Goal: Task Accomplishment & Management: Complete application form

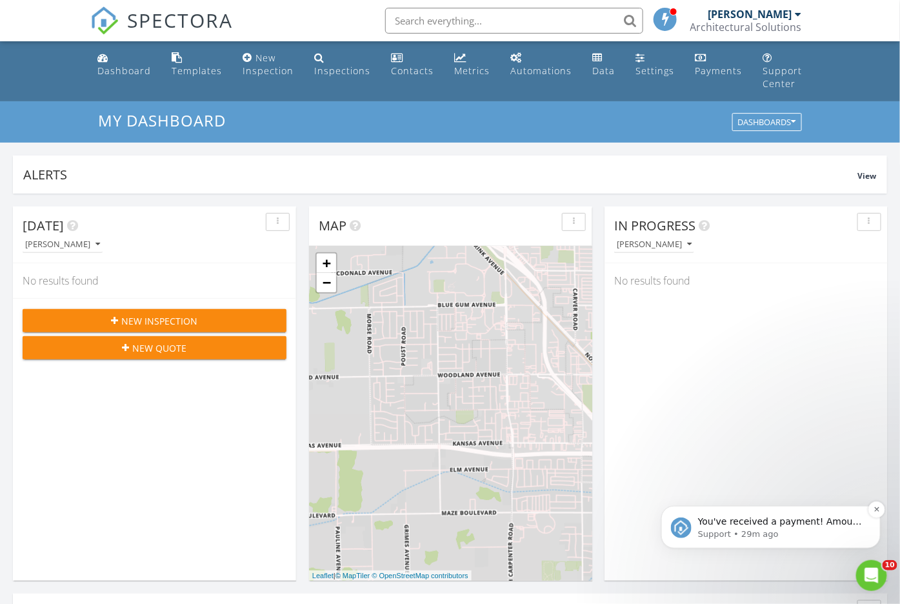
click at [821, 539] on div "You've received a payment! Amount $4450.00 Fee $122.68 Net $4327.32 Transaction…" at bounding box center [769, 526] width 219 height 43
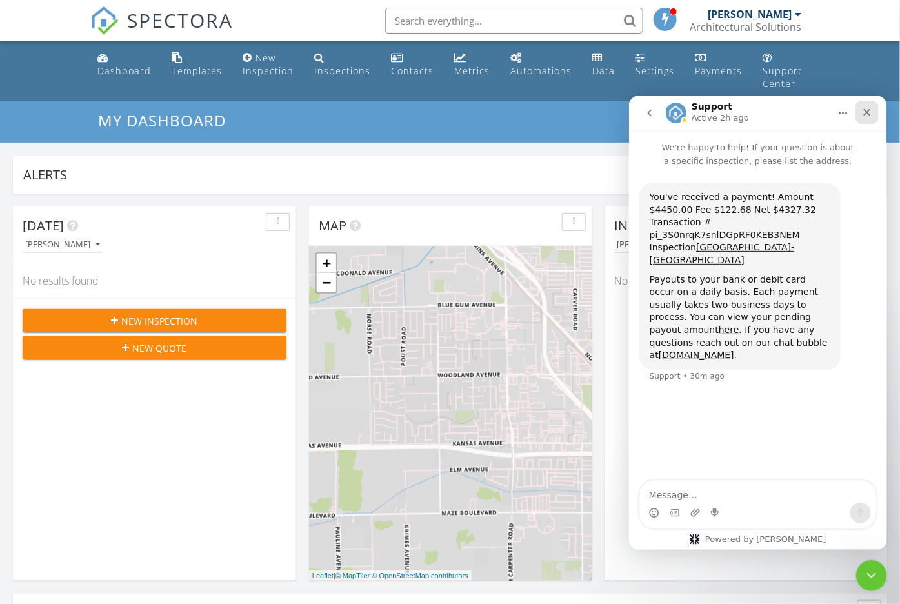
click at [868, 112] on icon "Close" at bounding box center [866, 111] width 7 height 7
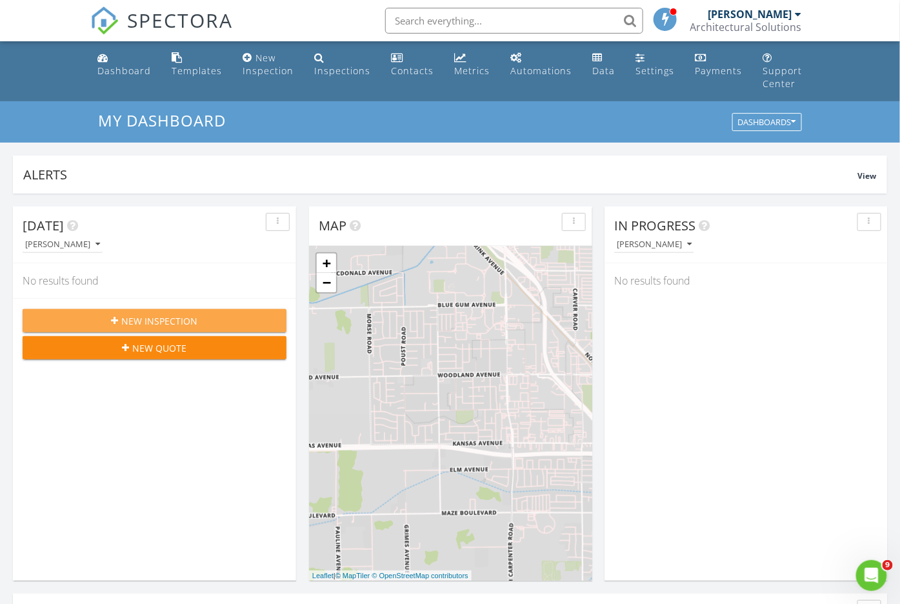
click at [143, 323] on span "New Inspection" at bounding box center [160, 321] width 76 height 14
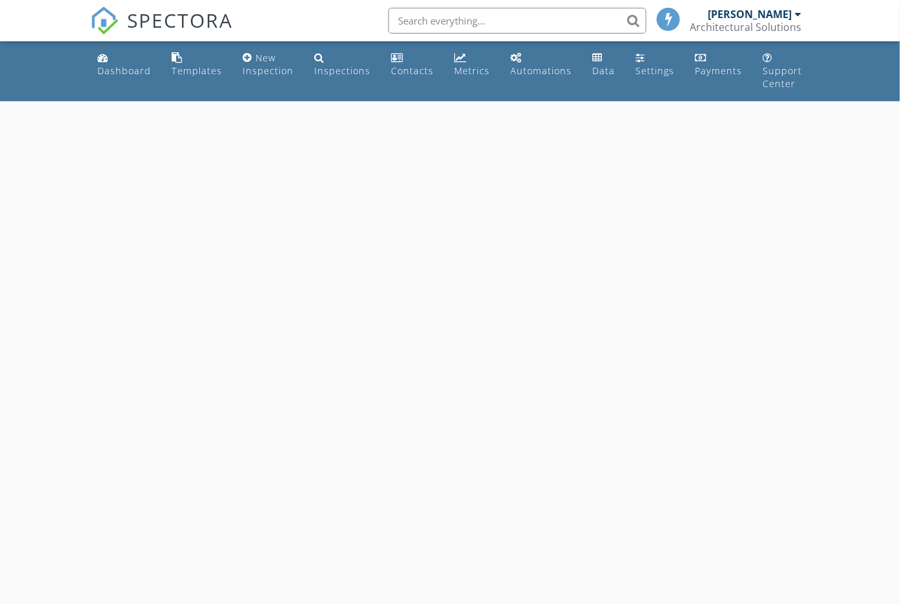
select select "7"
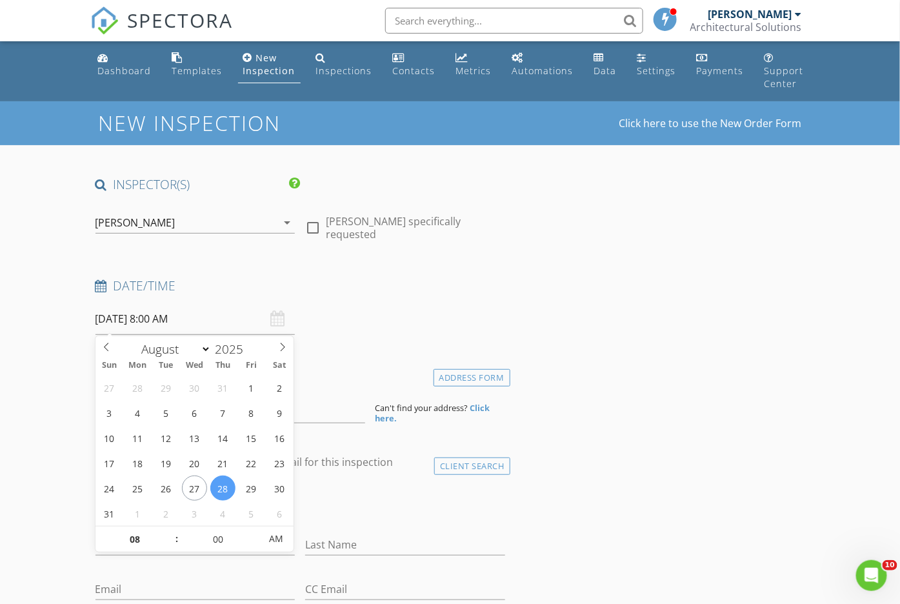
click at [169, 325] on input "08/28/2025 8:00 AM" at bounding box center [195, 319] width 200 height 32
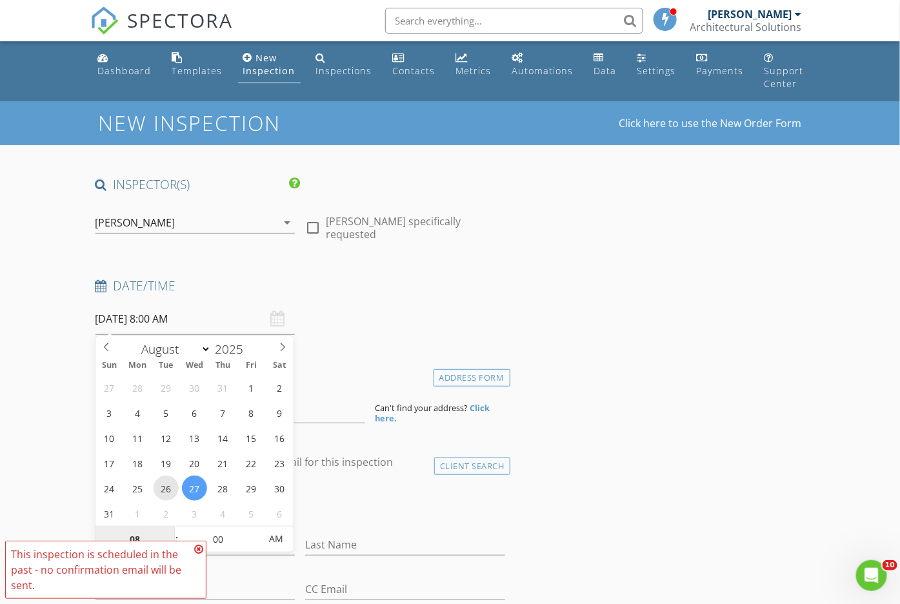
type input "08/26/2025 8:00 AM"
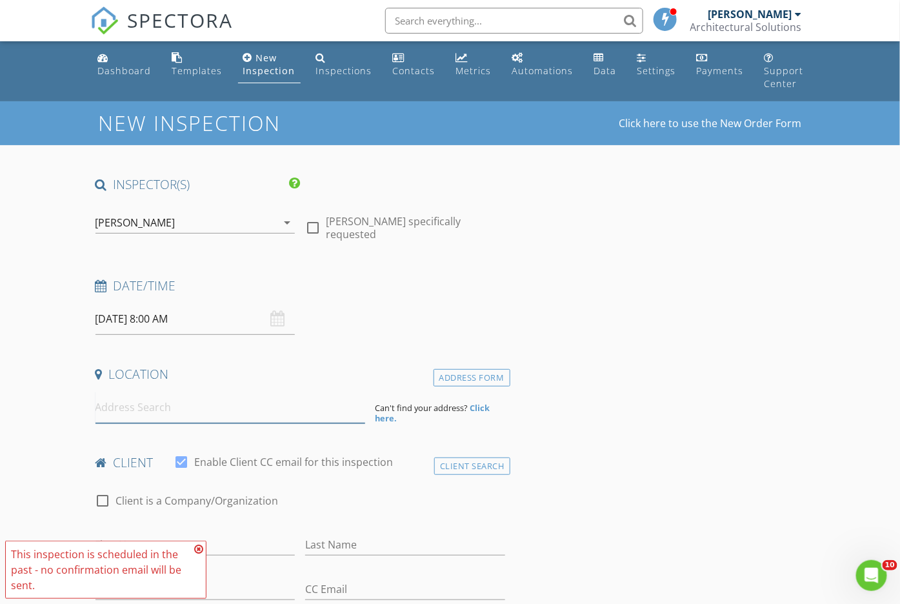
click at [275, 403] on input at bounding box center [230, 408] width 270 height 32
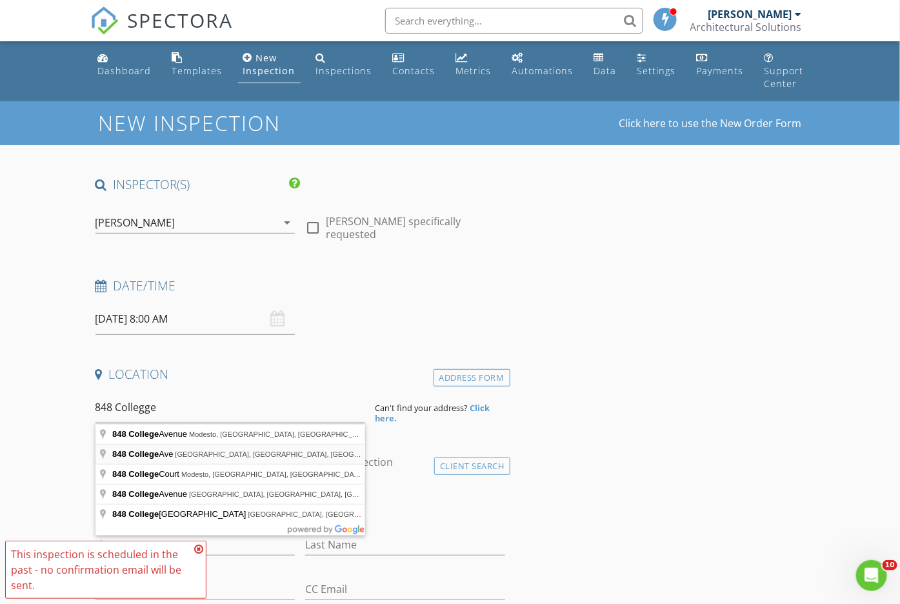
type input "848 College Ave, Menlo Park, CA, USA"
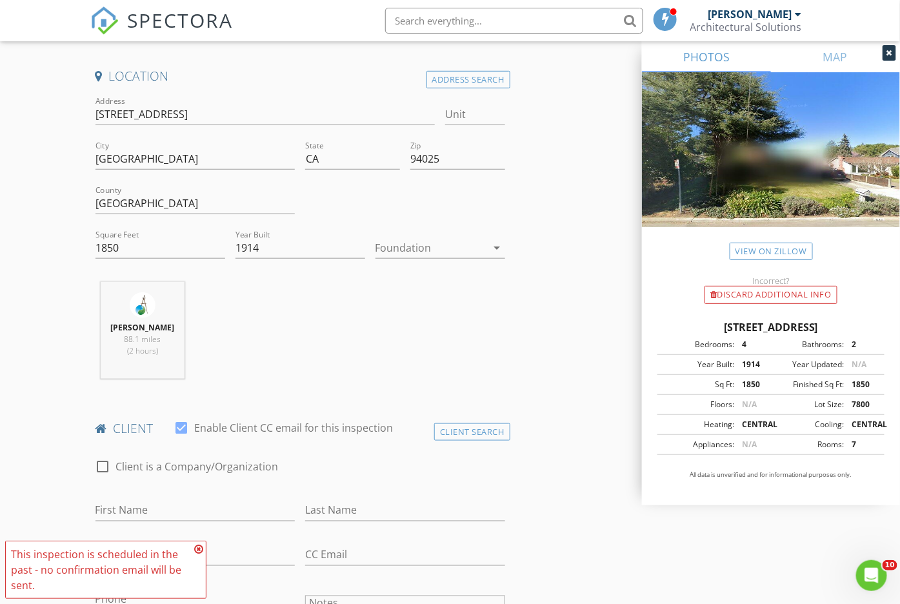
scroll to position [323, 0]
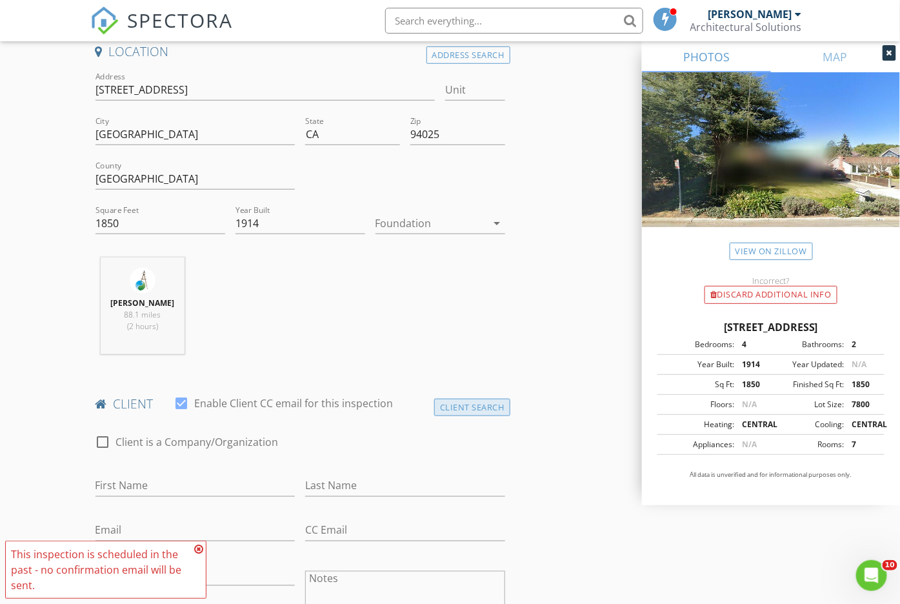
click at [483, 405] on div "Client Search" at bounding box center [472, 407] width 76 height 17
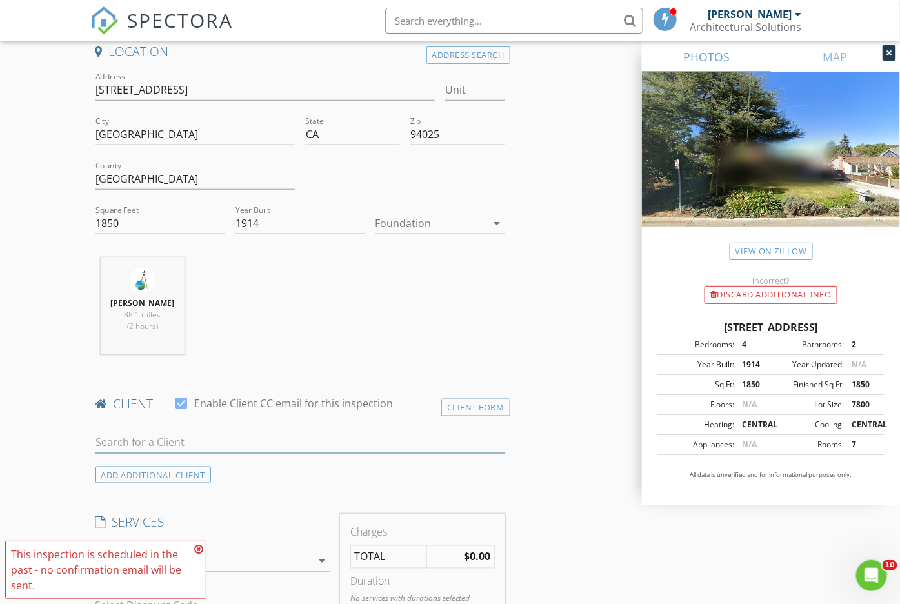
click at [478, 437] on input "text" at bounding box center [300, 442] width 410 height 21
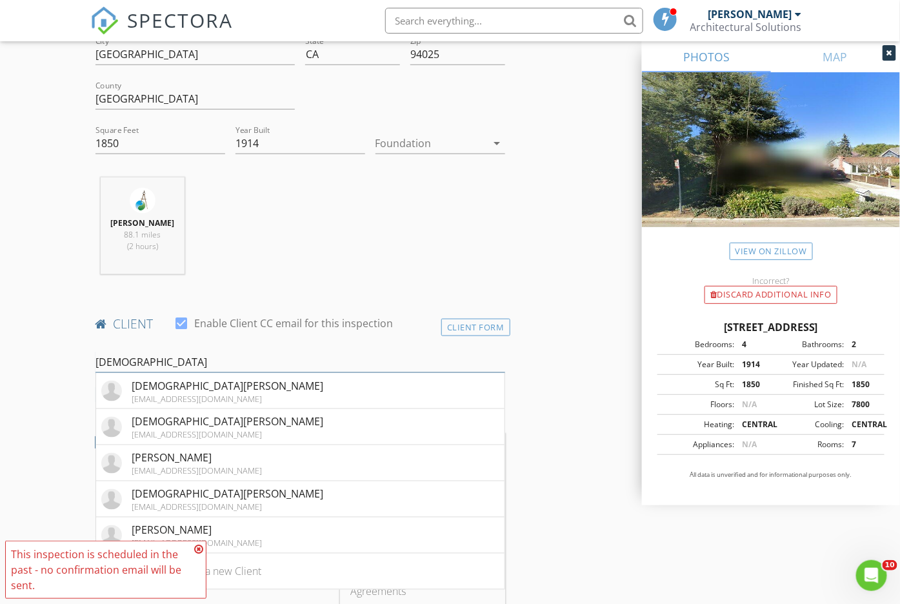
scroll to position [483, 0]
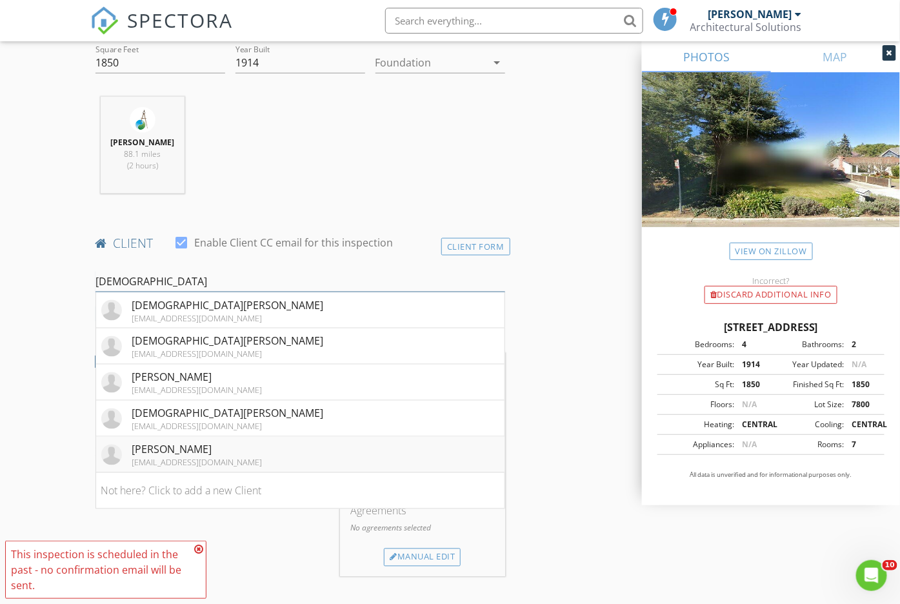
type input "[DEMOGRAPHIC_DATA]"
click at [285, 455] on li "[PERSON_NAME] [EMAIL_ADDRESS][DOMAIN_NAME]" at bounding box center [300, 455] width 408 height 36
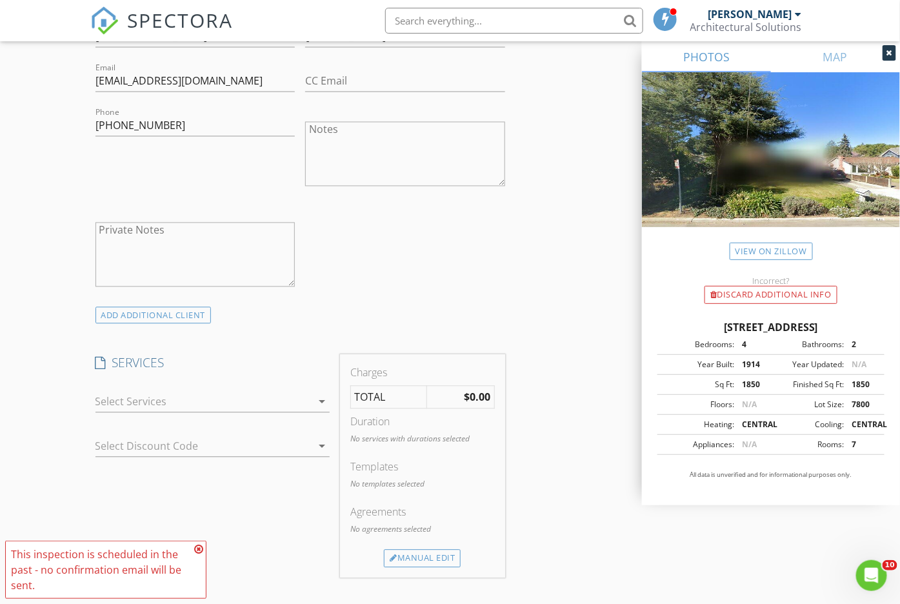
scroll to position [806, 0]
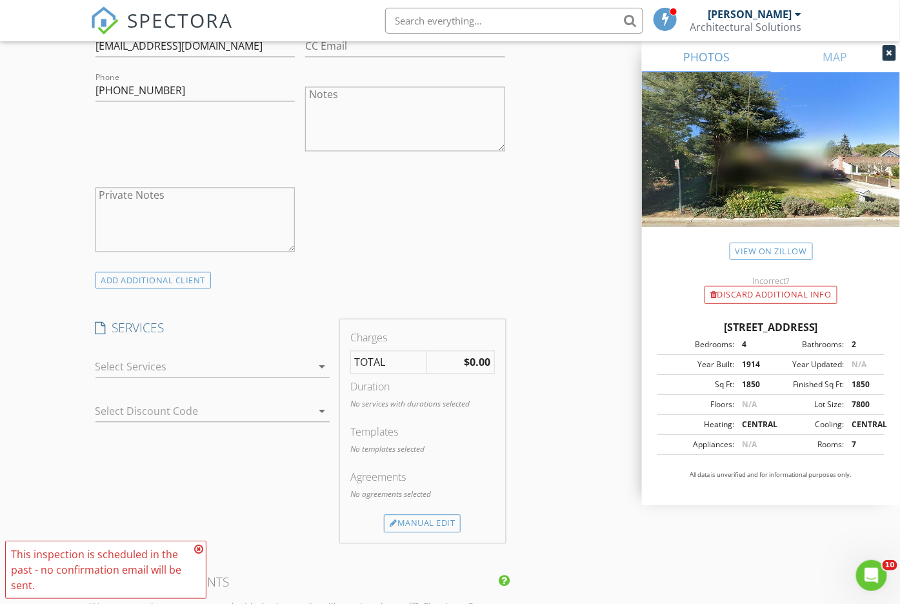
click at [252, 364] on div at bounding box center [203, 367] width 217 height 21
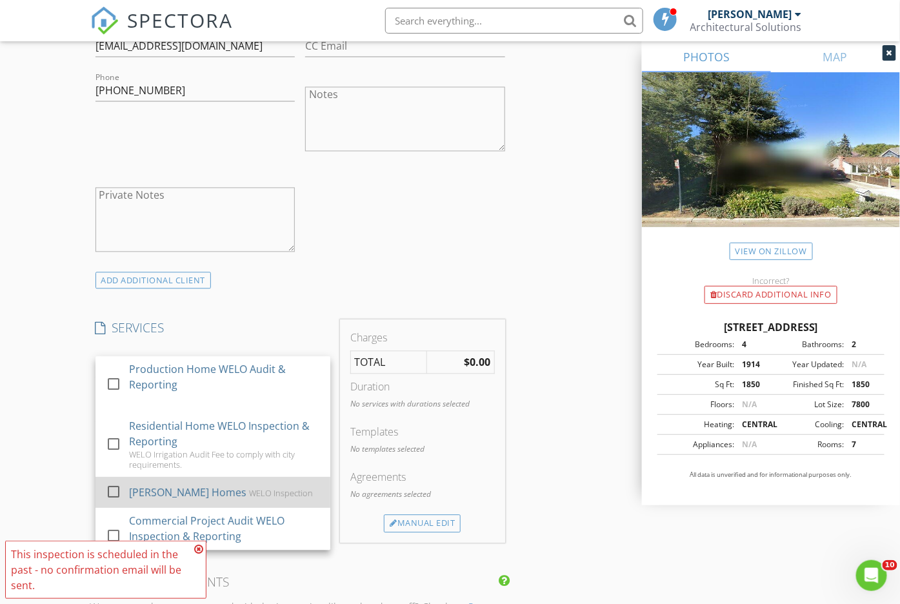
click at [233, 482] on div "[PERSON_NAME] Homes WELO Inspection" at bounding box center [223, 493] width 191 height 26
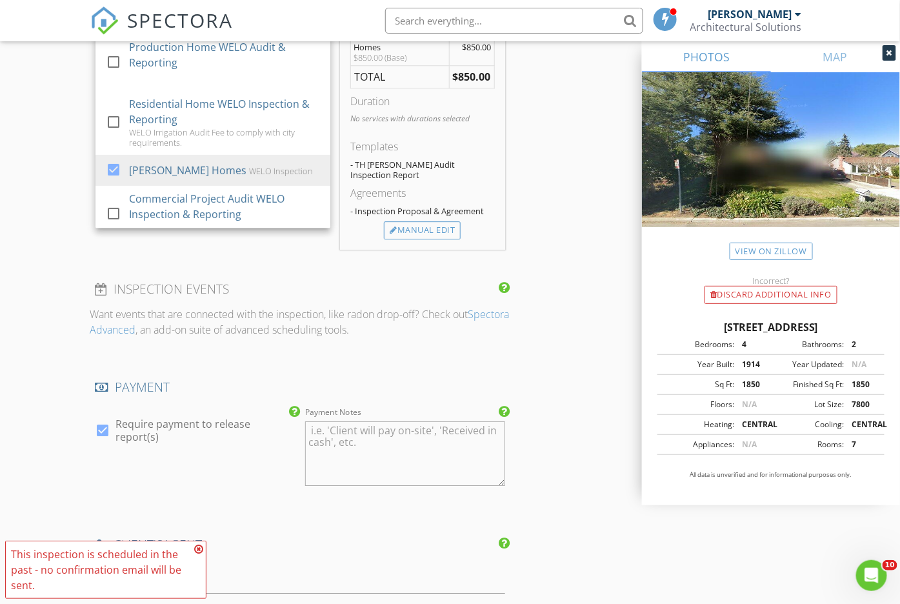
scroll to position [1209, 0]
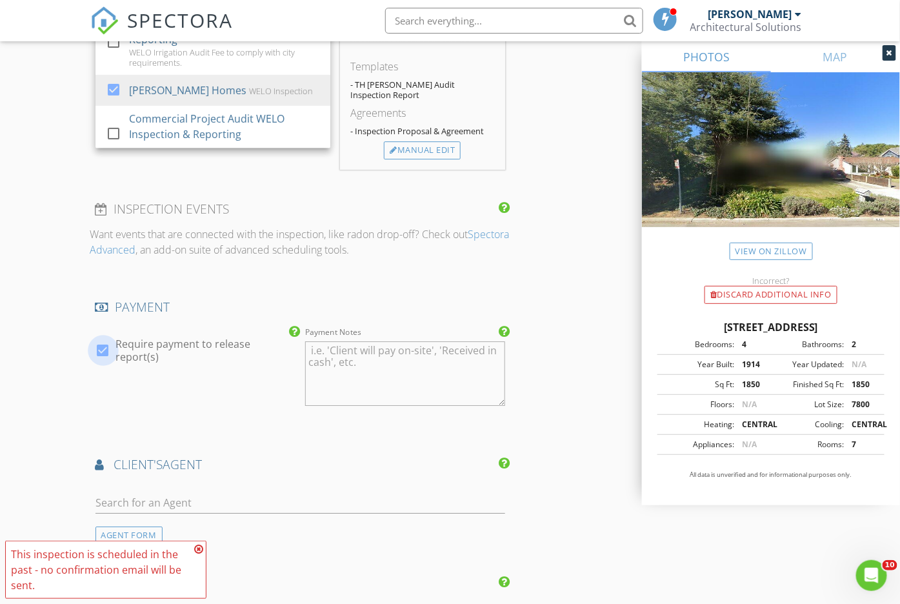
click at [102, 339] on div at bounding box center [103, 350] width 22 height 22
checkbox input "false"
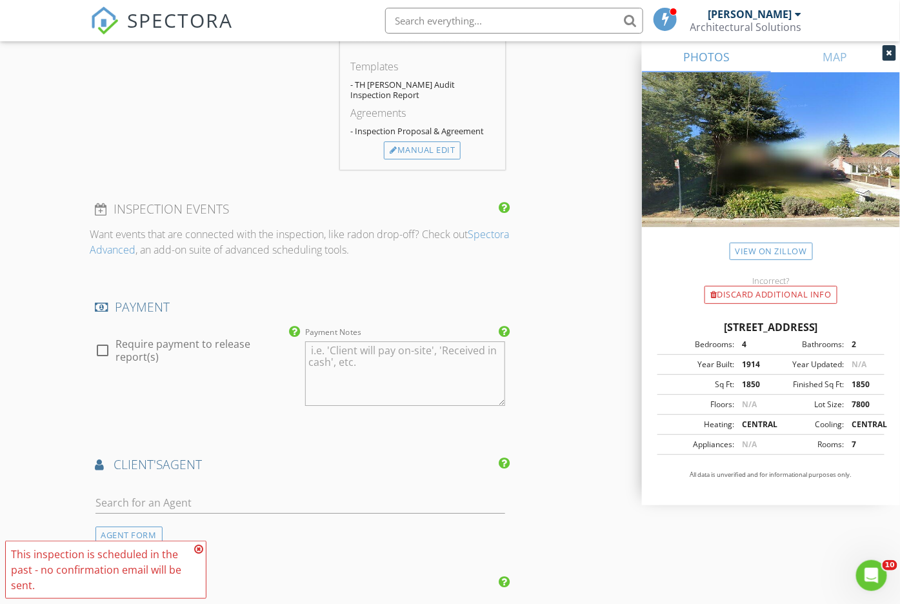
click at [195, 547] on icon at bounding box center [198, 549] width 9 height 10
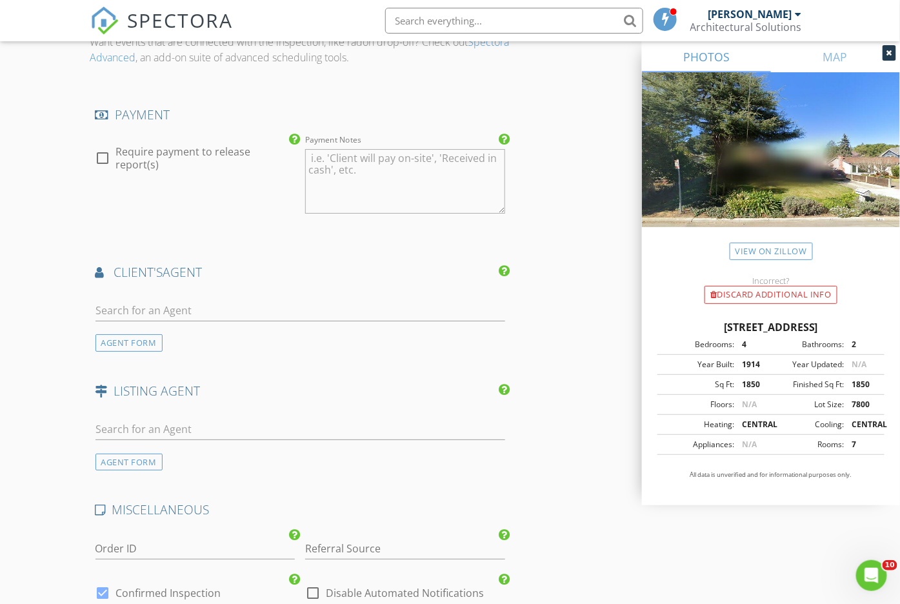
scroll to position [1451, 0]
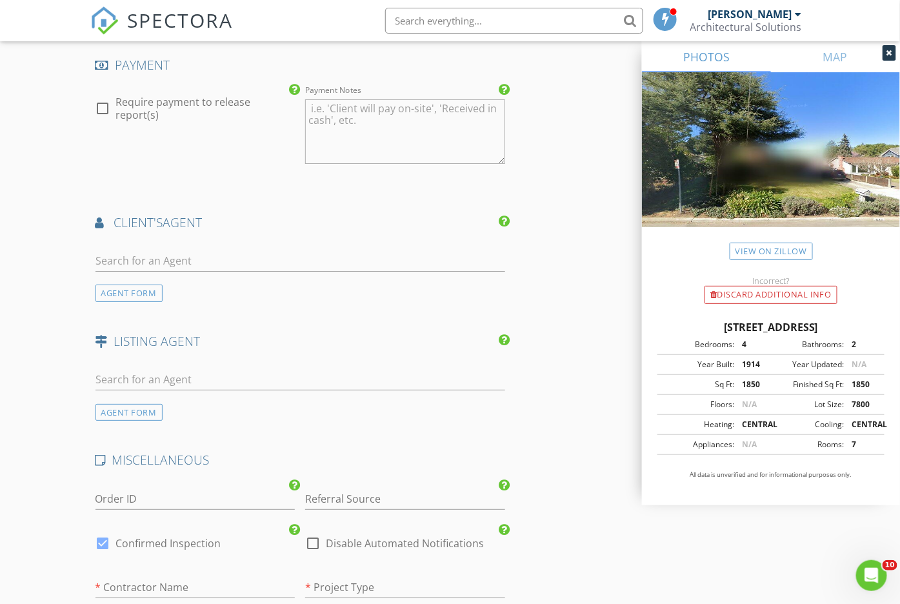
click at [317, 532] on div at bounding box center [313, 543] width 22 height 22
checkbox input "true"
click at [273, 577] on input "text" at bounding box center [195, 587] width 200 height 21
type input "TJHomes"
click at [310, 577] on input "residential" at bounding box center [405, 587] width 200 height 21
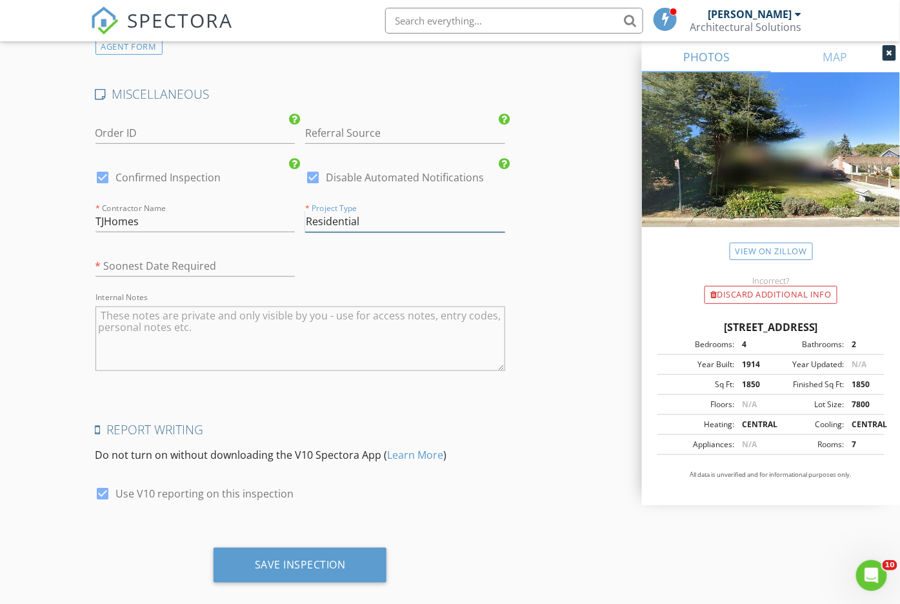
scroll to position [1821, 0]
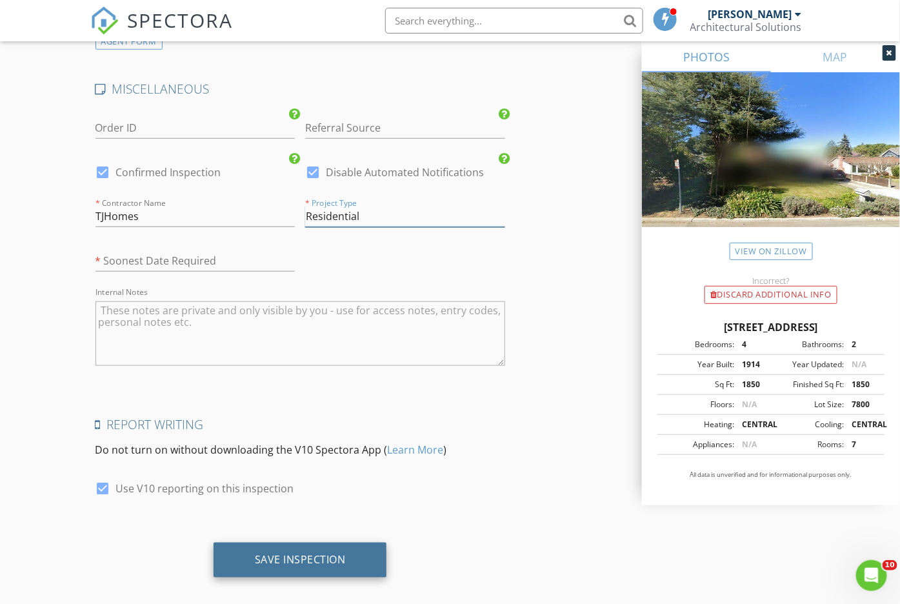
type input "Residential"
click at [290, 553] on div "Save Inspection" at bounding box center [300, 559] width 91 height 13
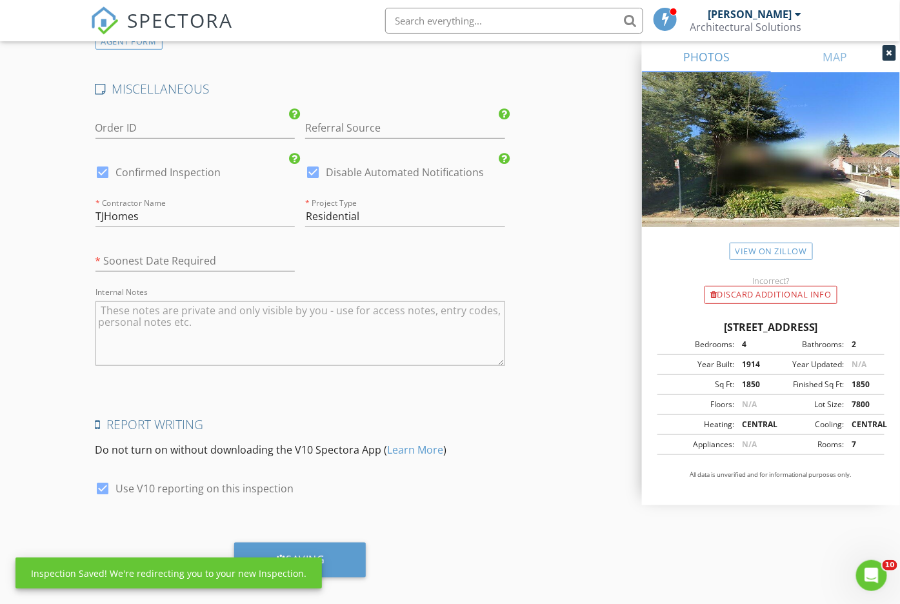
click at [886, 51] on icon at bounding box center [889, 53] width 6 height 8
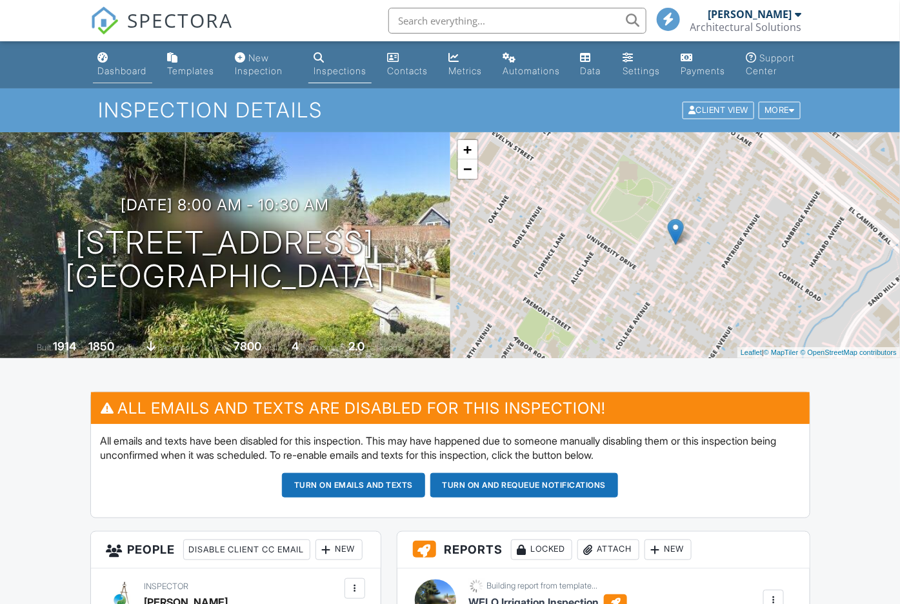
click at [128, 72] on div "Dashboard" at bounding box center [122, 70] width 49 height 11
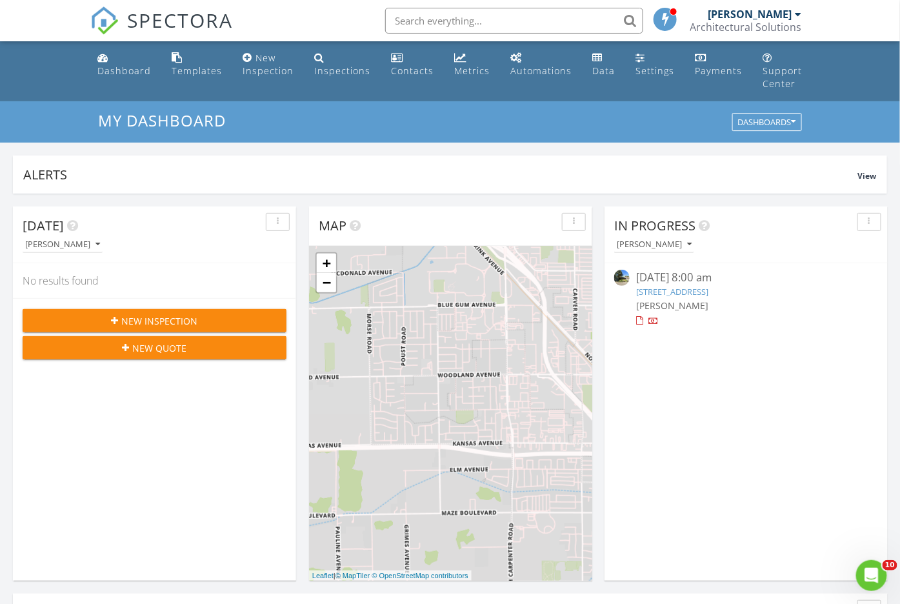
click at [179, 321] on span "New Inspection" at bounding box center [160, 321] width 76 height 14
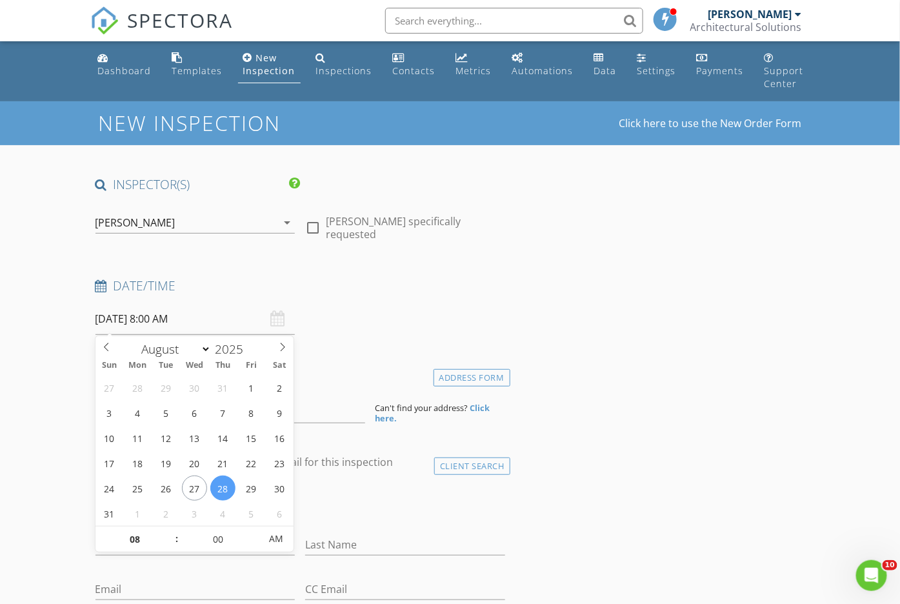
click at [179, 321] on input "[DATE] 8:00 AM" at bounding box center [195, 319] width 200 height 32
type input "[DATE] 8:00 AM"
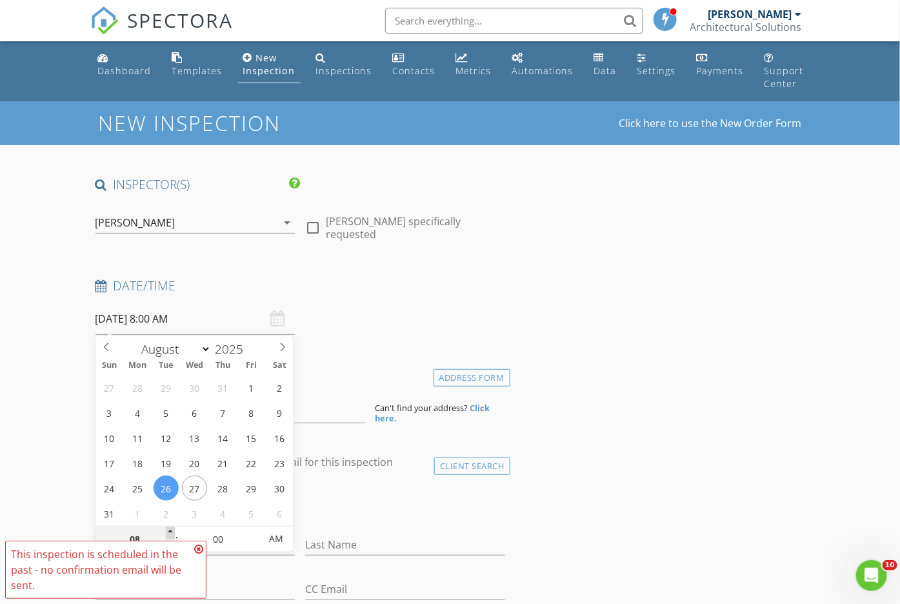
type input "09"
type input "[DATE] 9:00 AM"
click at [172, 532] on span at bounding box center [170, 532] width 9 height 13
type input "10"
type input "[DATE] 10:00 AM"
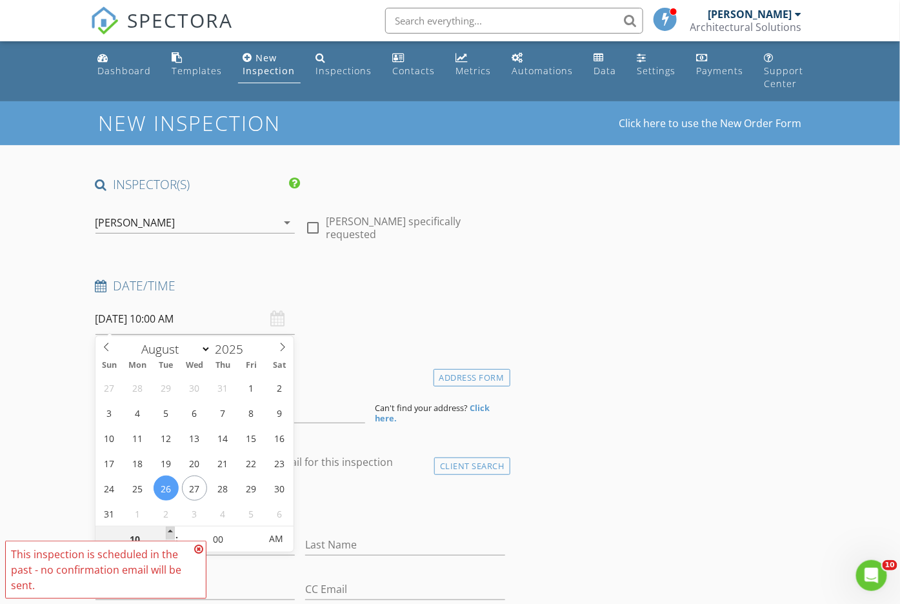
click at [172, 532] on span at bounding box center [170, 532] width 9 height 13
type input "11"
type input "[DATE] 11:00 AM"
click at [172, 532] on span at bounding box center [170, 532] width 9 height 13
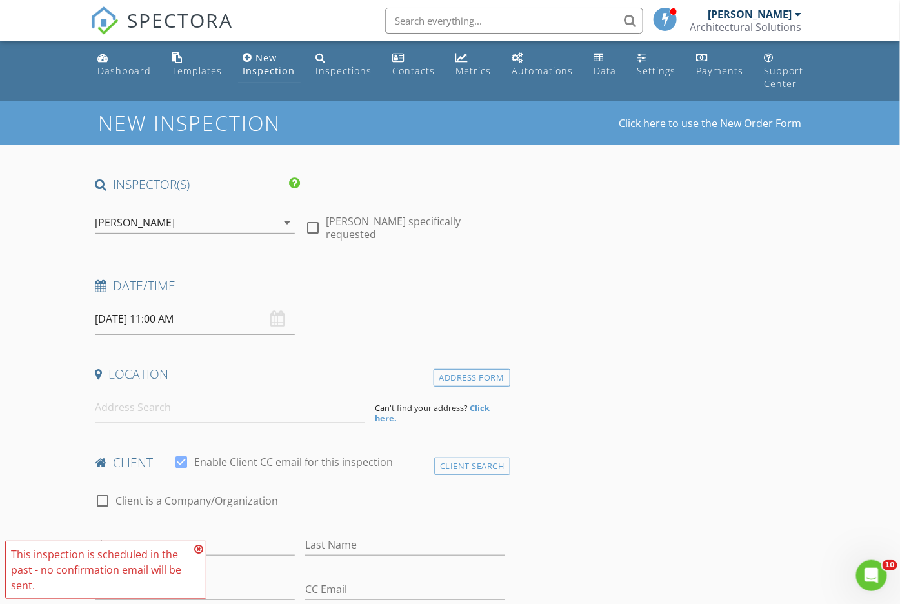
click at [198, 547] on icon at bounding box center [198, 549] width 9 height 10
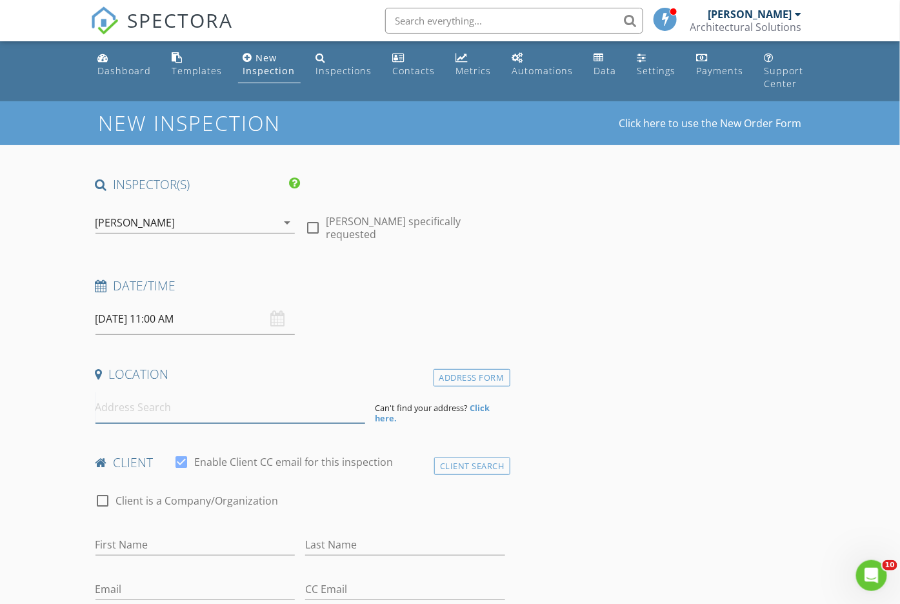
click at [195, 413] on input at bounding box center [230, 408] width 270 height 32
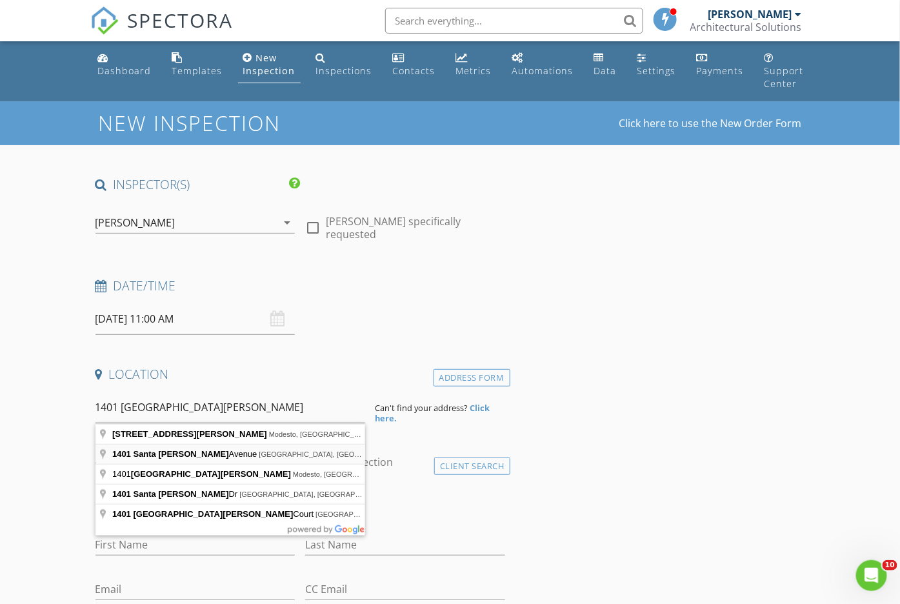
type input "1401 Santa Cruz Avenue, Menlo Park, CA, USA"
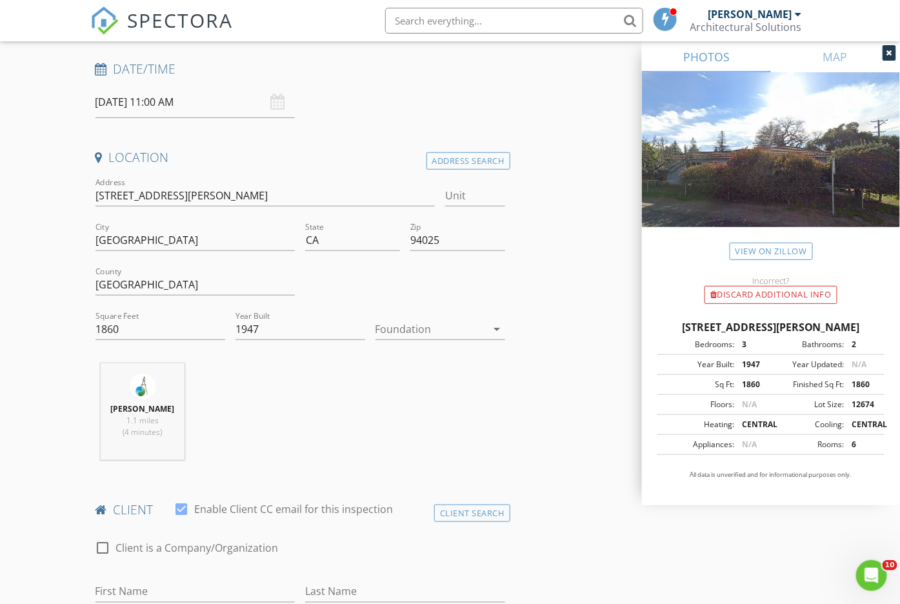
scroll to position [323, 0]
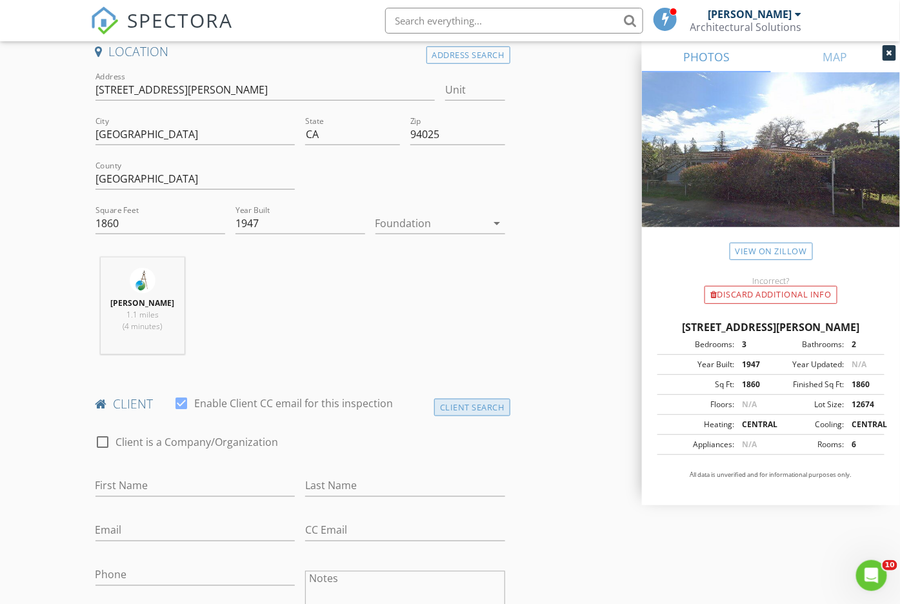
click at [453, 406] on div "Client Search" at bounding box center [472, 407] width 76 height 17
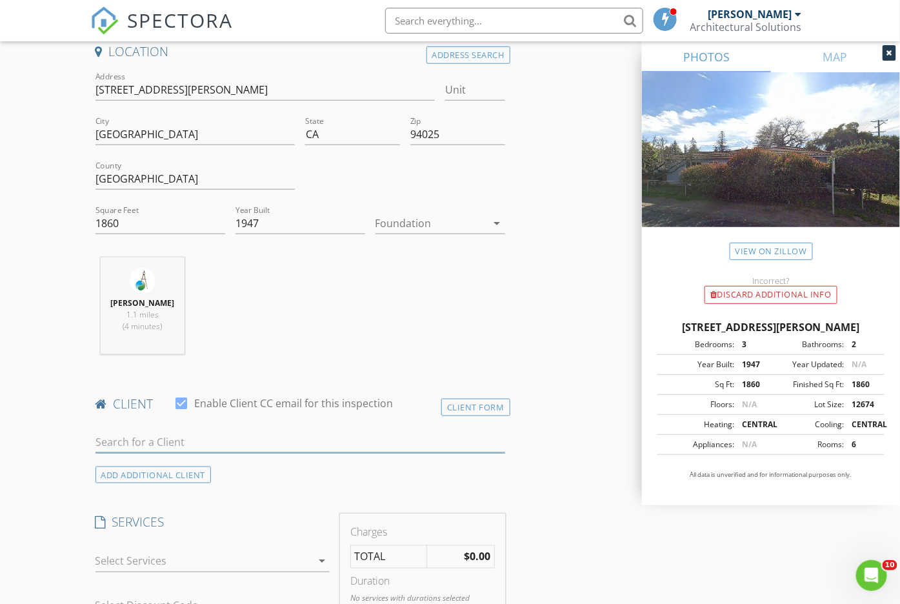
click at [459, 445] on input "text" at bounding box center [300, 442] width 410 height 21
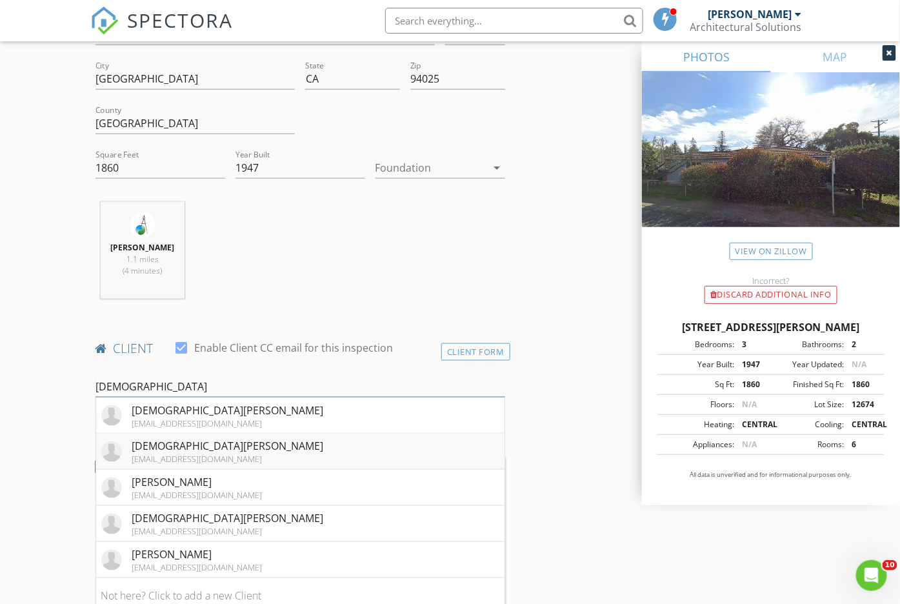
scroll to position [402, 0]
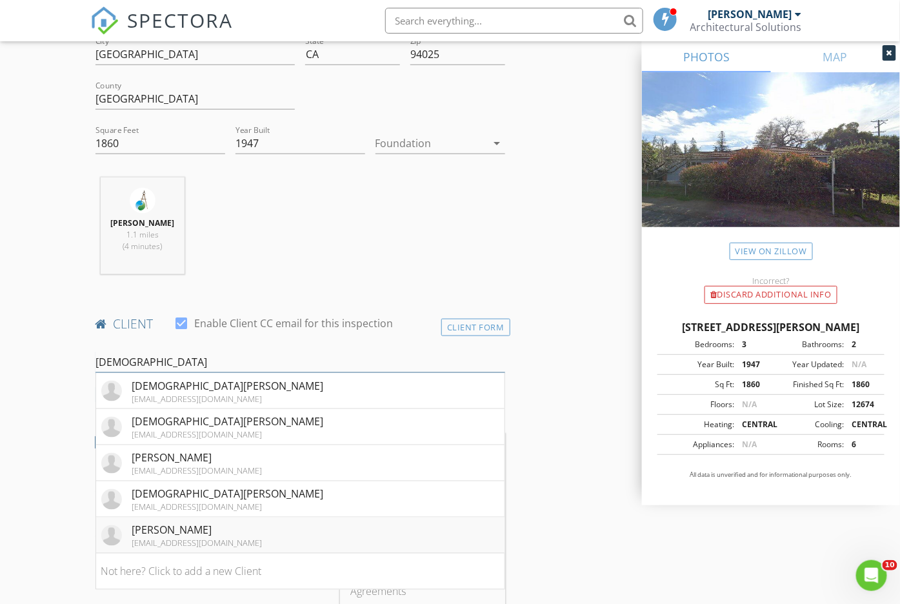
type input "[DEMOGRAPHIC_DATA]"
click at [370, 521] on li "Jesus Lopez-Ortiz jortiz@tjh.com" at bounding box center [300, 535] width 408 height 36
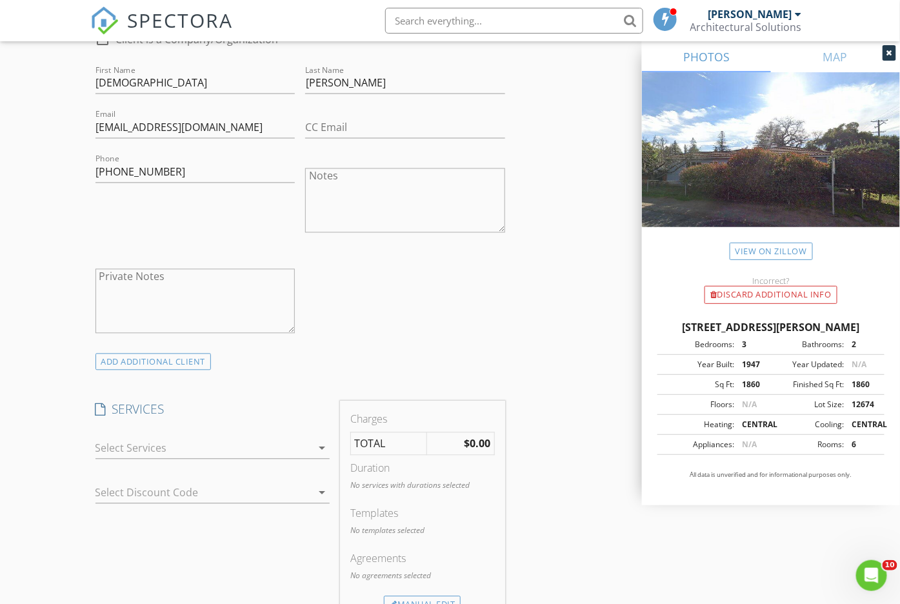
scroll to position [806, 0]
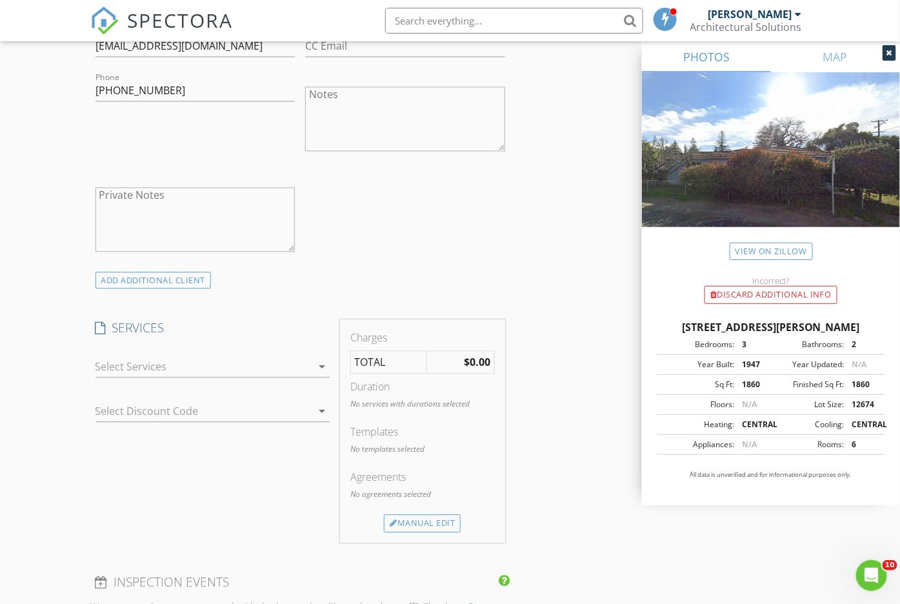
click at [253, 361] on div at bounding box center [203, 367] width 217 height 21
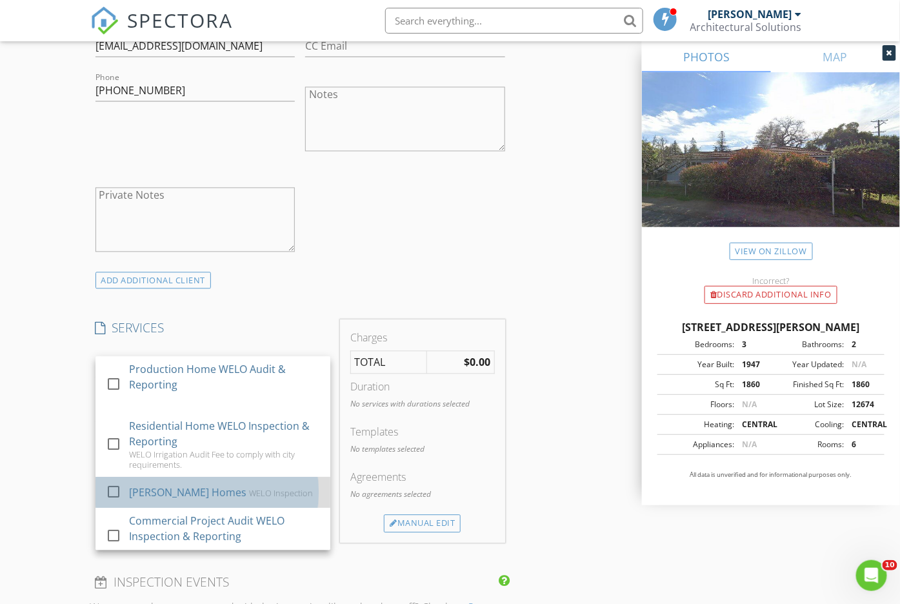
click at [242, 481] on div "Thomas James Homes WELO Inspection" at bounding box center [223, 493] width 191 height 26
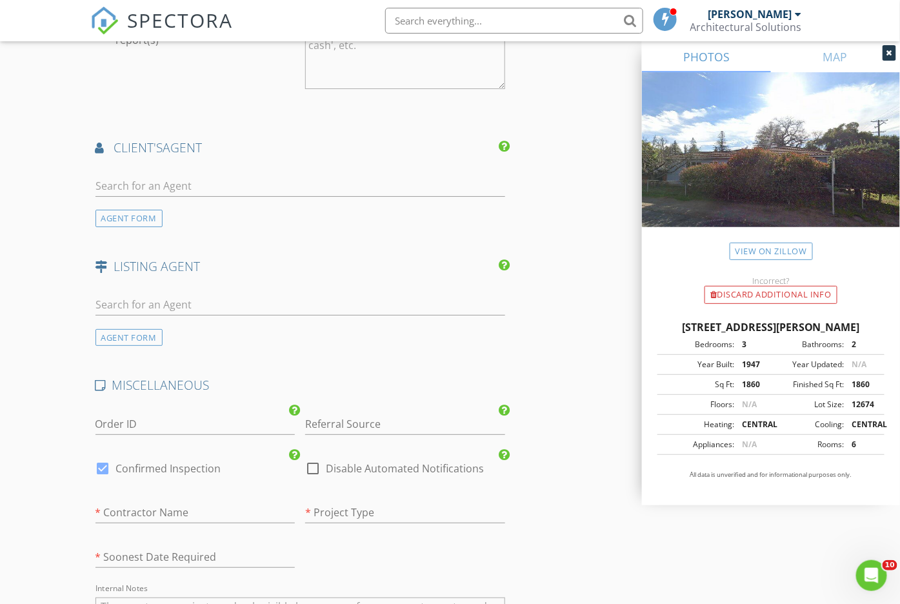
scroll to position [1531, 0]
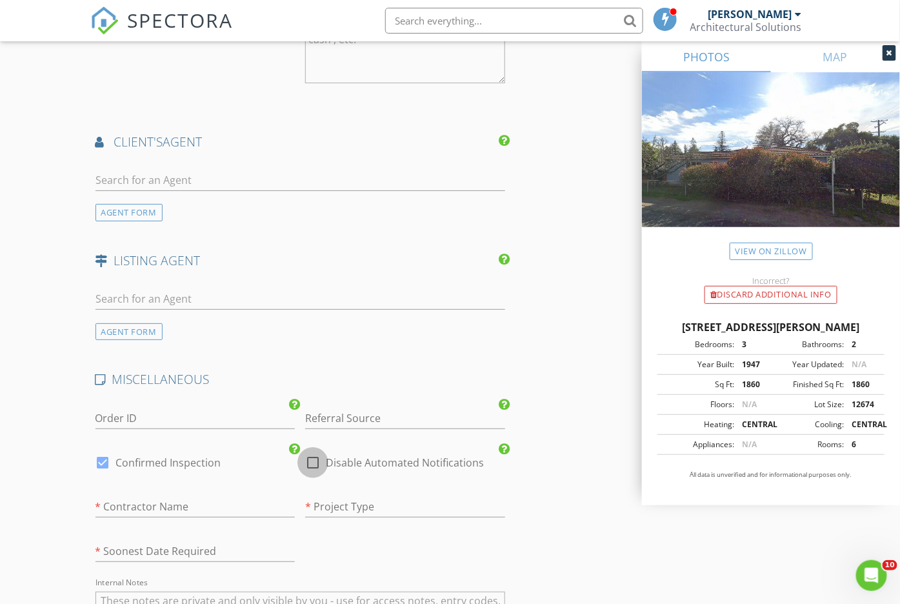
click at [308, 452] on div at bounding box center [313, 463] width 22 height 22
checkbox input "true"
click at [263, 496] on input "text" at bounding box center [195, 506] width 200 height 21
type input "TJ Homes"
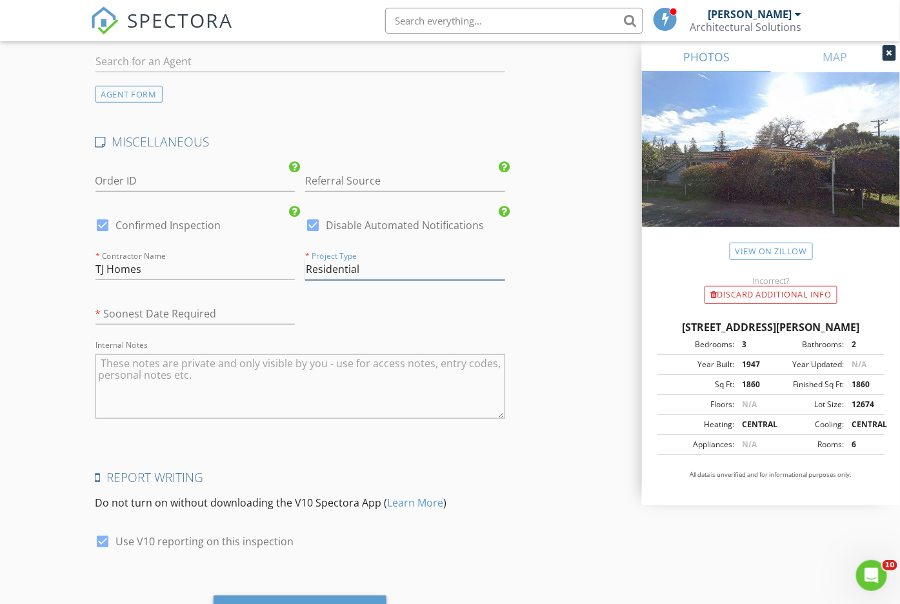
scroll to position [1821, 0]
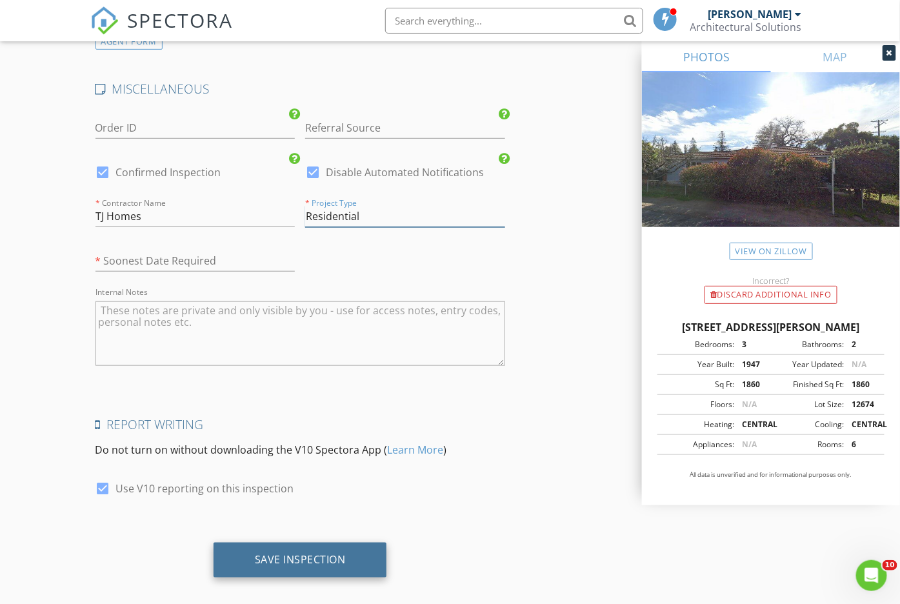
type input "Residential"
click at [294, 553] on div "Save Inspection" at bounding box center [300, 559] width 91 height 13
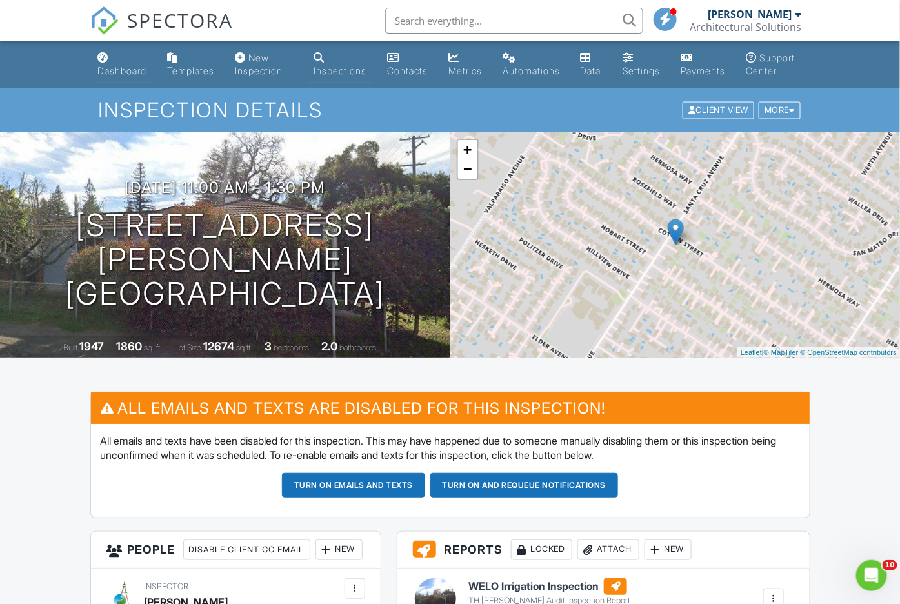
click at [137, 62] on link "Dashboard" at bounding box center [122, 64] width 59 height 37
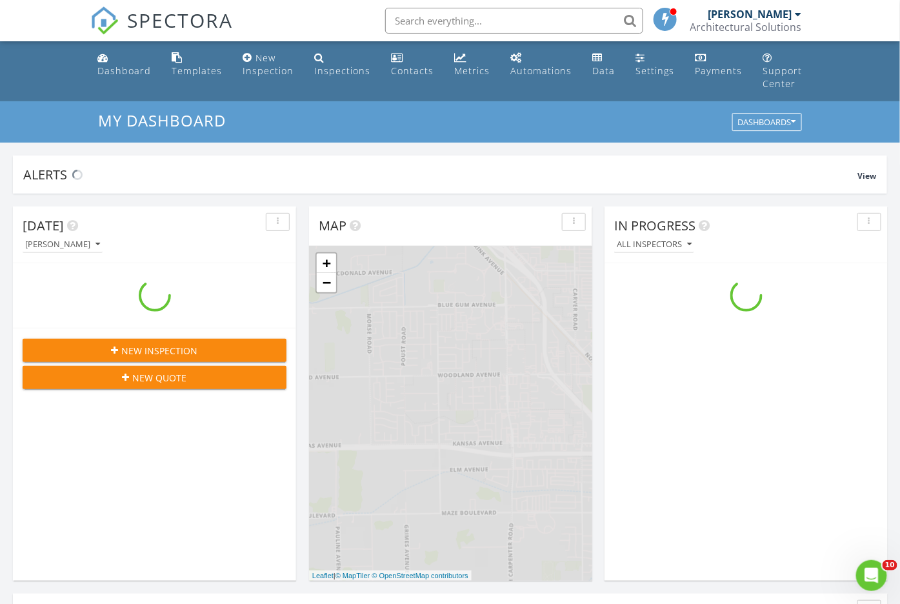
scroll to position [1198, 926]
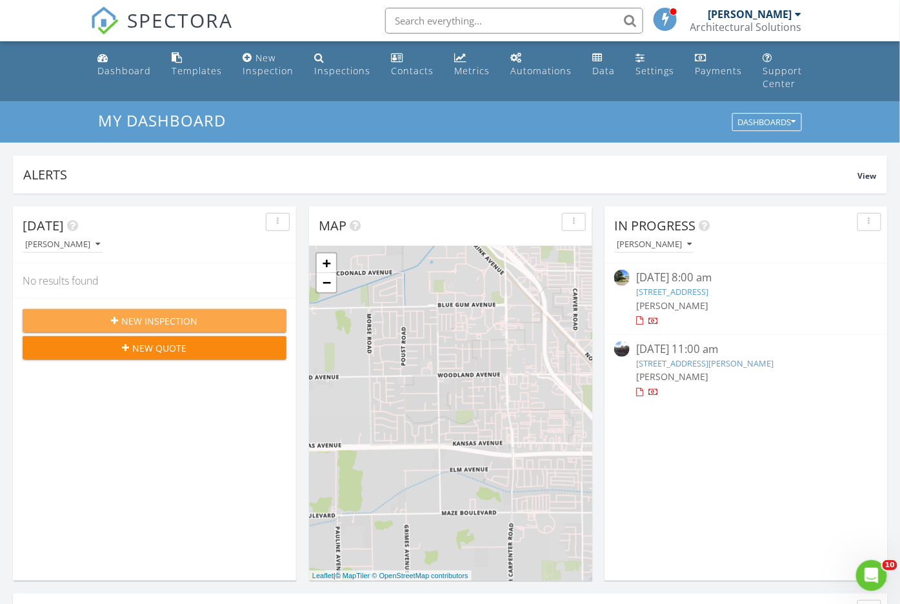
click at [202, 317] on div "New Inspection" at bounding box center [154, 321] width 243 height 14
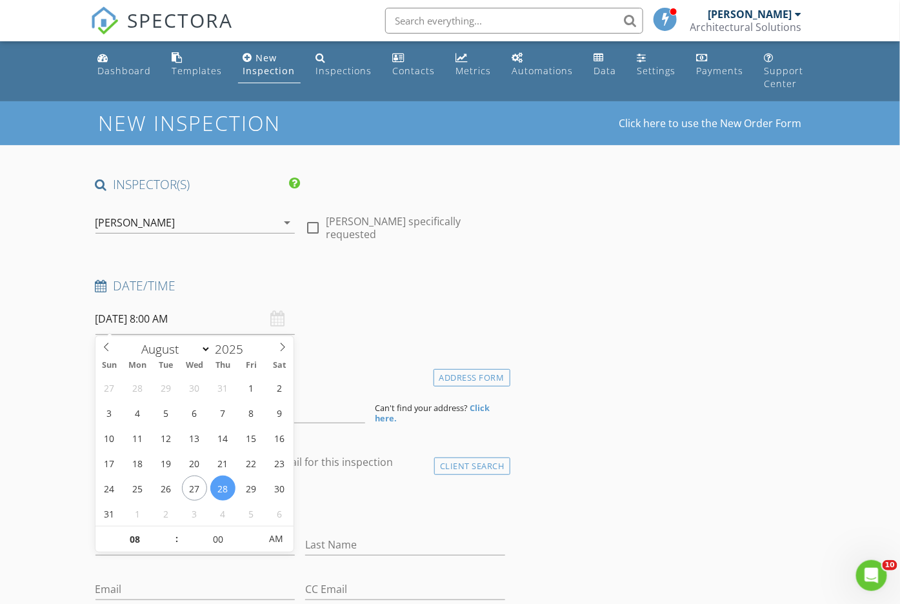
click at [149, 320] on input "08/28/2025 8:00 AM" at bounding box center [195, 319] width 200 height 32
type input "08/19/2025 8:00 AM"
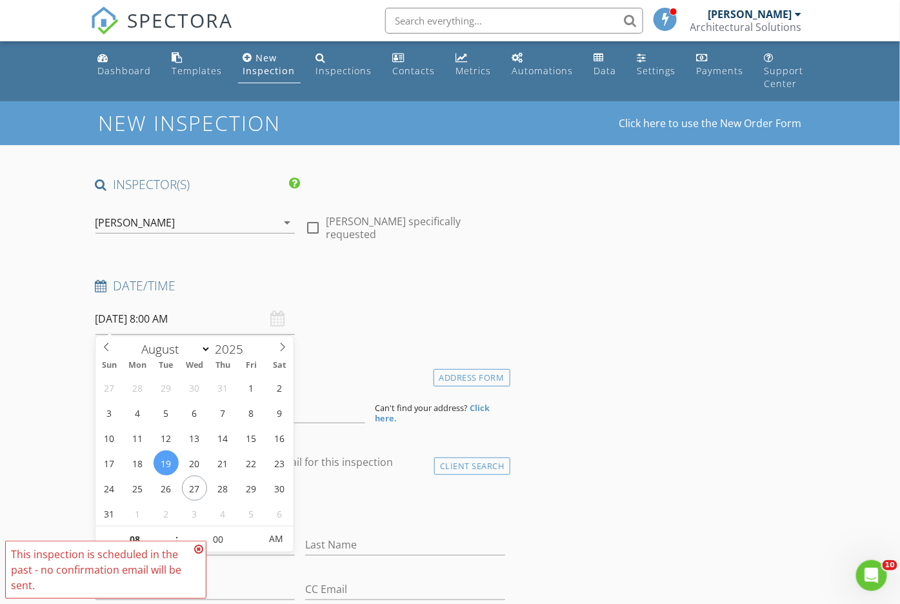
click at [198, 547] on icon at bounding box center [198, 549] width 9 height 10
click at [150, 312] on input "08/19/2025 8:00 AM" at bounding box center [195, 319] width 200 height 32
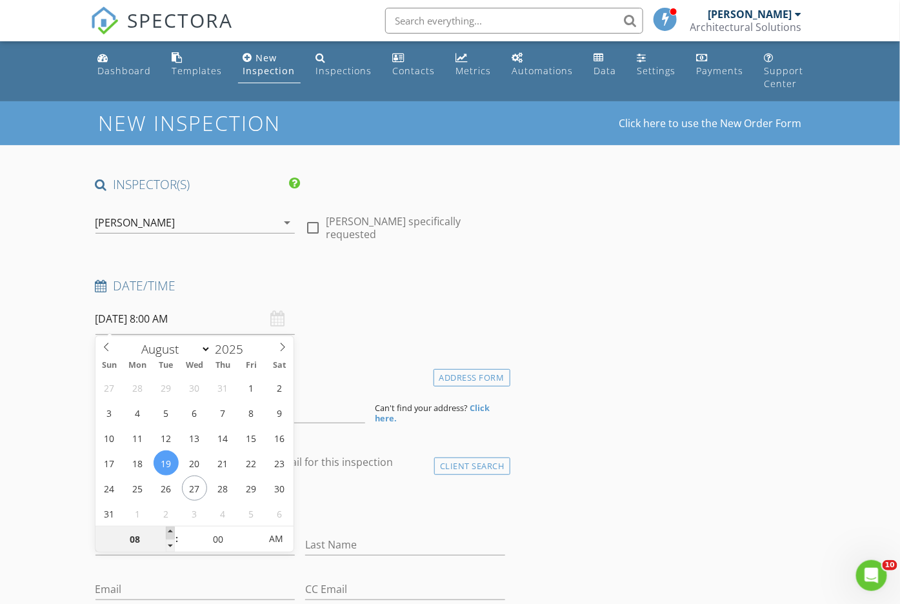
type input "09"
type input "08/19/2025 9:00 AM"
click at [170, 528] on span at bounding box center [170, 532] width 9 height 13
type input "10"
type input "08/19/2025 10:00 AM"
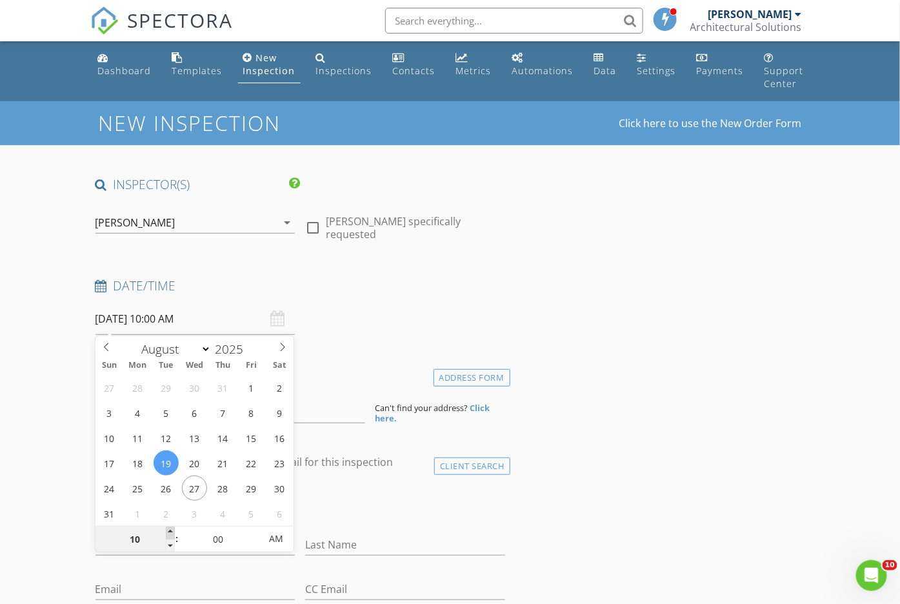
click at [170, 528] on span at bounding box center [170, 532] width 9 height 13
type input "11"
type input "08/19/2025 11:00 AM"
click at [170, 528] on span at bounding box center [170, 532] width 9 height 13
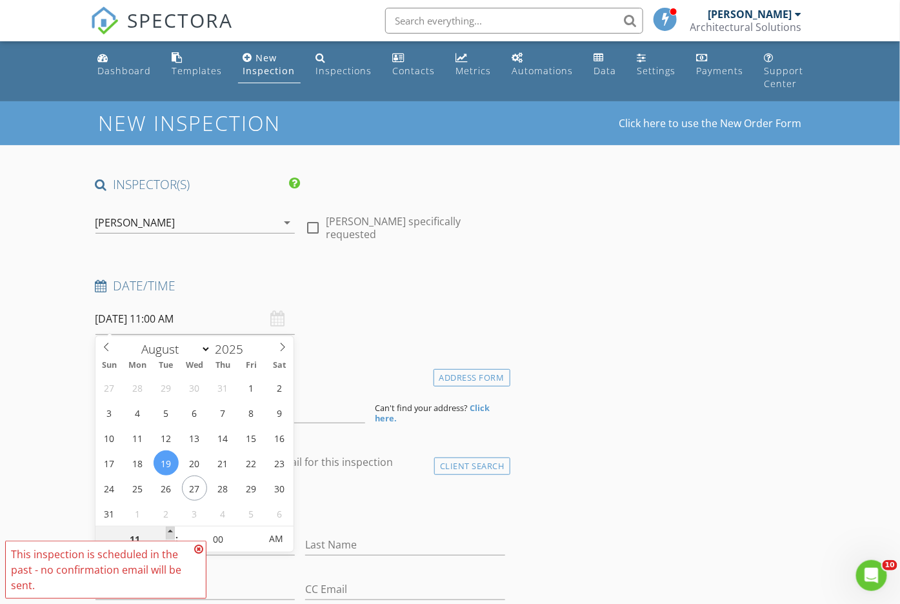
type input "12"
type input "08/19/2025 12:00 PM"
click at [170, 528] on span at bounding box center [170, 532] width 9 height 13
click at [198, 548] on icon at bounding box center [198, 549] width 9 height 10
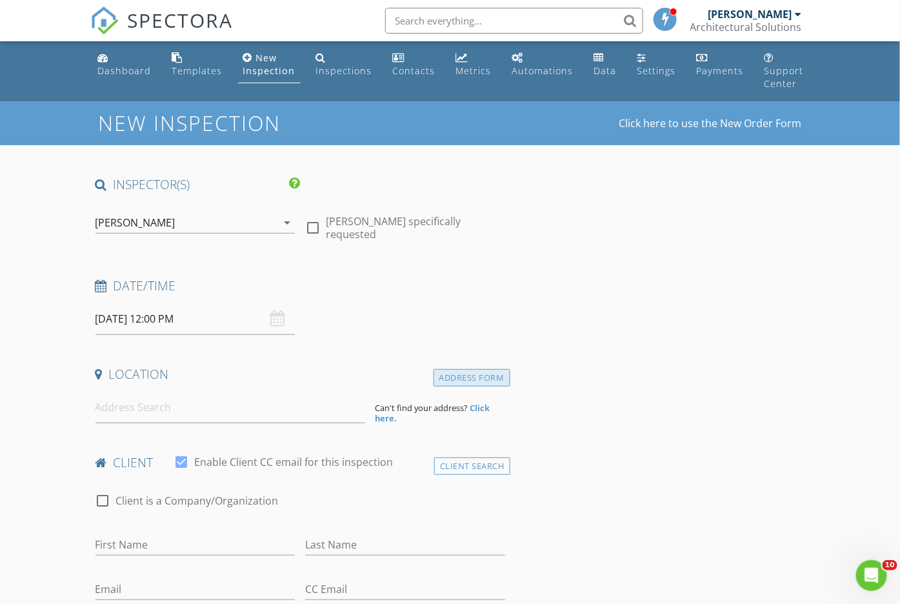
click at [446, 379] on div "Address Form" at bounding box center [471, 377] width 77 height 17
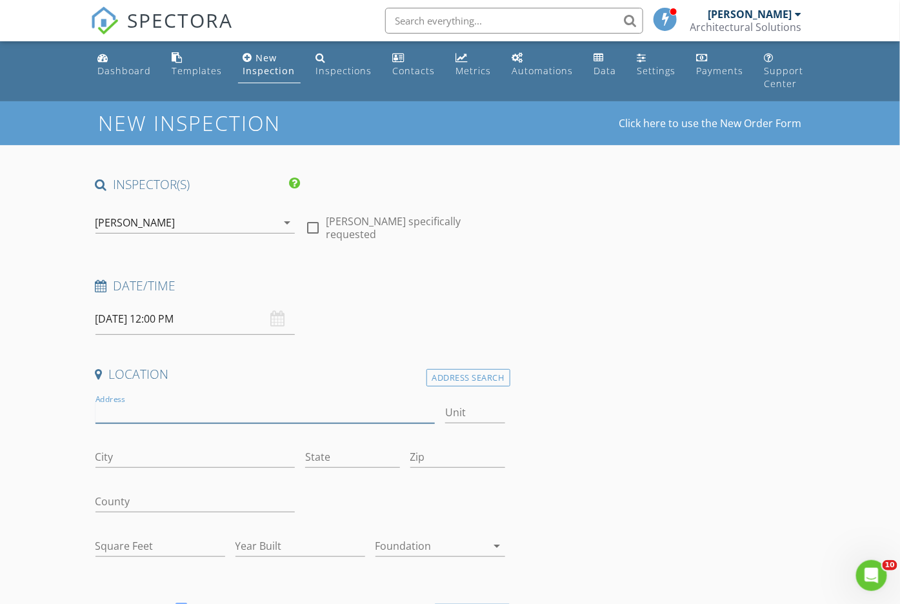
click at [308, 408] on input "Address" at bounding box center [265, 412] width 340 height 21
type input "Meritage College"
click at [499, 369] on div "Address Search" at bounding box center [468, 377] width 84 height 17
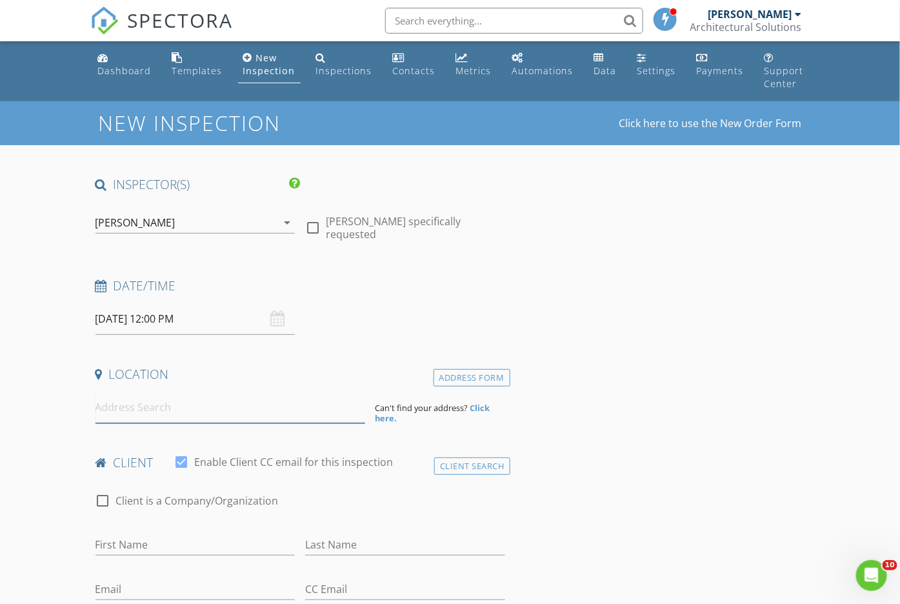
click at [314, 419] on input at bounding box center [230, 408] width 270 height 32
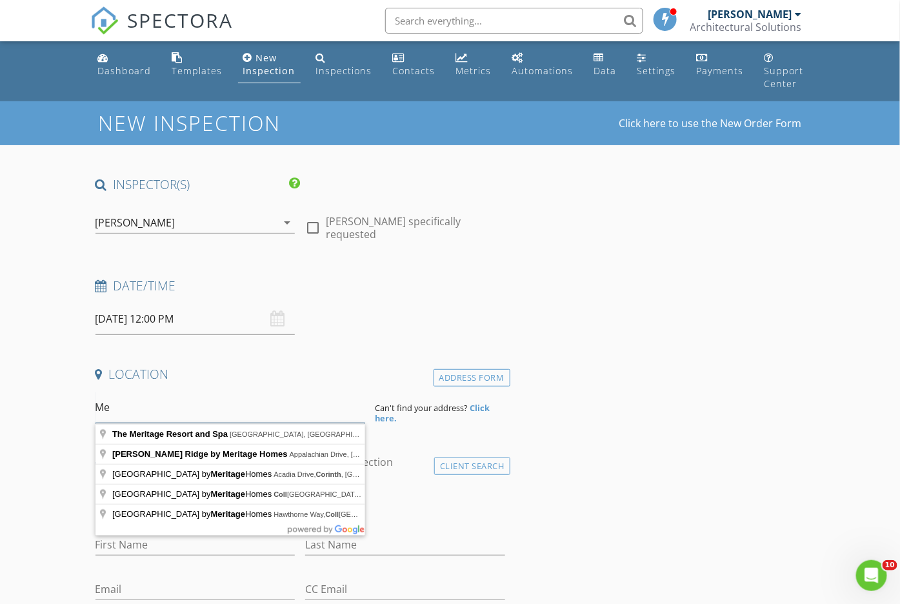
type input "M"
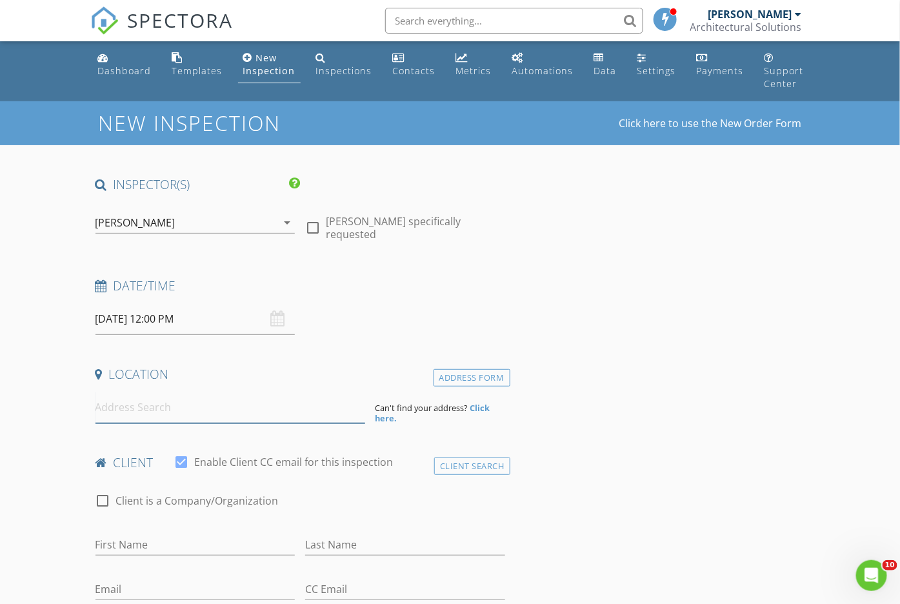
click at [141, 415] on input at bounding box center [230, 408] width 270 height 32
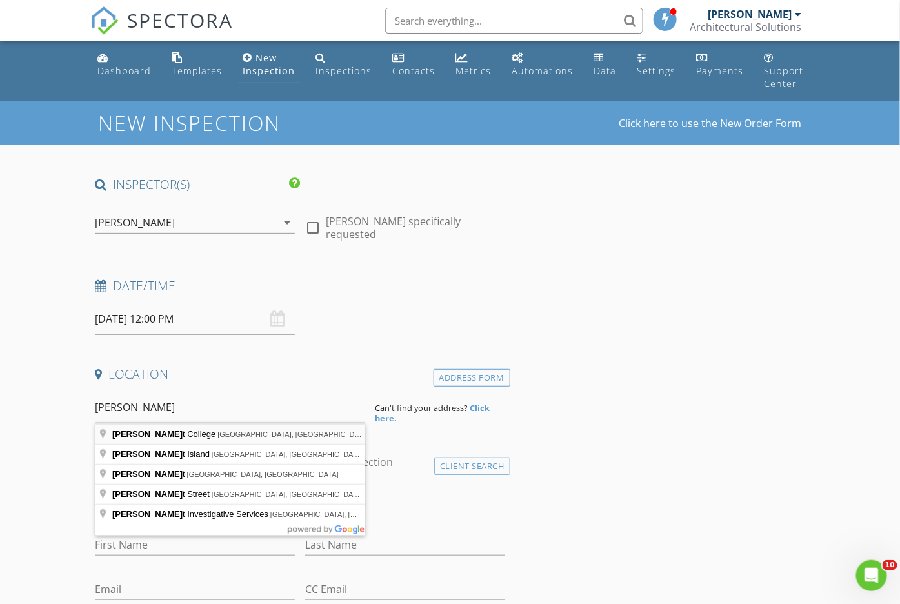
type input "Merritt College, Campus Drive, Oakland, CA, USA"
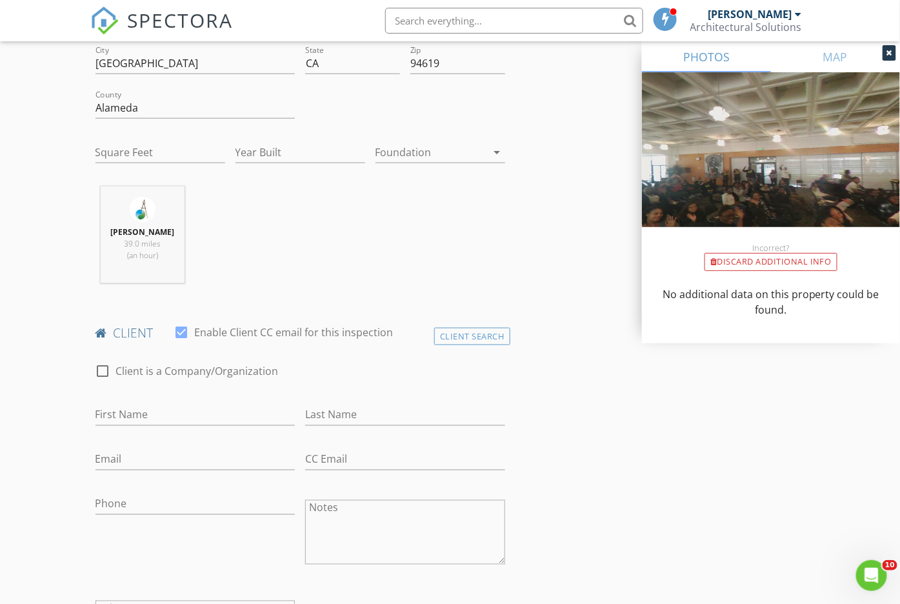
scroll to position [402, 0]
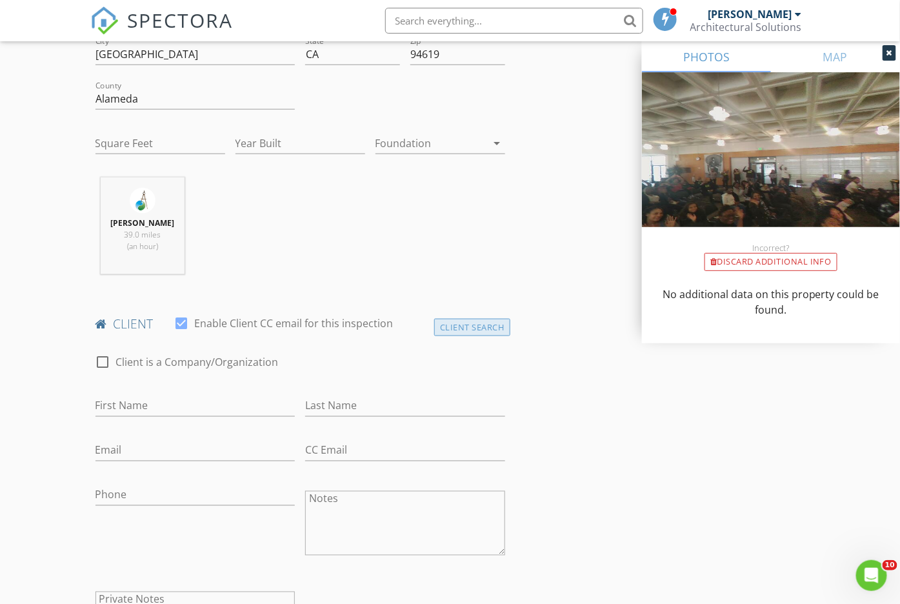
click at [462, 331] on div "Client Search" at bounding box center [472, 327] width 76 height 17
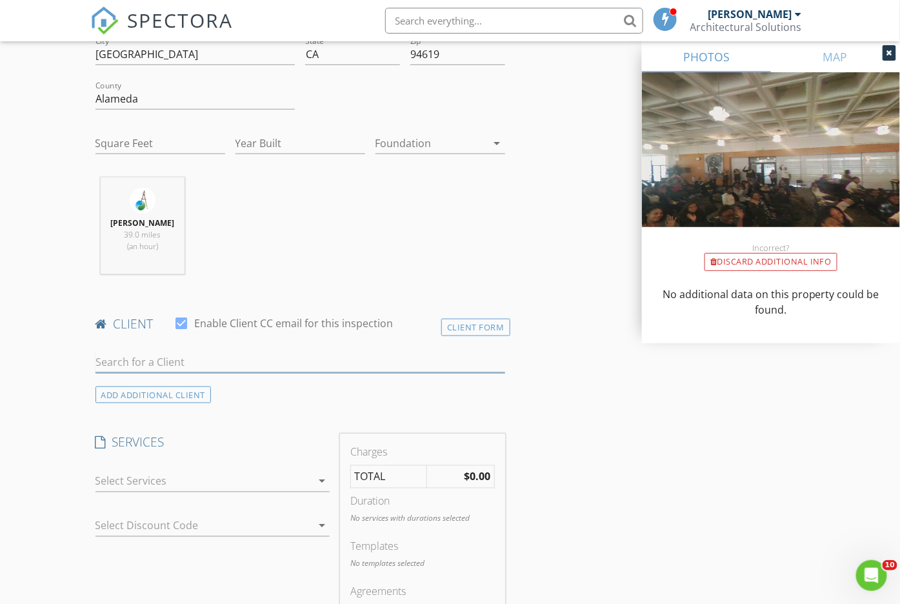
click at [417, 366] on input "text" at bounding box center [300, 362] width 410 height 21
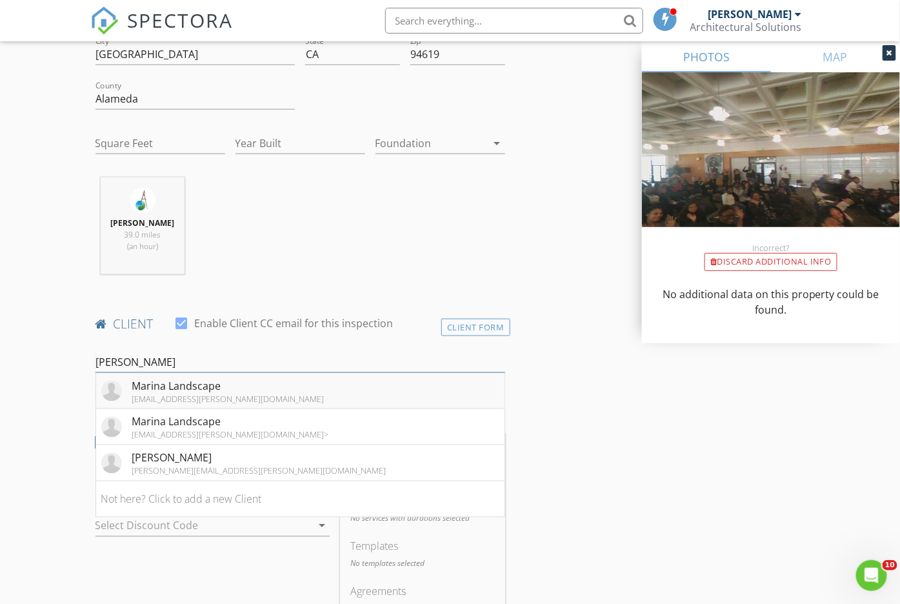
type input "Maria"
click at [404, 393] on li "Marina Landscape marial.parra@marinaco.com" at bounding box center [300, 391] width 408 height 36
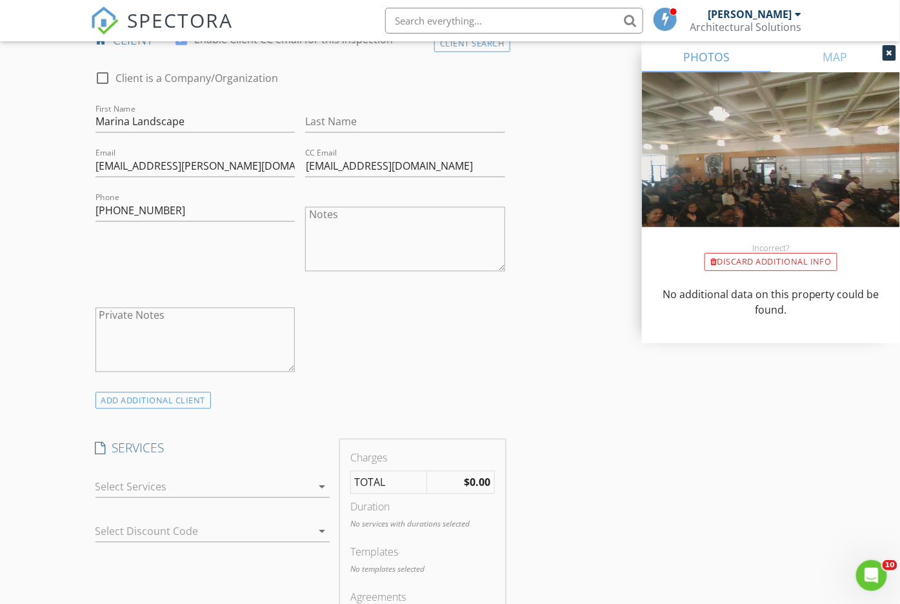
scroll to position [725, 0]
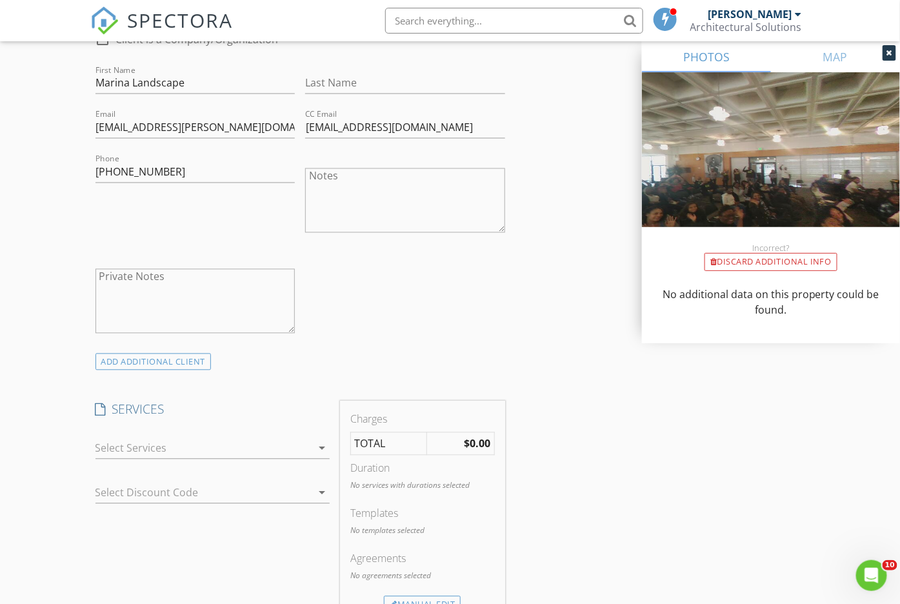
click at [229, 448] on div at bounding box center [203, 448] width 217 height 21
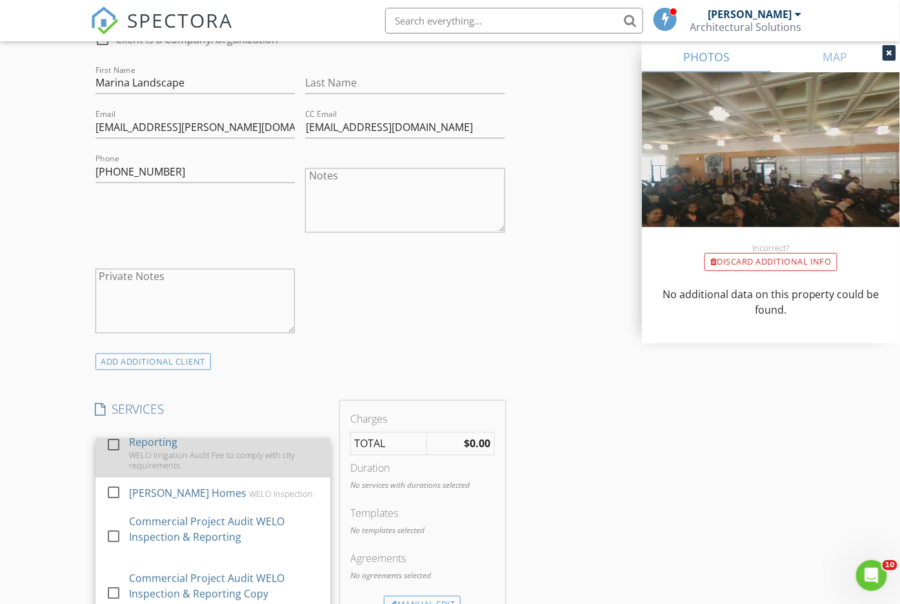
scroll to position [161, 0]
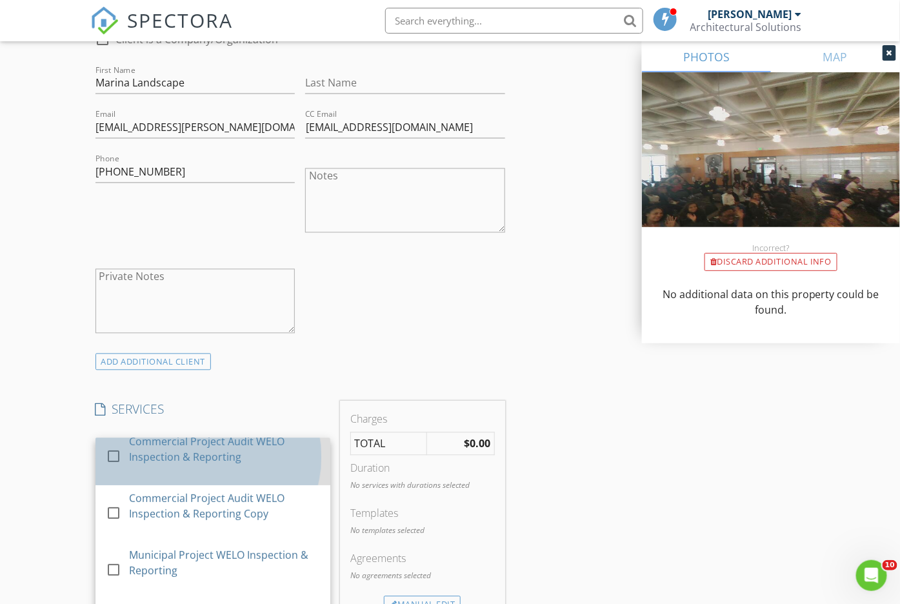
click at [244, 453] on div "Commercial Project Audit WELO Inspection & Reporting" at bounding box center [223, 449] width 191 height 31
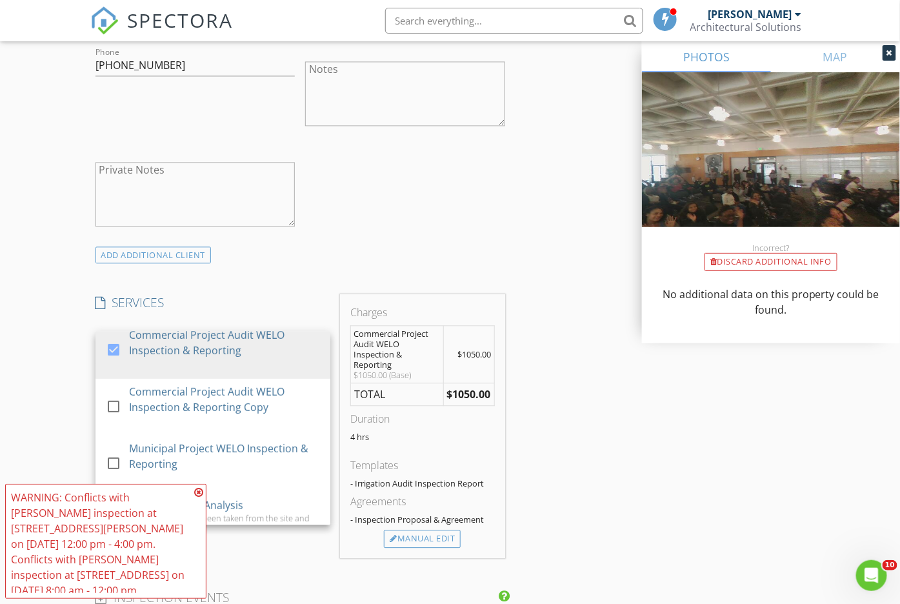
scroll to position [887, 0]
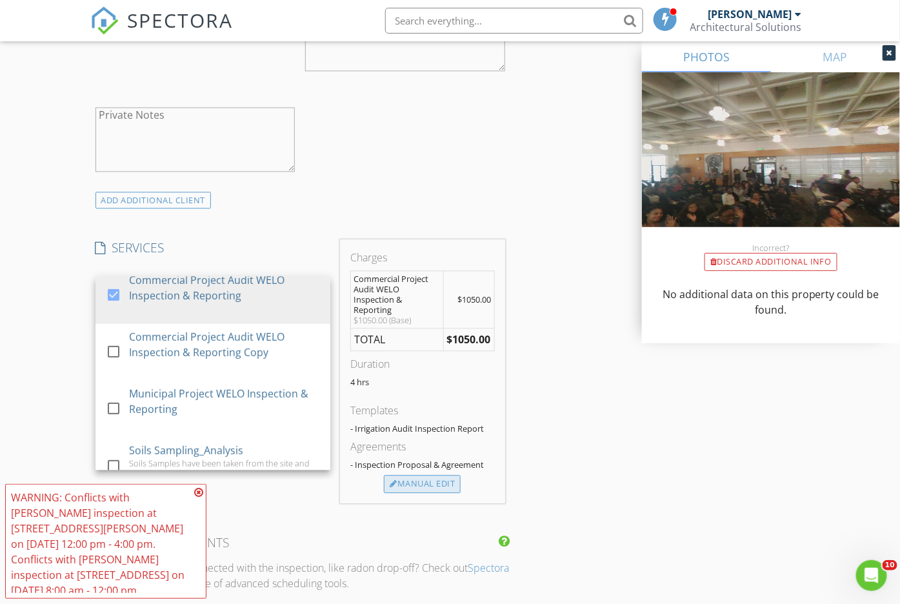
click at [432, 480] on div "Manual Edit" at bounding box center [422, 484] width 77 height 18
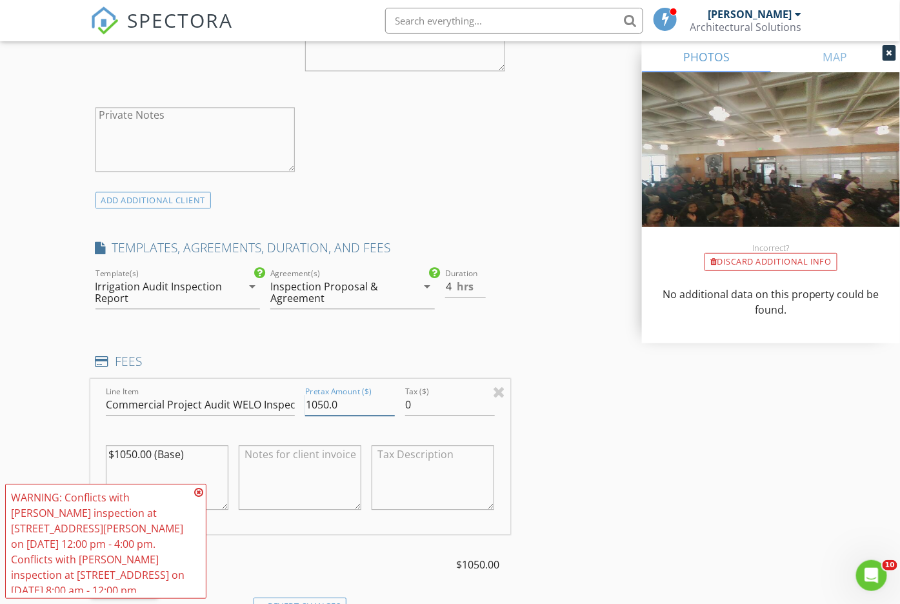
drag, startPoint x: 364, startPoint y: 403, endPoint x: 261, endPoint y: 388, distance: 104.4
click at [263, 390] on div "Line Item Commercial Project Audit WELO Inspection & Reporting Pretax Amount ($…" at bounding box center [300, 456] width 420 height 155
type input "2250.00"
click at [197, 497] on icon at bounding box center [198, 492] width 9 height 10
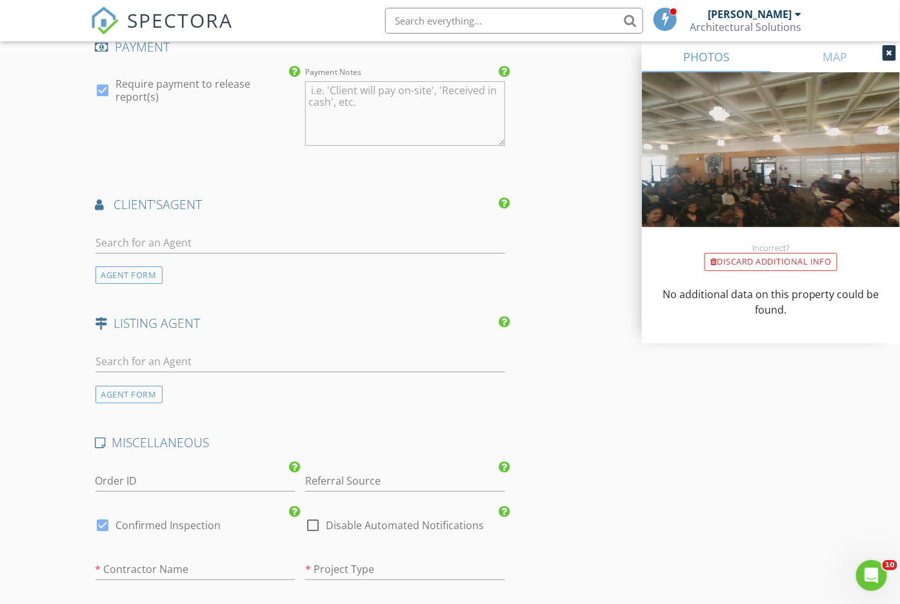
scroll to position [1613, 0]
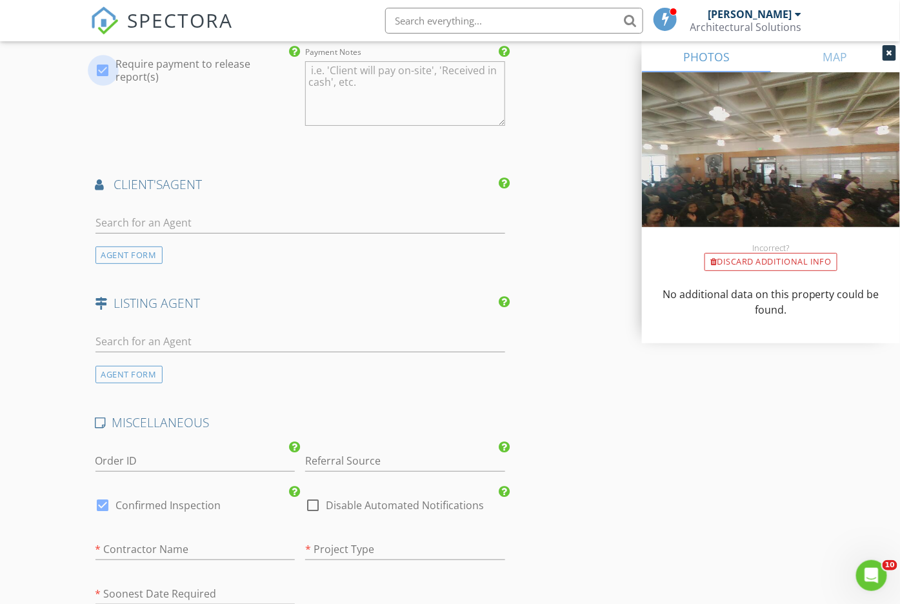
click at [108, 65] on div at bounding box center [103, 70] width 22 height 22
checkbox input "false"
click at [312, 499] on div at bounding box center [313, 505] width 22 height 22
checkbox input "true"
click at [241, 552] on input "text" at bounding box center [195, 549] width 200 height 21
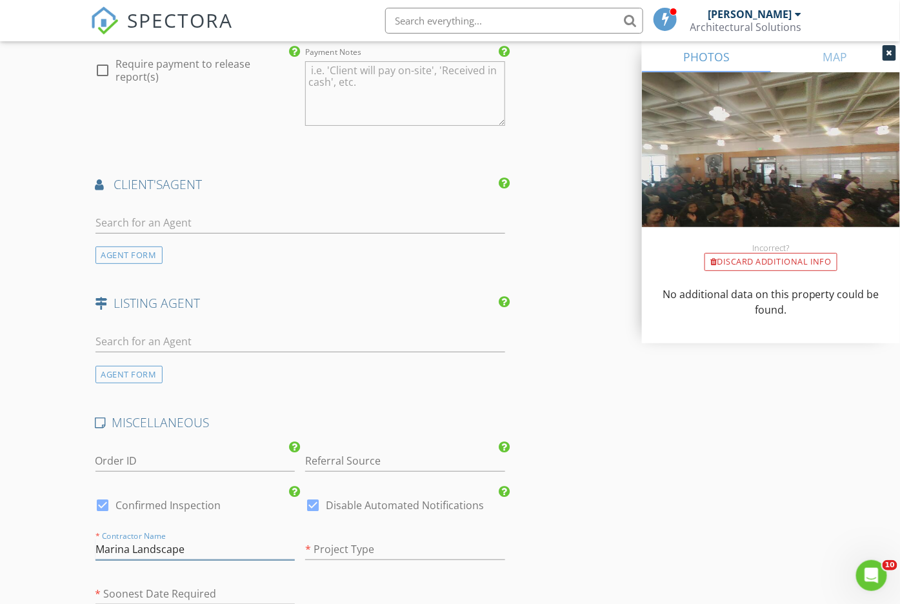
type input "Marina Landscape"
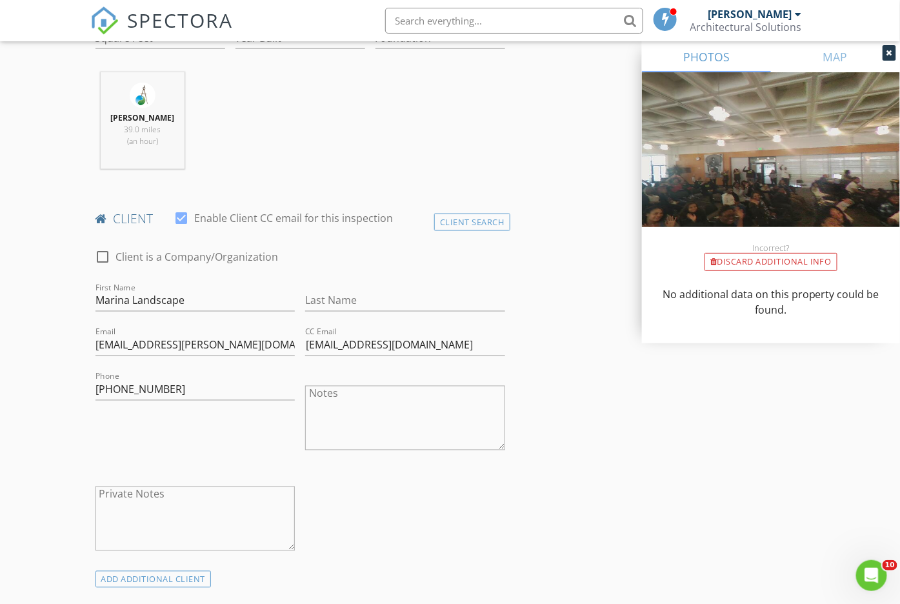
scroll to position [483, 0]
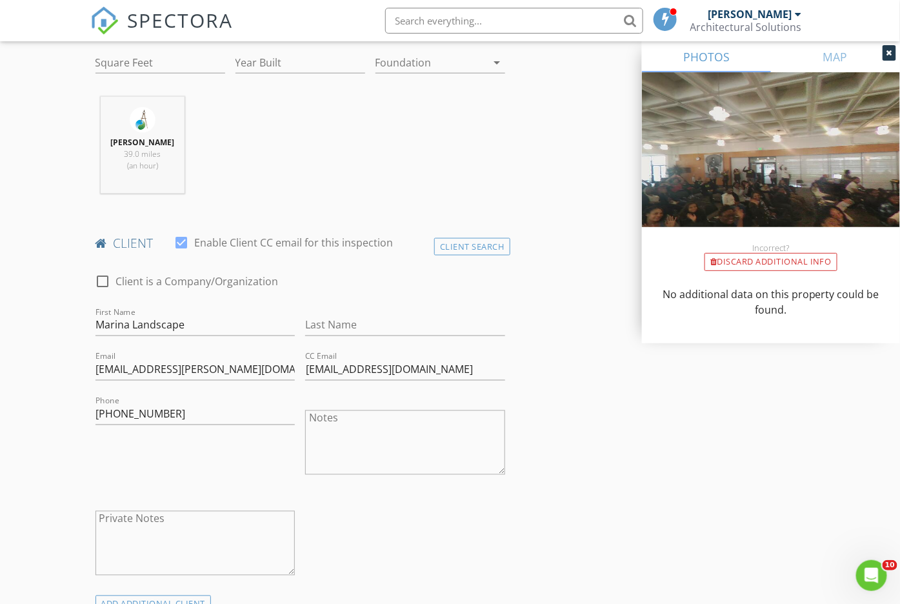
type input "College"
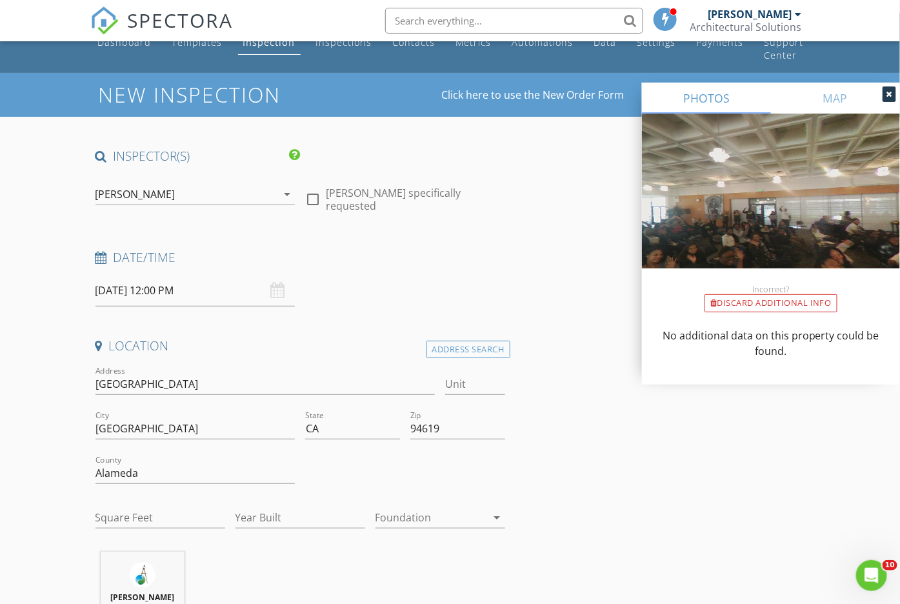
scroll to position [0, 0]
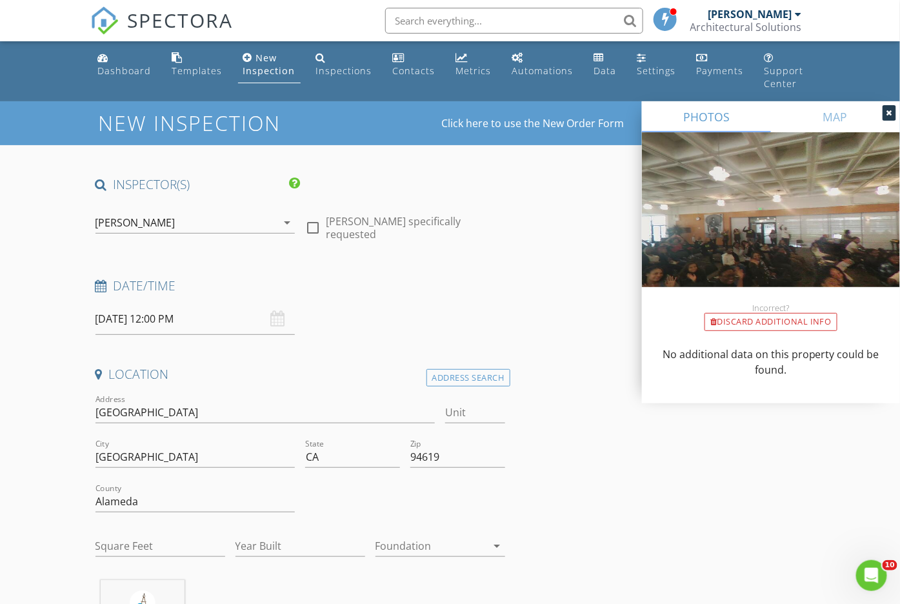
click at [888, 110] on icon at bounding box center [889, 113] width 6 height 8
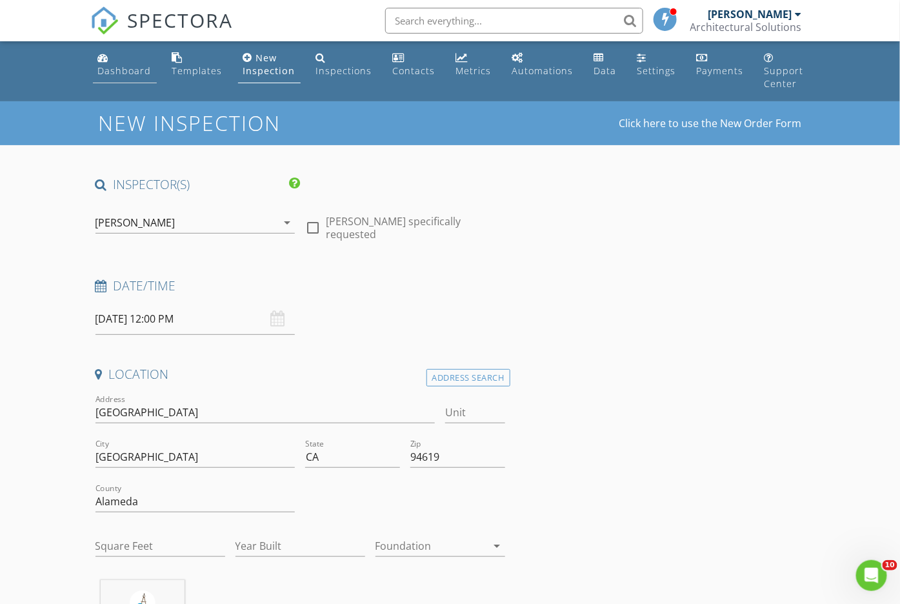
click at [128, 70] on div "Dashboard" at bounding box center [125, 71] width 54 height 12
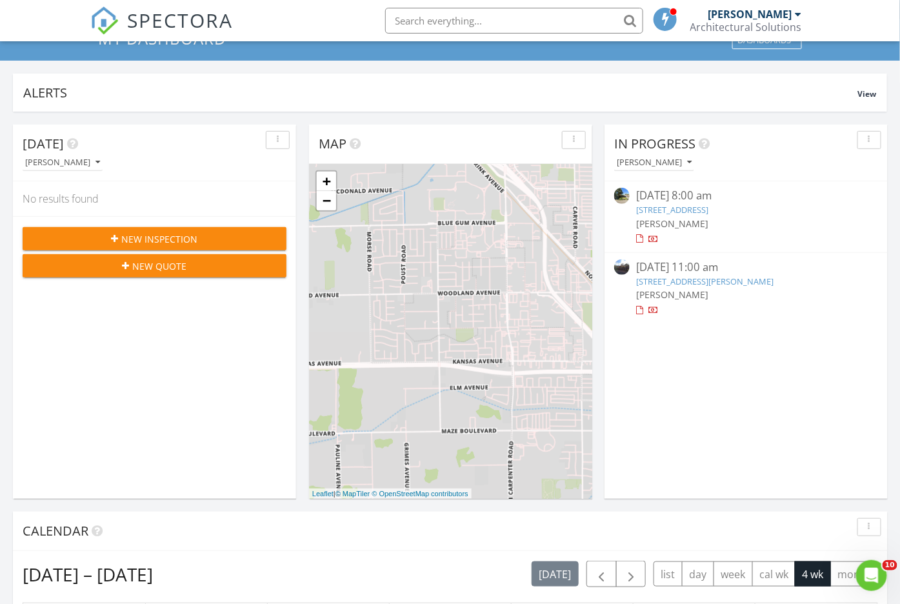
scroll to position [81, 0]
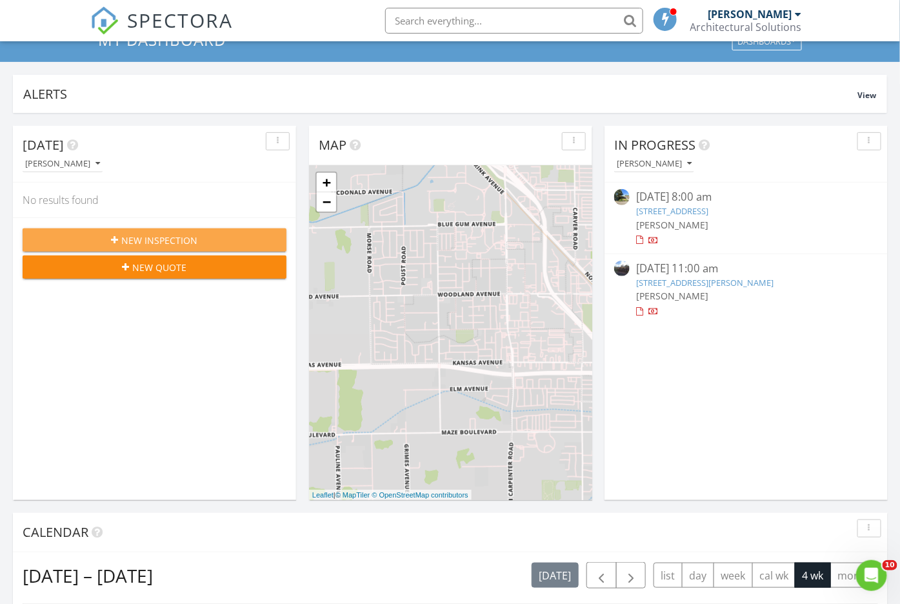
click at [124, 235] on span "New Inspection" at bounding box center [160, 240] width 76 height 14
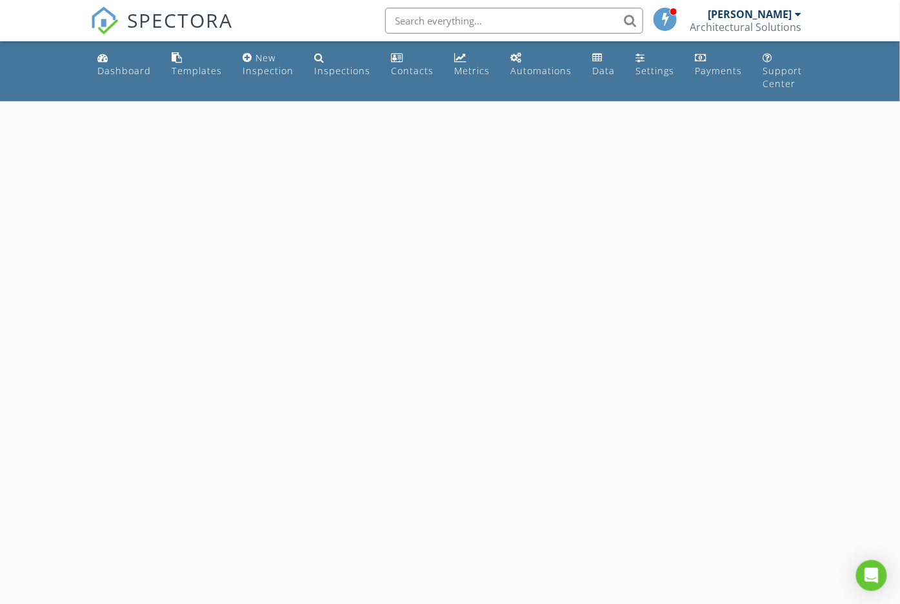
select select "7"
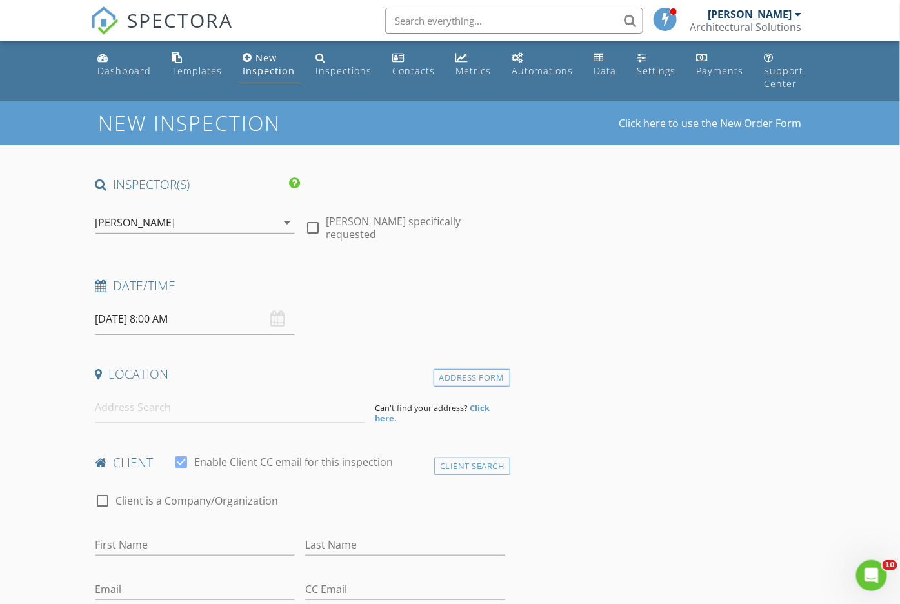
click at [160, 320] on input "[DATE] 8:00 AM" at bounding box center [195, 319] width 200 height 32
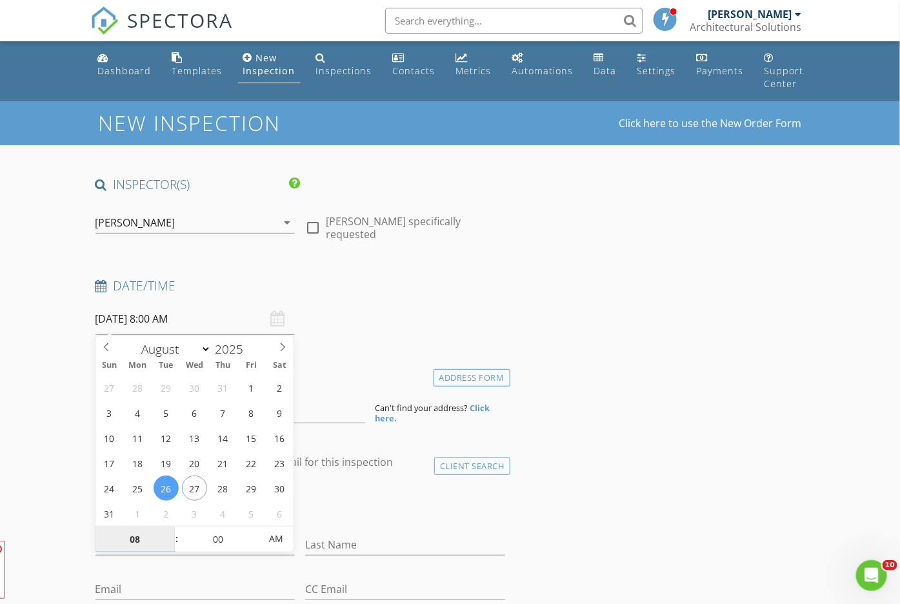
type input "[DATE] 8:00 AM"
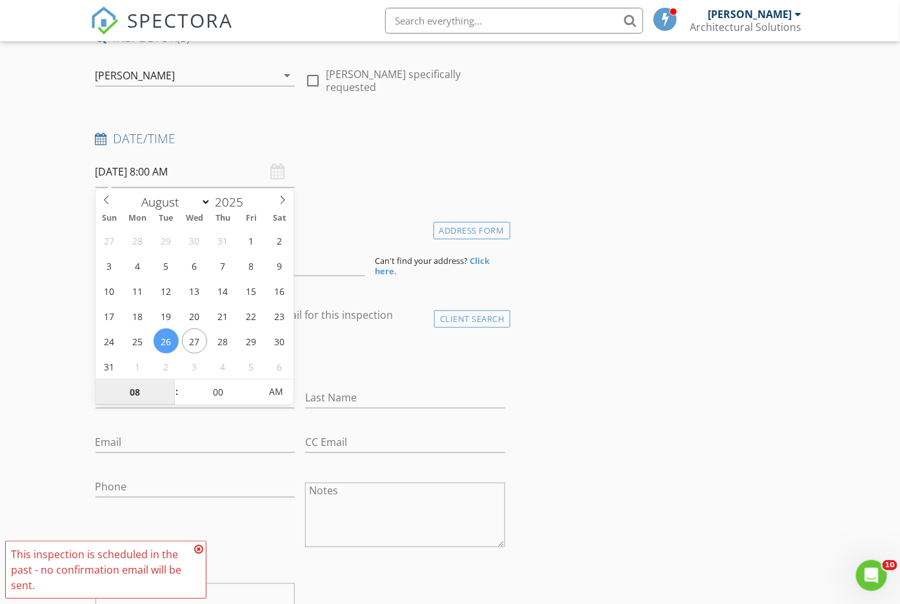
scroll to position [161, 0]
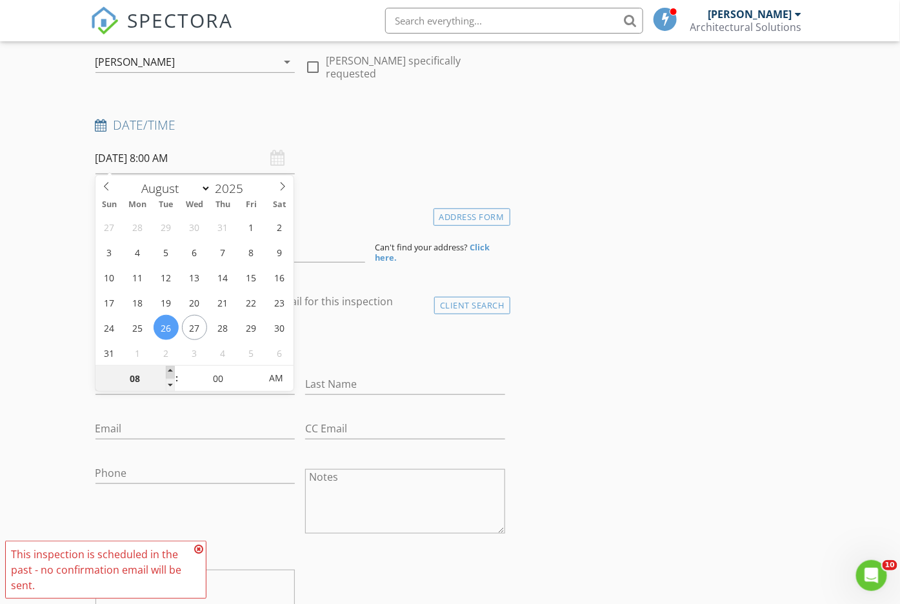
type input "09"
type input "[DATE] 9:00 AM"
click at [171, 368] on span at bounding box center [170, 372] width 9 height 13
type input "10"
type input "[DATE] 10:00 AM"
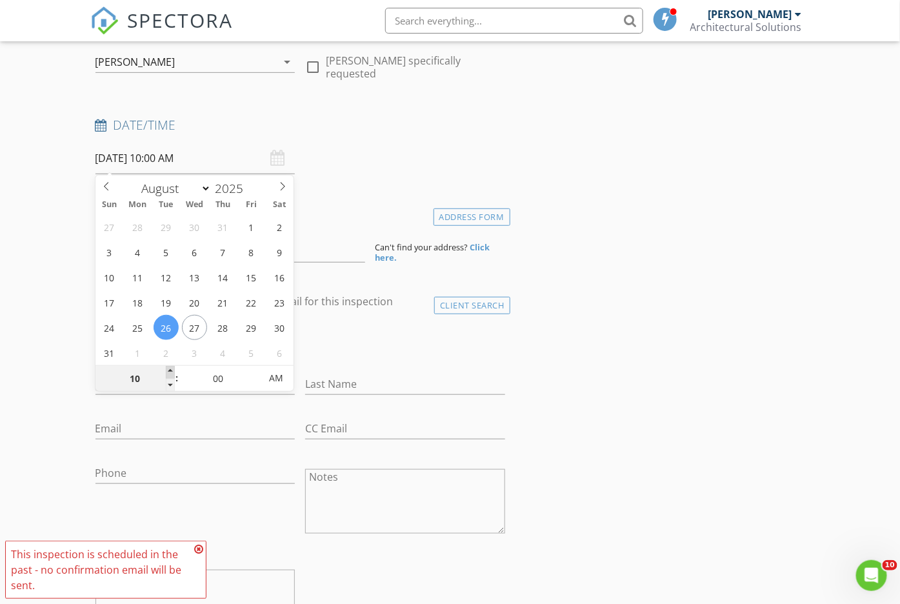
click at [171, 368] on span at bounding box center [170, 372] width 9 height 13
type input "11"
type input "[DATE] 11:00 AM"
click at [171, 368] on span at bounding box center [170, 372] width 9 height 13
type input "12"
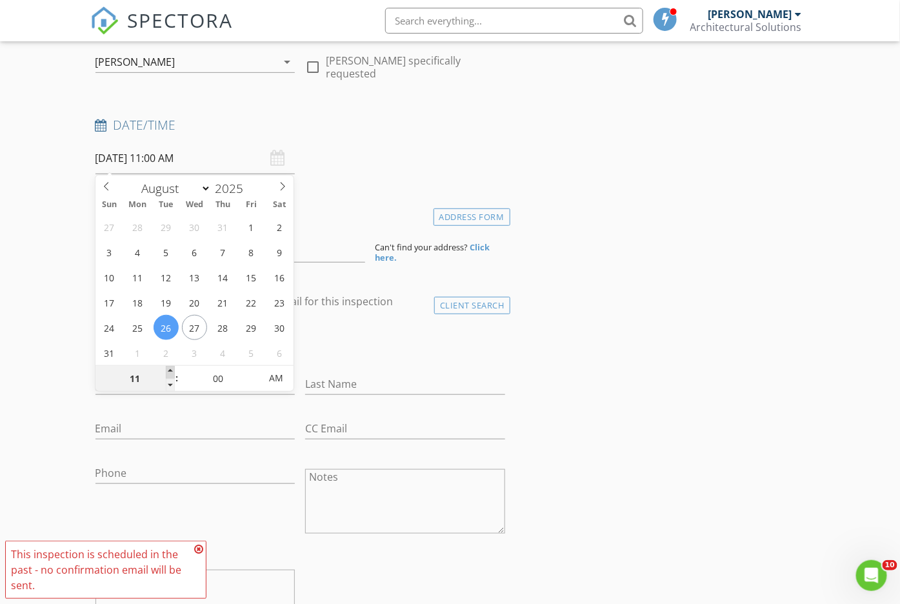
type input "[DATE] 12:00 PM"
click at [171, 368] on span at bounding box center [170, 372] width 9 height 13
click at [195, 548] on icon at bounding box center [198, 549] width 9 height 10
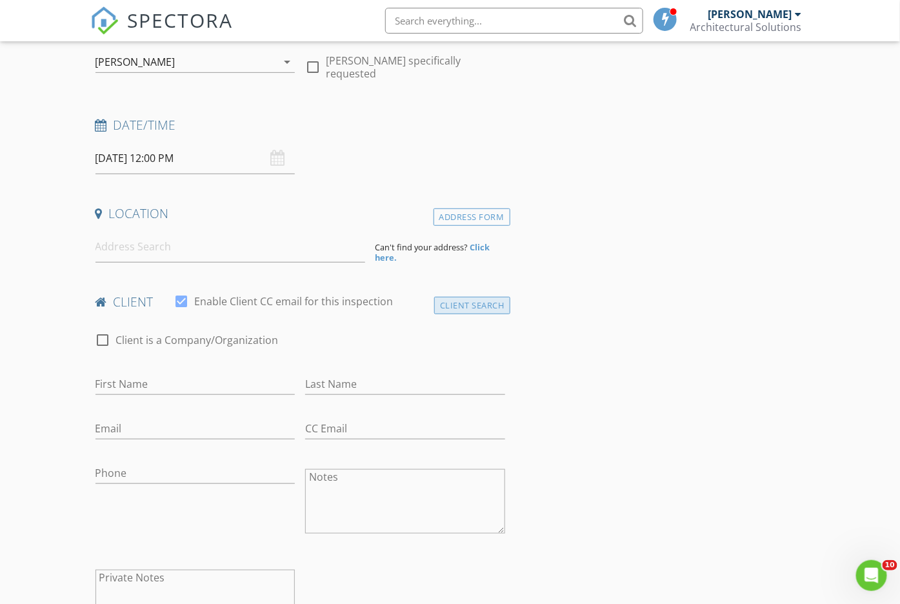
click at [448, 302] on div "Client Search" at bounding box center [472, 305] width 76 height 17
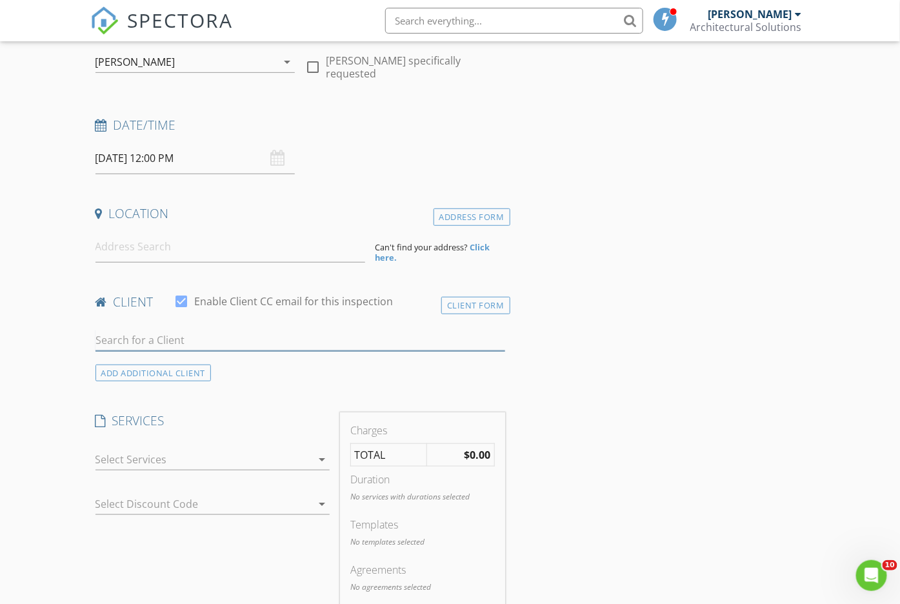
click at [268, 343] on input "text" at bounding box center [300, 340] width 410 height 21
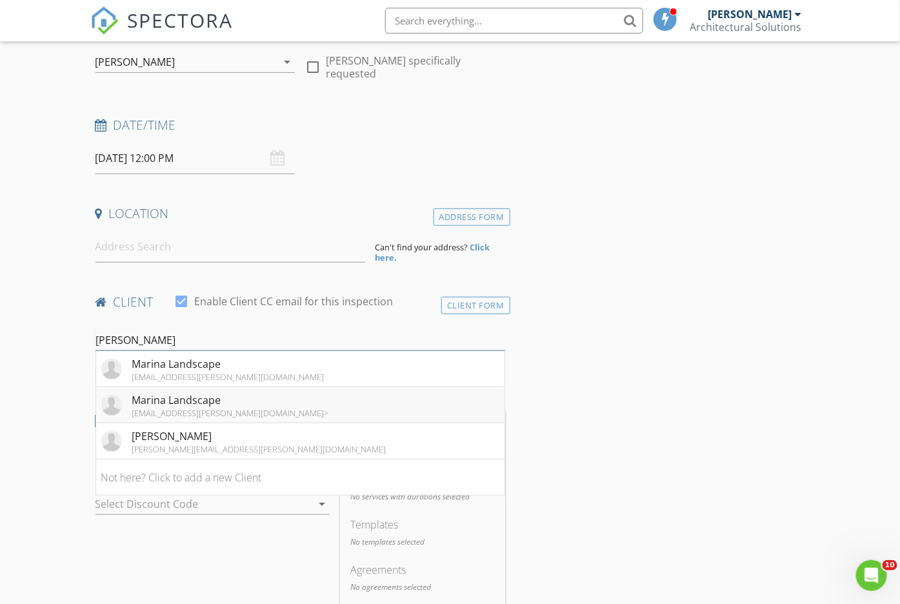
type input "[PERSON_NAME]"
click at [233, 408] on div "[EMAIL_ADDRESS][PERSON_NAME][DOMAIN_NAME]>" at bounding box center [230, 413] width 197 height 10
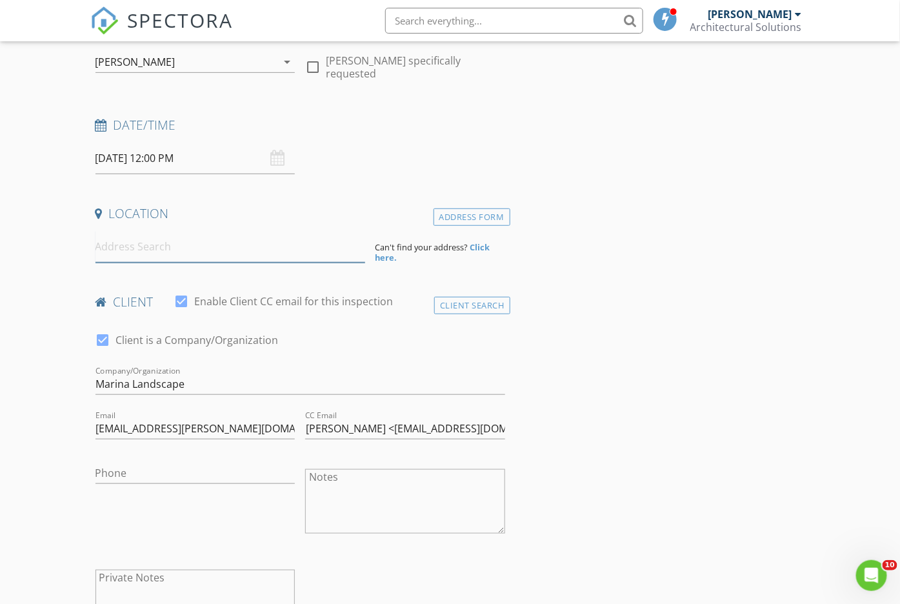
click at [263, 248] on input at bounding box center [230, 247] width 270 height 32
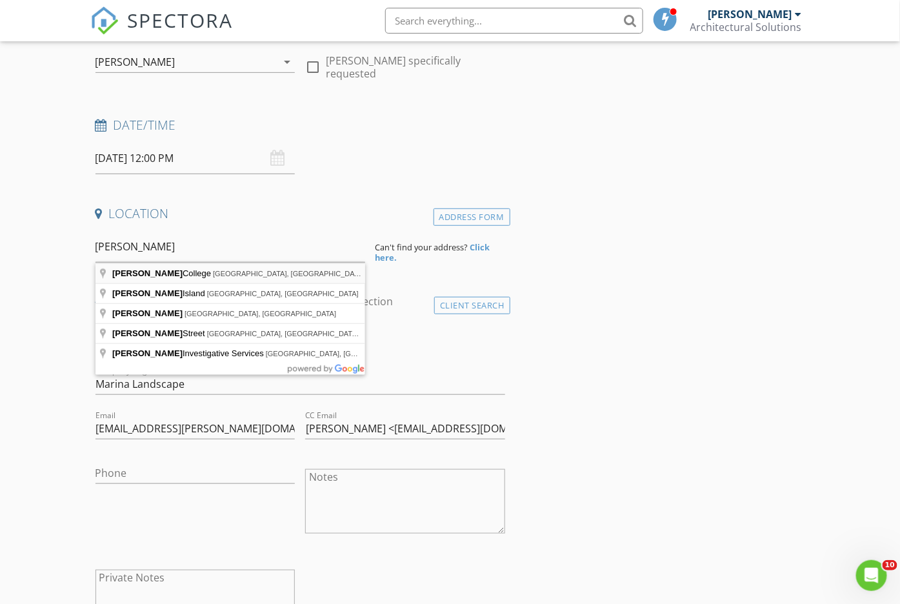
type input "[PERSON_NAME][GEOGRAPHIC_DATA], [GEOGRAPHIC_DATA], [GEOGRAPHIC_DATA]"
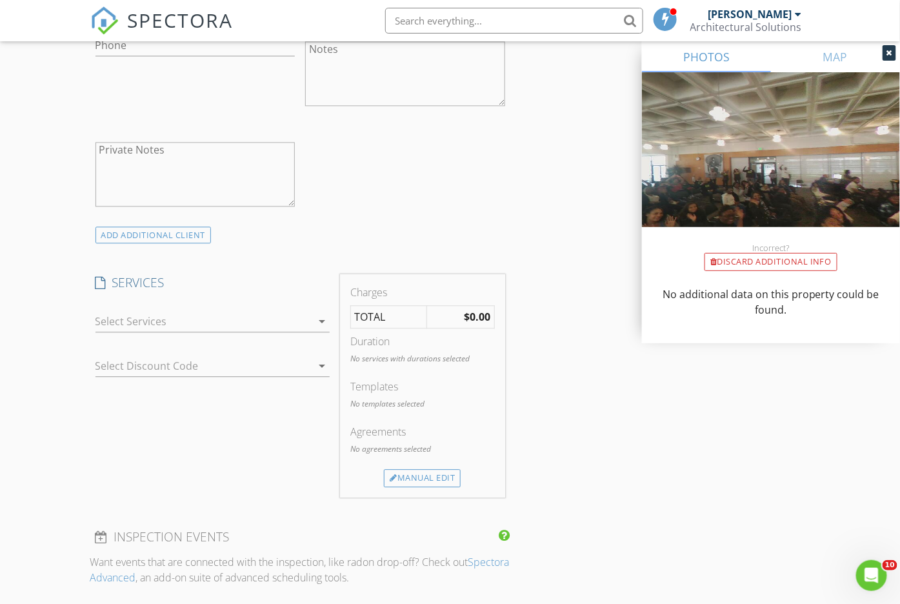
scroll to position [887, 0]
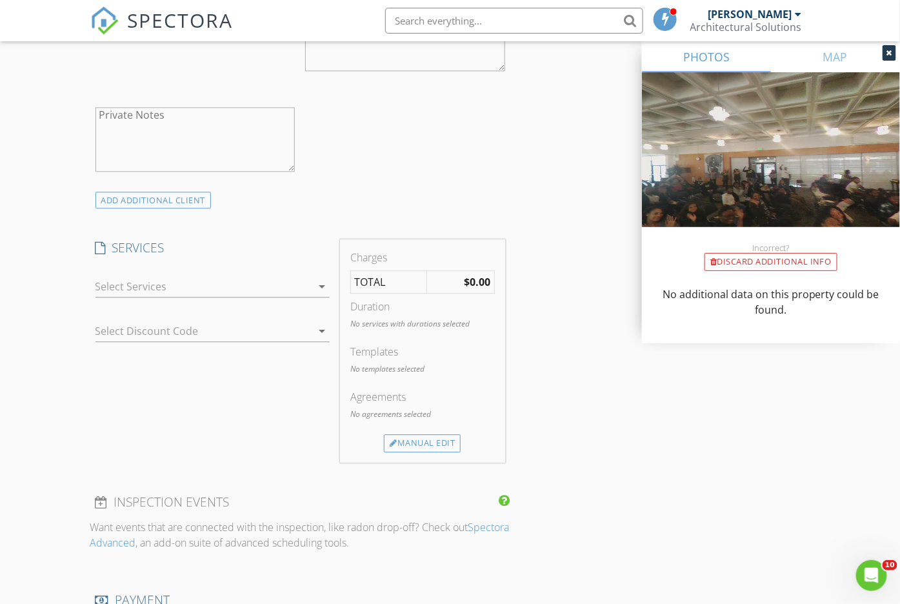
click at [236, 283] on div at bounding box center [203, 286] width 217 height 21
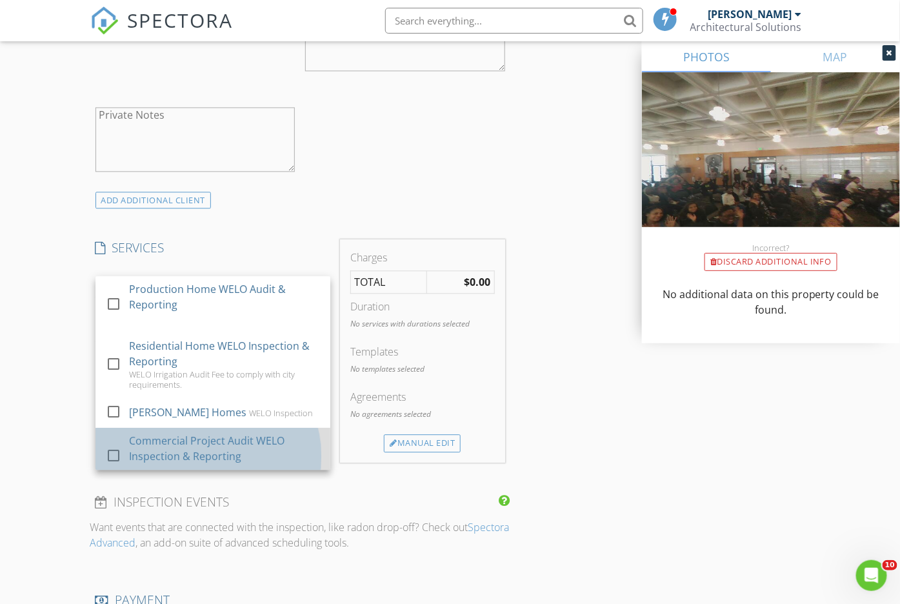
click at [203, 437] on div "Commercial Project Audit WELO Inspection & Reporting" at bounding box center [223, 448] width 191 height 31
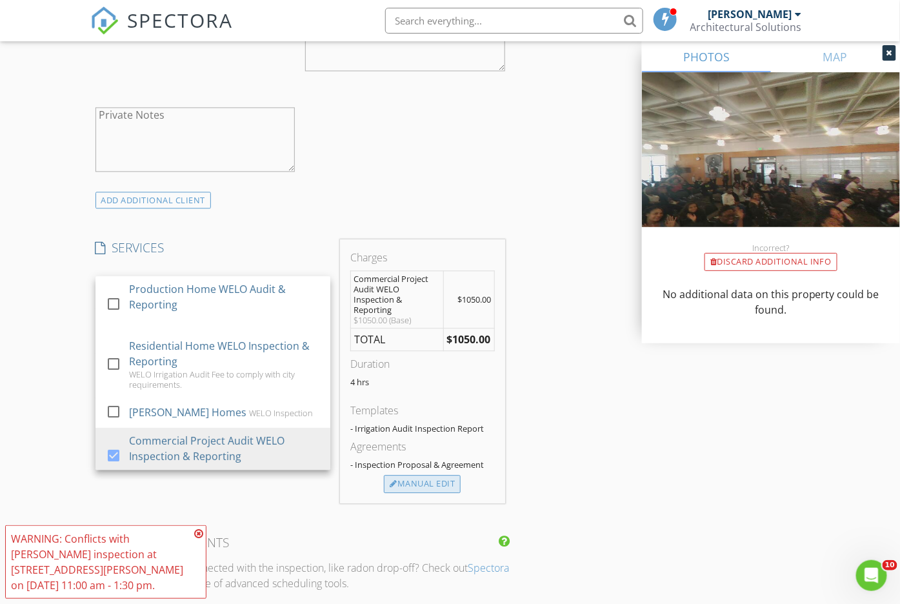
click at [443, 481] on div "Manual Edit" at bounding box center [422, 484] width 77 height 18
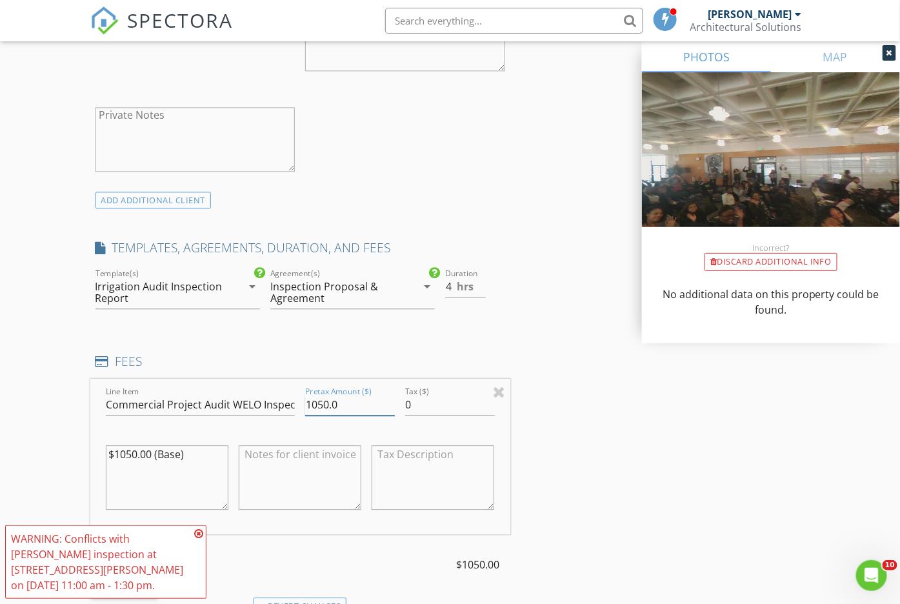
drag, startPoint x: 315, startPoint y: 399, endPoint x: 301, endPoint y: 397, distance: 14.3
click at [303, 399] on div "Pretax Amount ($) 1050.0" at bounding box center [350, 406] width 100 height 45
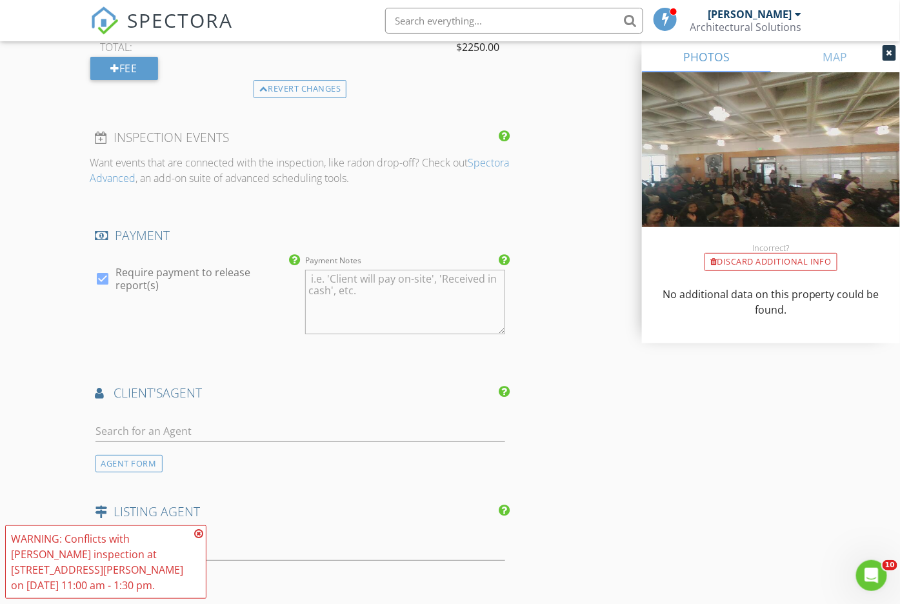
scroll to position [1451, 0]
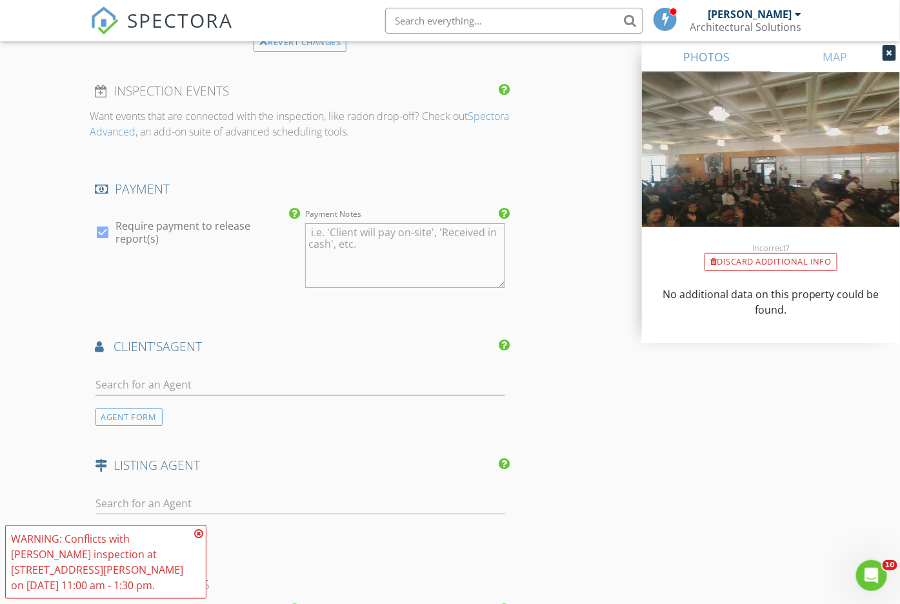
type input "2250.0"
click at [108, 224] on div at bounding box center [103, 232] width 22 height 22
checkbox input "false"
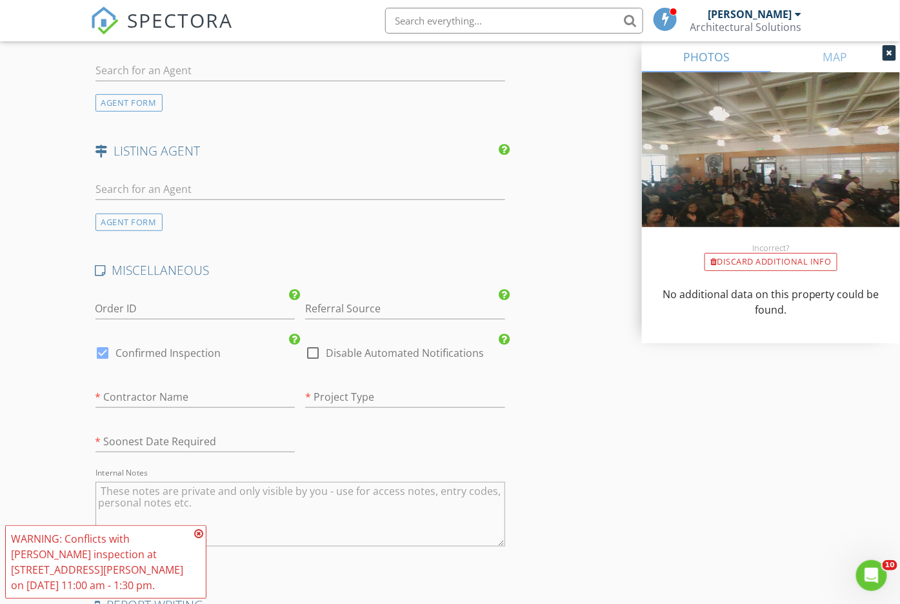
scroll to position [1773, 0]
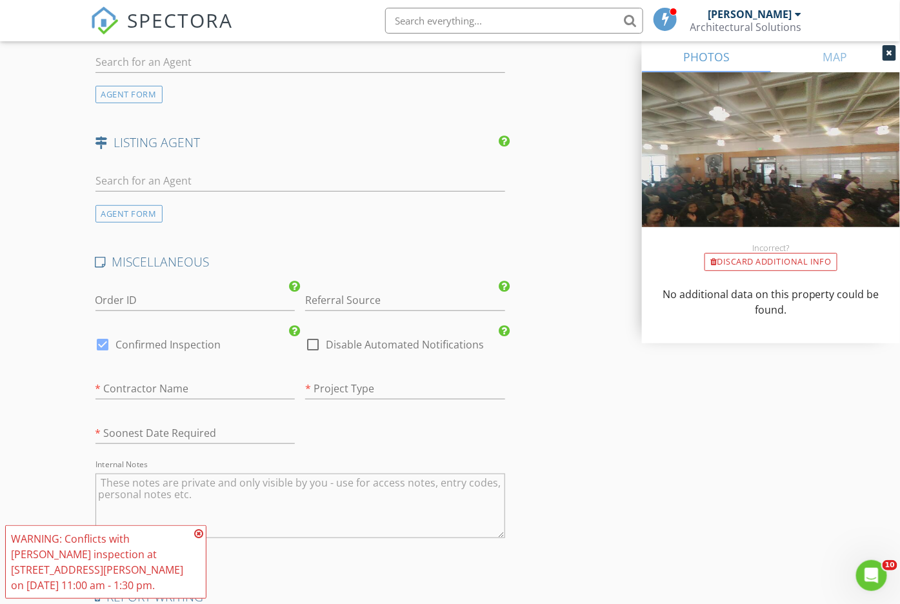
click at [316, 341] on div at bounding box center [313, 344] width 22 height 22
checkbox input "true"
click at [239, 385] on input "text" at bounding box center [195, 388] width 200 height 21
type input "Marina Landscape"
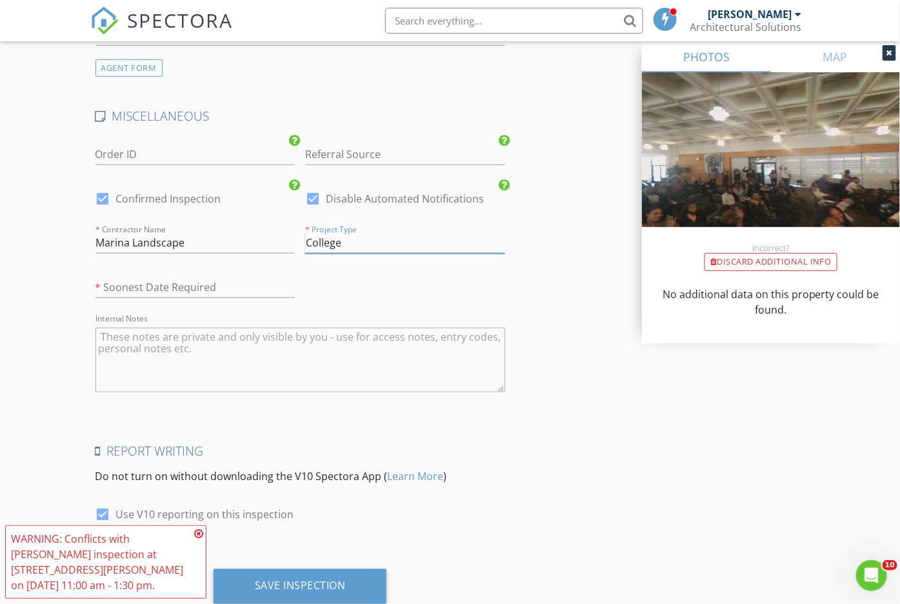
scroll to position [1955, 0]
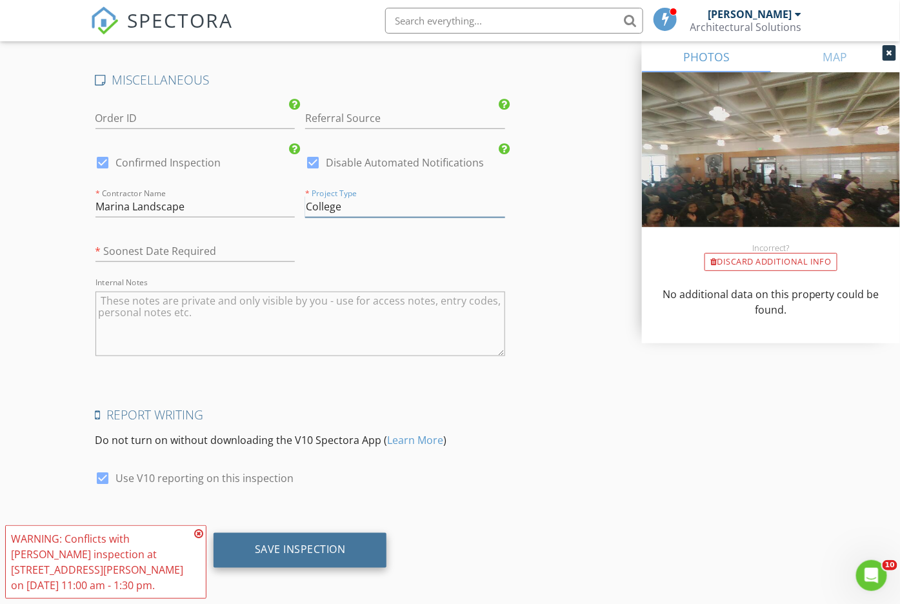
type input "College"
click at [253, 535] on div "Save Inspection" at bounding box center [300, 550] width 174 height 35
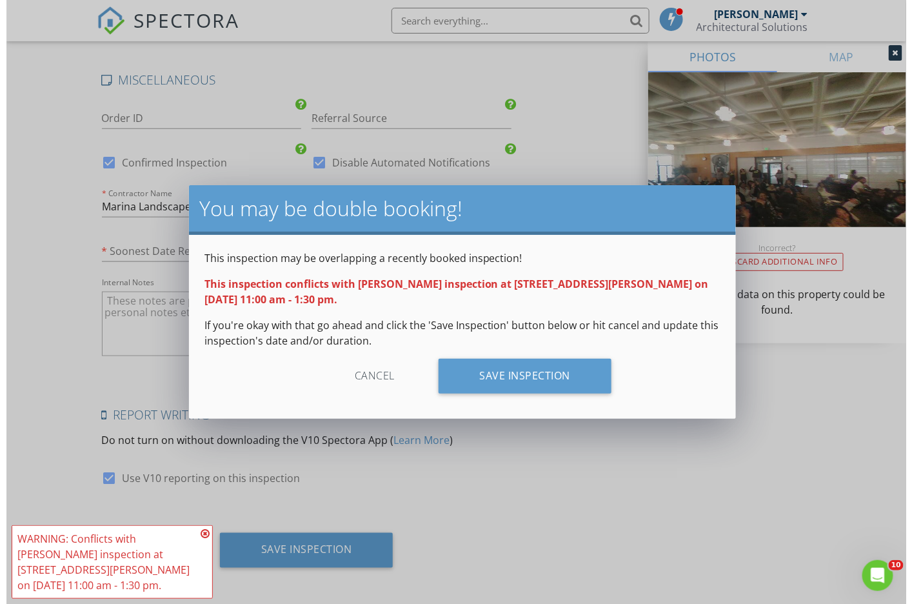
scroll to position [1942, 0]
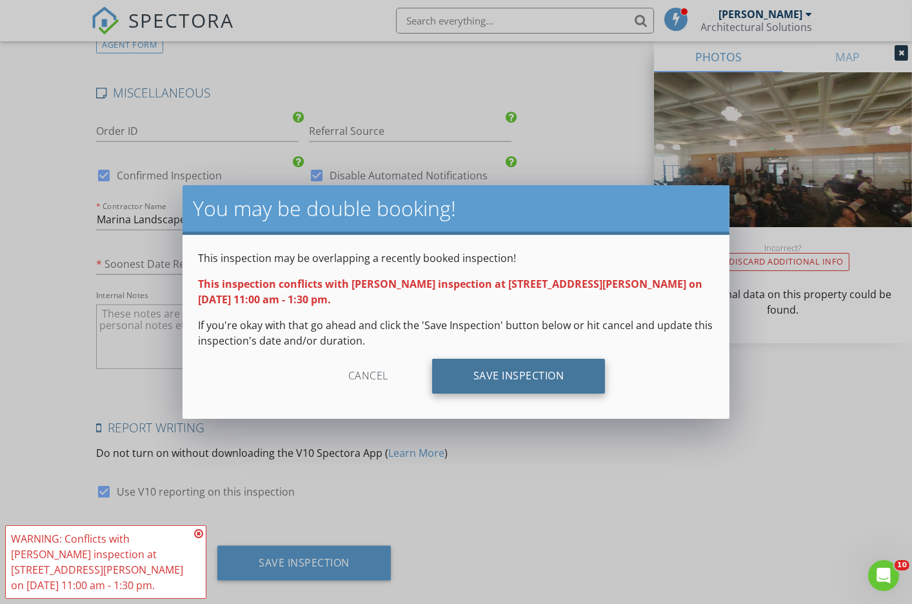
click at [459, 382] on div "Save Inspection" at bounding box center [519, 376] width 174 height 35
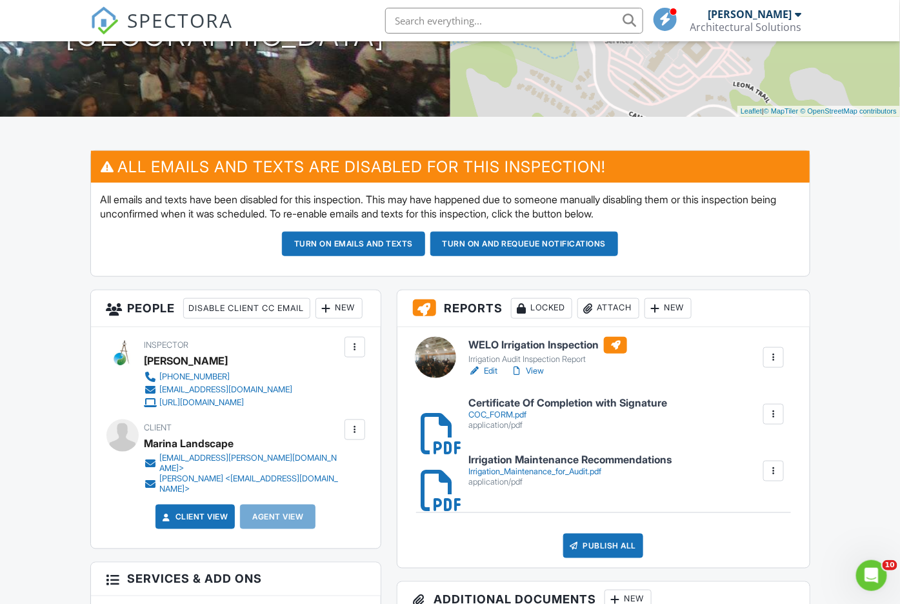
click at [491, 377] on link "Edit" at bounding box center [482, 370] width 29 height 13
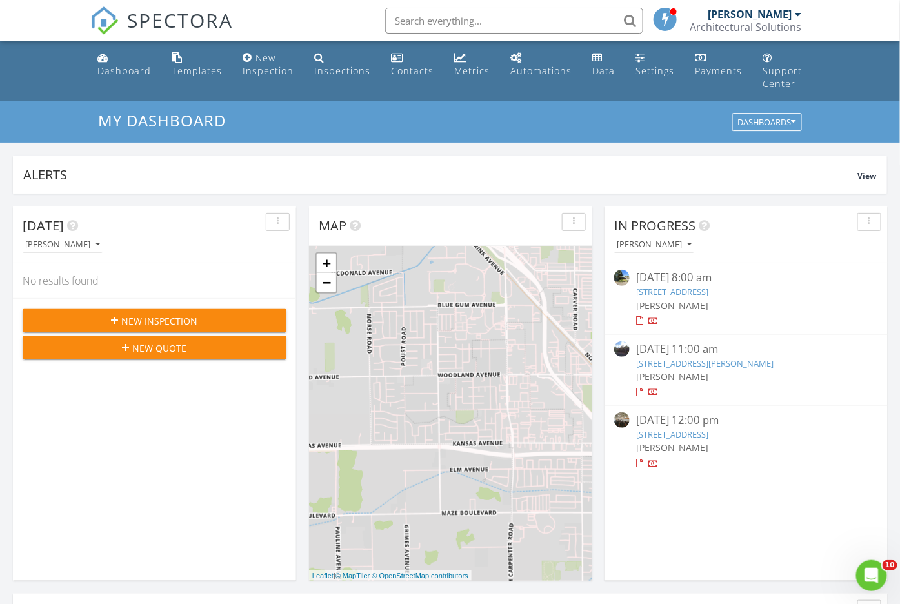
click at [206, 320] on div "New Inspection" at bounding box center [154, 321] width 243 height 14
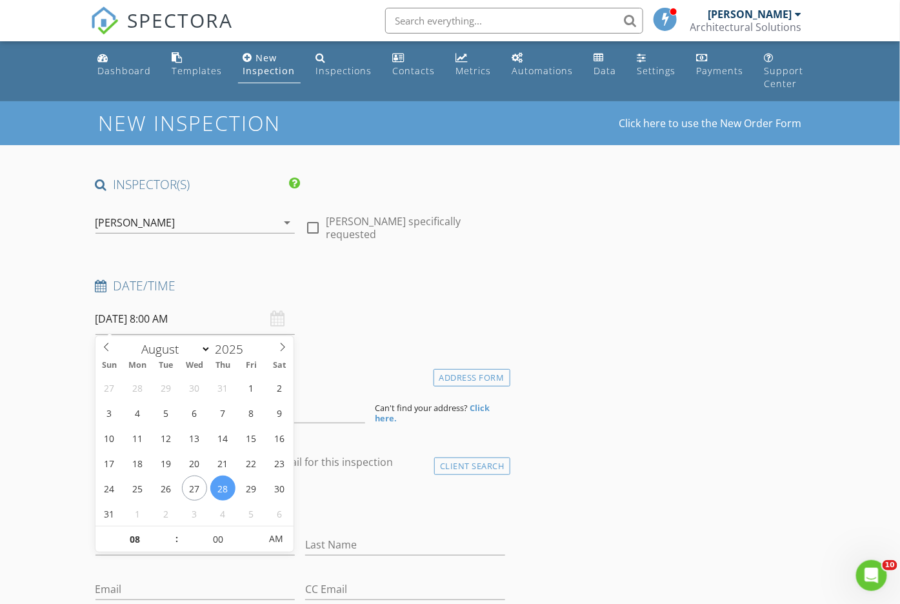
click at [176, 323] on input "[DATE] 8:00 AM" at bounding box center [195, 319] width 200 height 32
select select "8"
click at [279, 348] on icon at bounding box center [282, 346] width 9 height 9
type input "09/05/2025 8:00 AM"
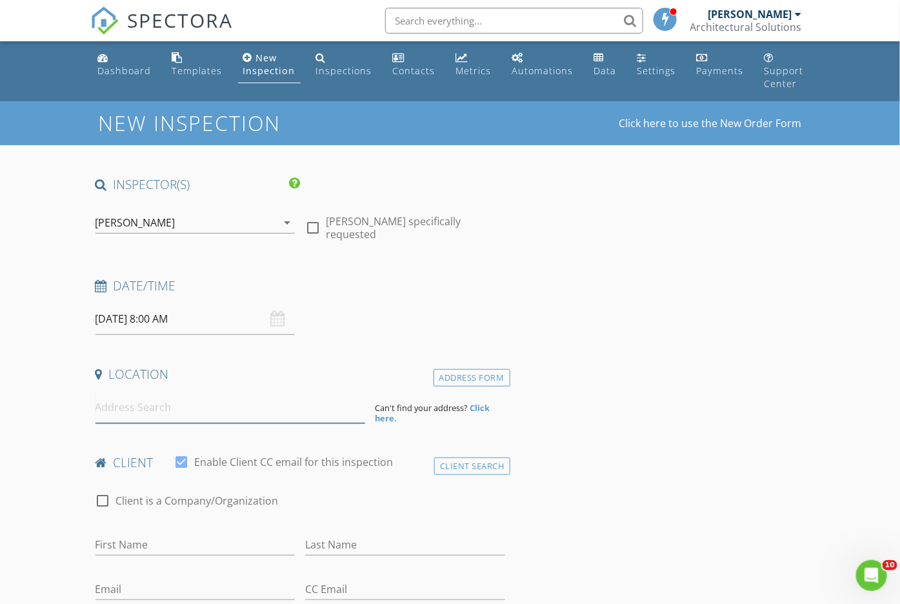
click at [301, 406] on input at bounding box center [230, 408] width 270 height 32
click at [173, 321] on input "09/05/2025 8:00 AM" at bounding box center [195, 319] width 200 height 32
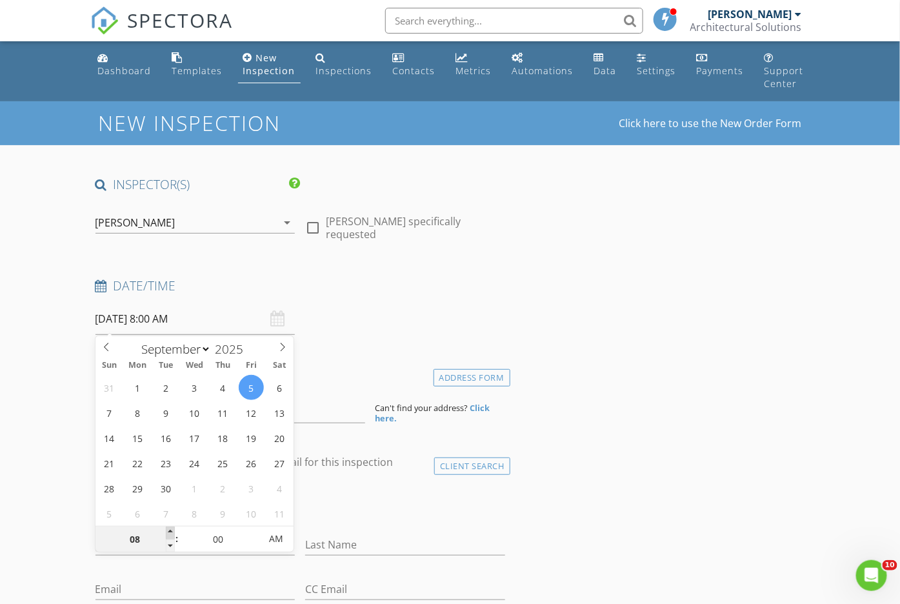
type input "09"
type input "09/05/2025 9:00 AM"
click at [171, 529] on span at bounding box center [170, 532] width 9 height 13
type input "10"
type input "09/05/2025 10:00 AM"
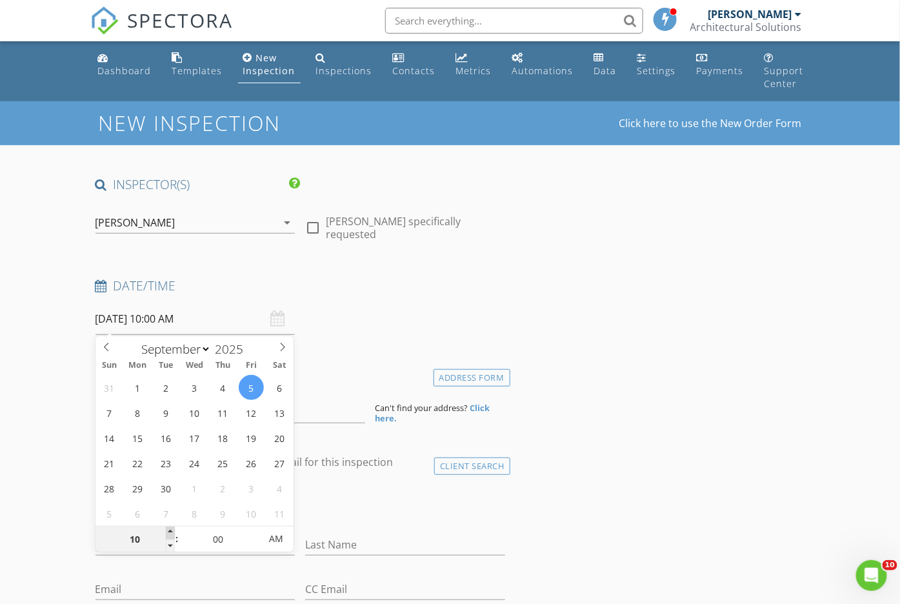
click at [171, 529] on span at bounding box center [170, 532] width 9 height 13
type input "11"
type input "09/05/2025 11:00 AM"
click at [171, 529] on span at bounding box center [170, 532] width 9 height 13
type input "12"
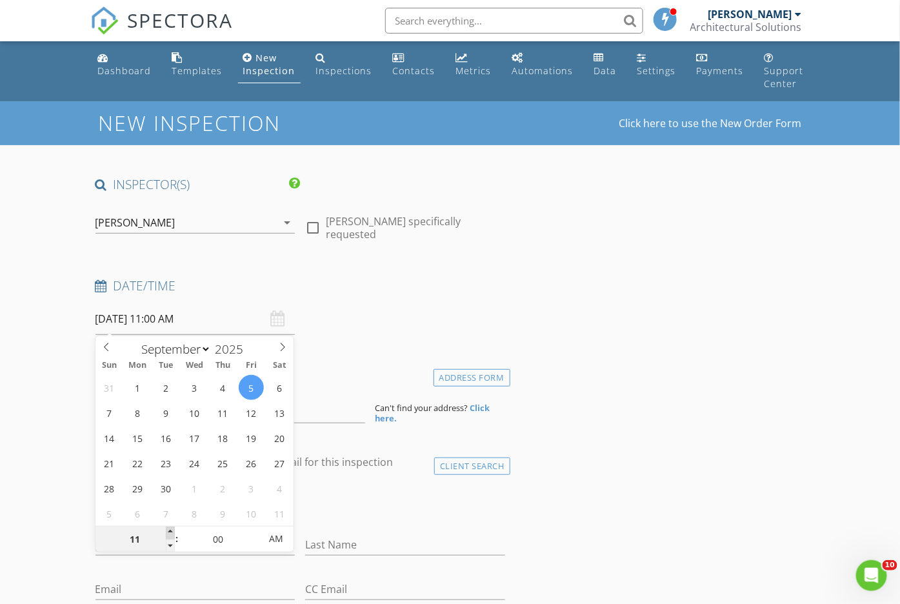
type input "09/05/2025 12:00 PM"
click at [171, 529] on span at bounding box center [170, 532] width 9 height 13
click at [364, 524] on div "Last Name" at bounding box center [405, 546] width 210 height 45
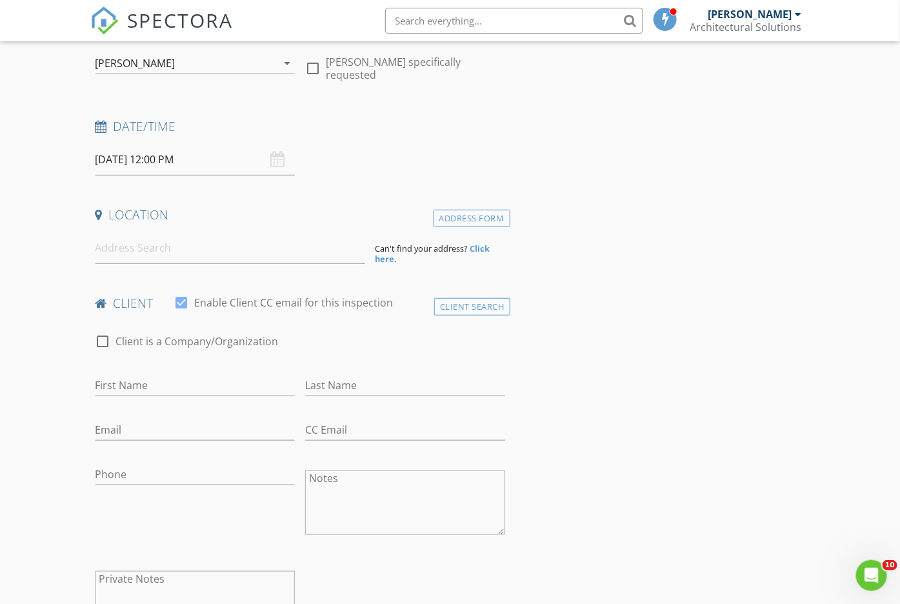
scroll to position [161, 0]
click at [266, 387] on input "First Name" at bounding box center [195, 383] width 200 height 21
type input "Steven"
click at [243, 469] on input "Phone" at bounding box center [195, 472] width 200 height 21
type input "650-333-0430"
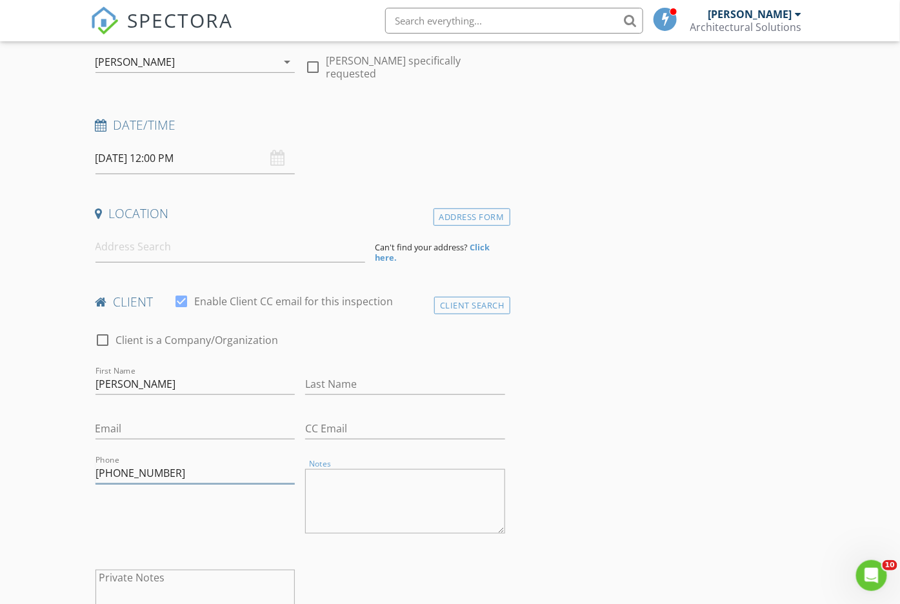
click at [236, 469] on input "650-333-0430" at bounding box center [195, 472] width 200 height 21
click at [169, 380] on input "Steven" at bounding box center [195, 383] width 200 height 21
type input "Steven"
click at [249, 252] on input at bounding box center [230, 247] width 270 height 32
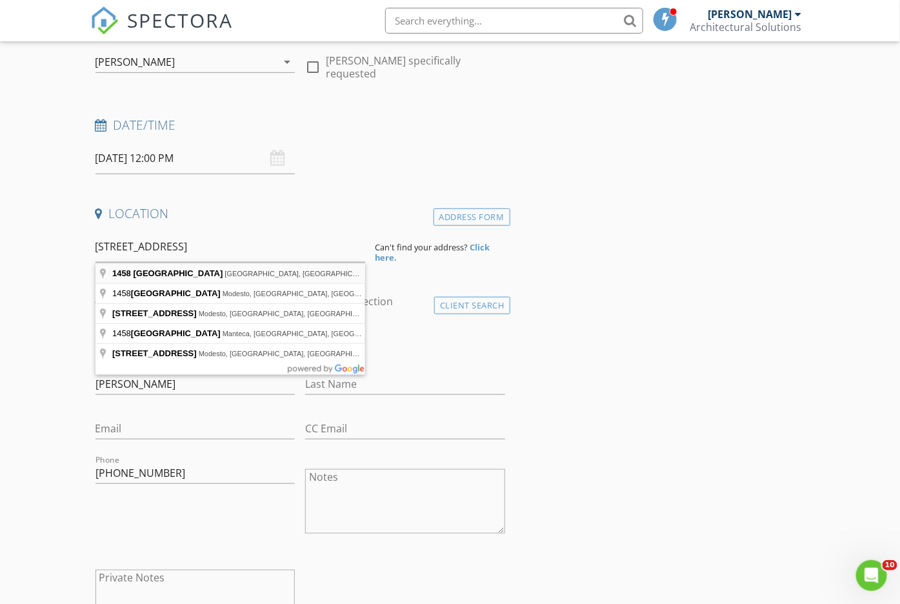
type input "1458 Kings Lane, Palo Alto, CA, USA"
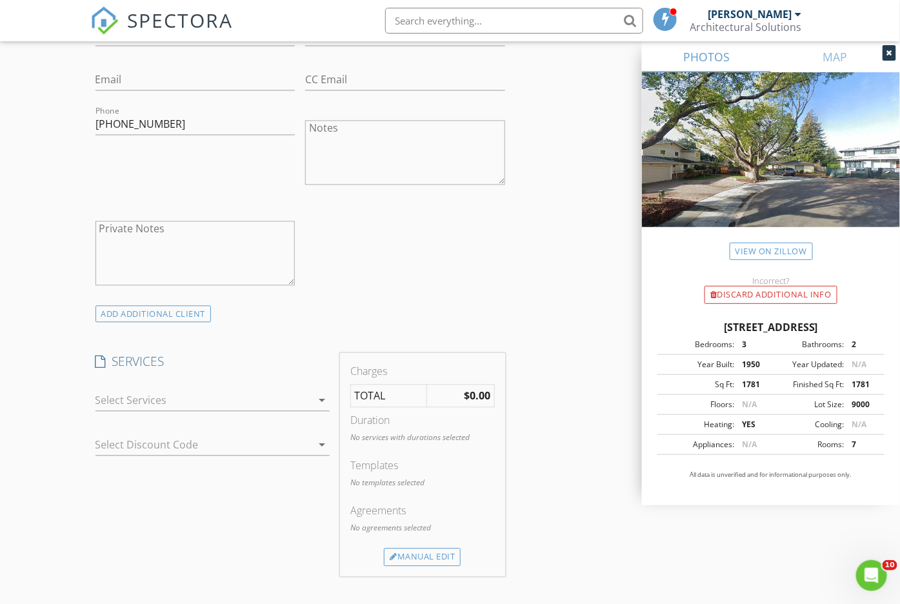
scroll to position [806, 0]
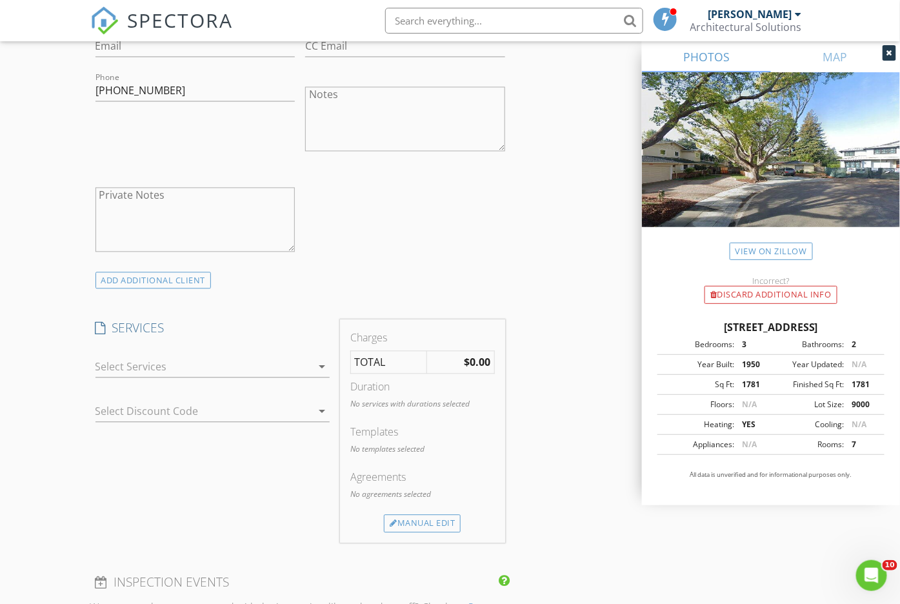
click at [262, 367] on div at bounding box center [203, 367] width 217 height 21
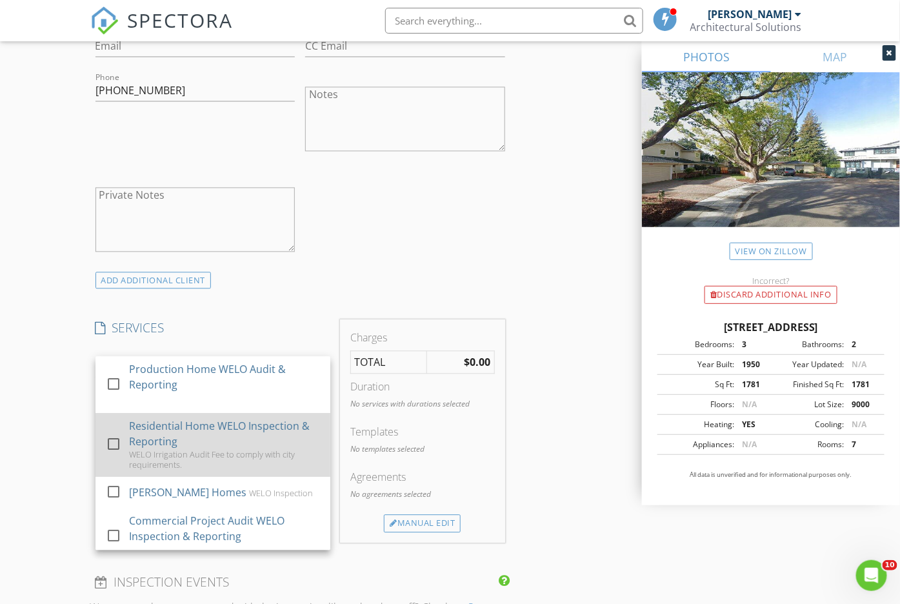
click at [233, 431] on div "Residential Home WELO Inspection & Reporting" at bounding box center [223, 434] width 191 height 31
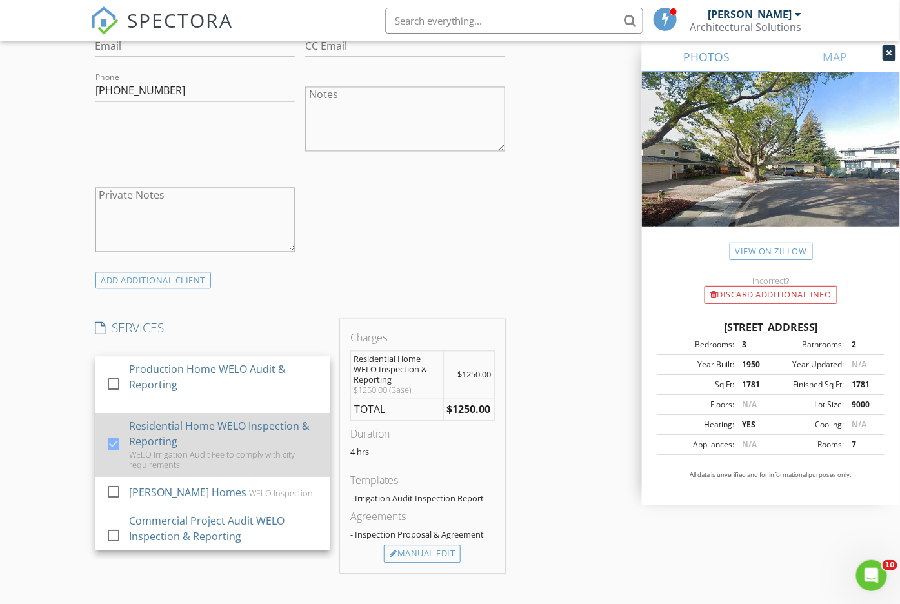
click at [206, 444] on div "Residential Home WELO Inspection & Reporting" at bounding box center [223, 434] width 191 height 31
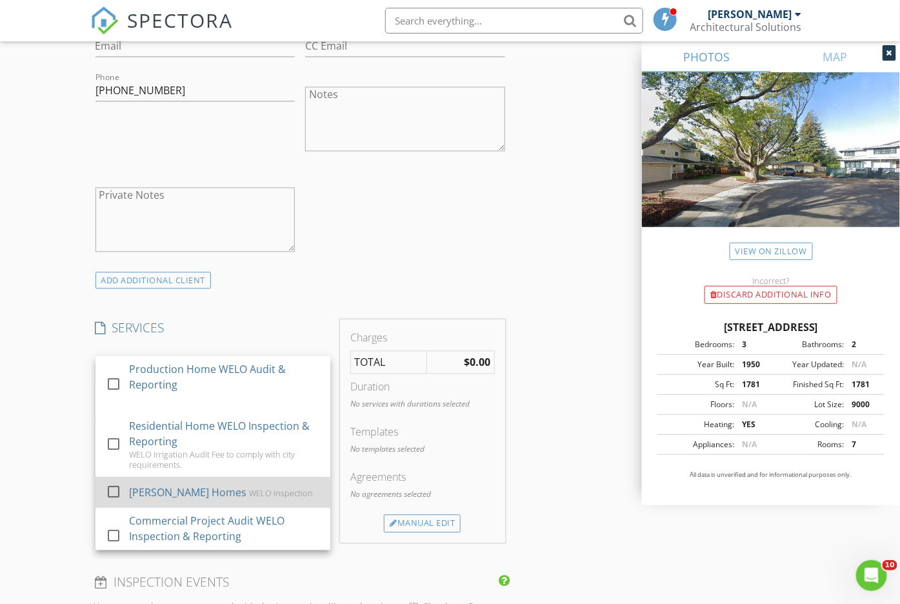
click at [190, 485] on div "Thomas James Homes" at bounding box center [186, 492] width 117 height 15
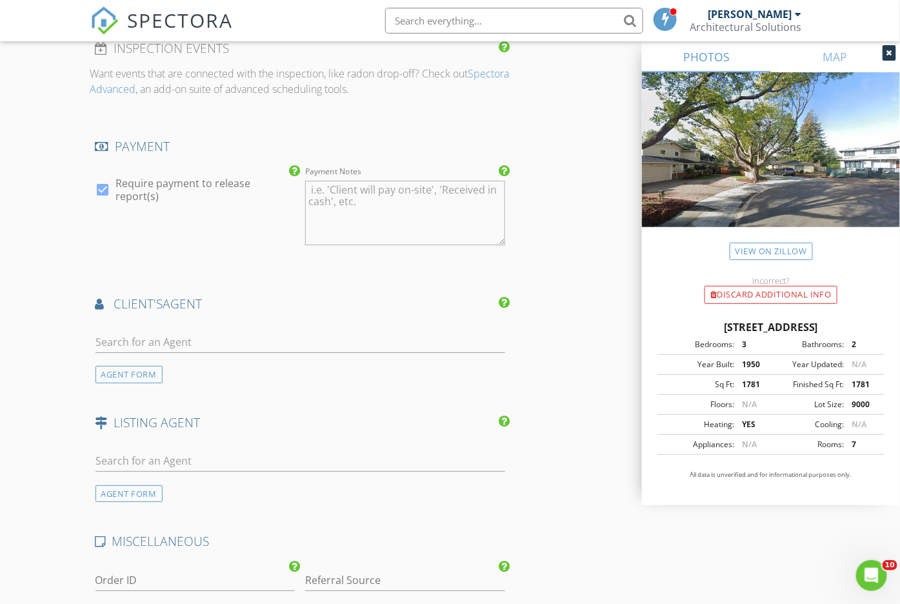
scroll to position [1371, 0]
click at [97, 177] on div at bounding box center [103, 188] width 22 height 22
checkbox input "false"
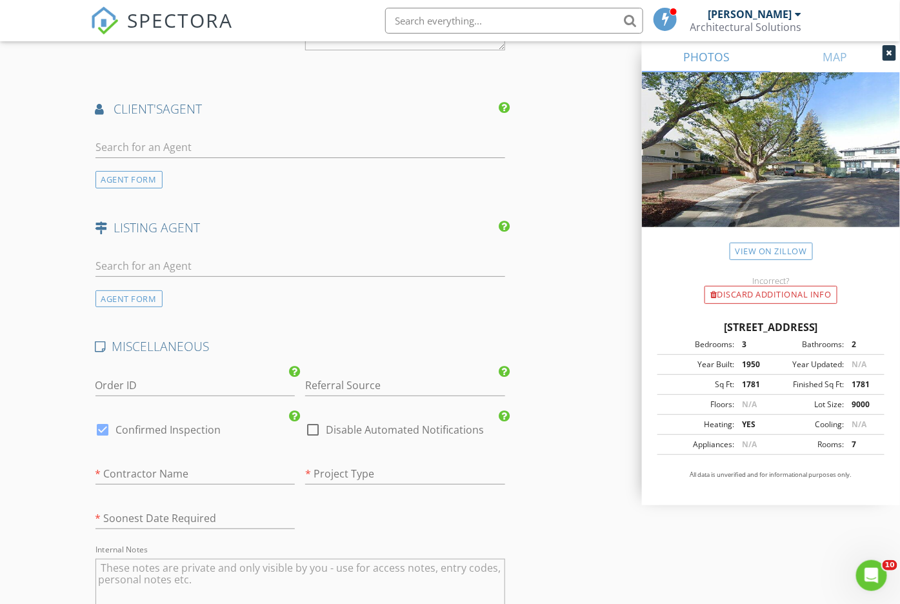
scroll to position [1613, 0]
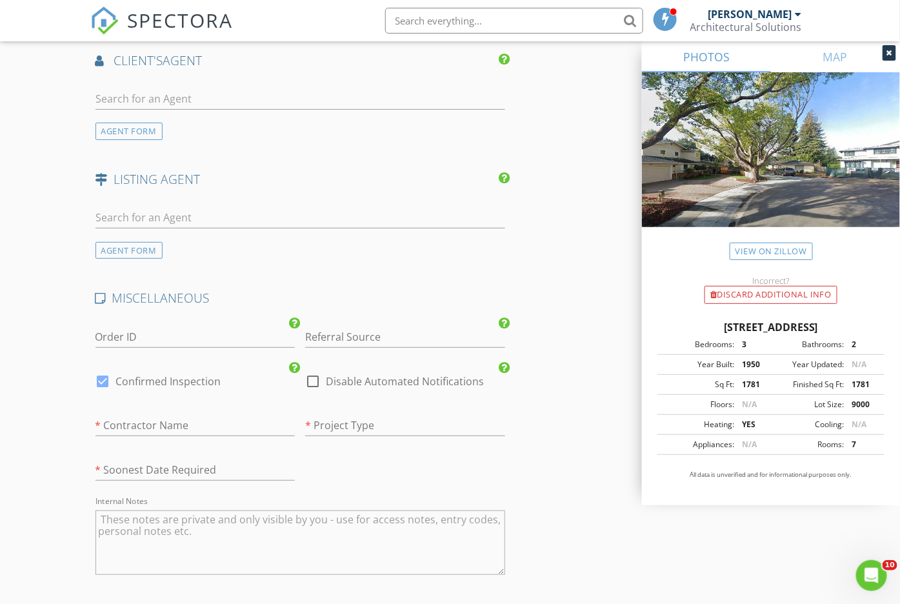
click at [315, 370] on div at bounding box center [313, 381] width 22 height 22
checkbox input "true"
click at [263, 415] on input "text" at bounding box center [195, 425] width 200 height 21
type input "TJH"
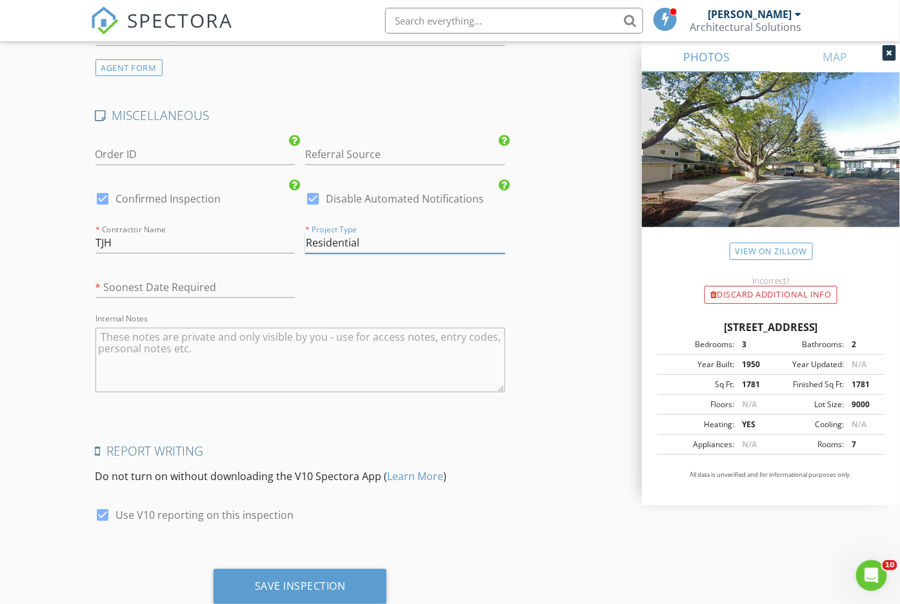
scroll to position [1821, 0]
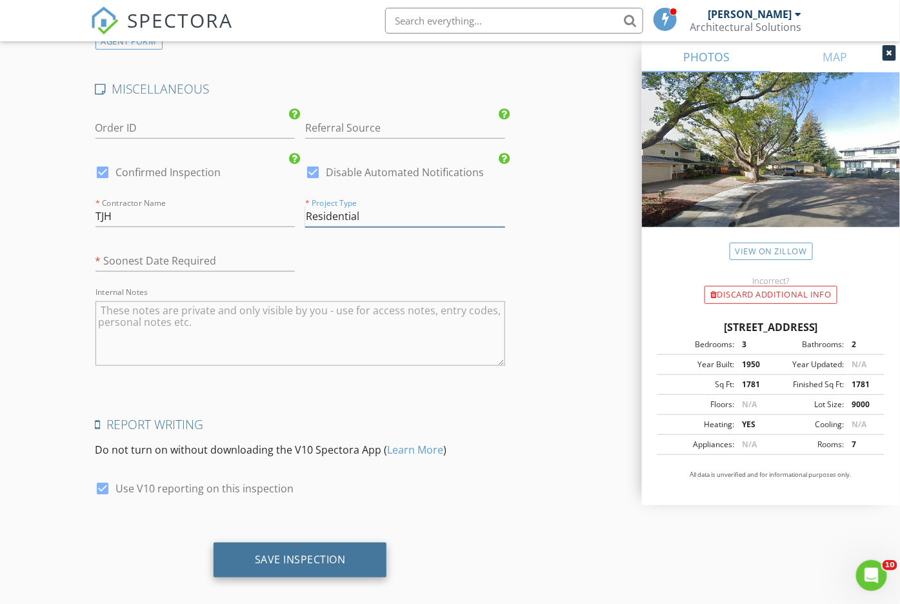
type input "Residential"
click at [282, 553] on div "Save Inspection" at bounding box center [300, 559] width 91 height 13
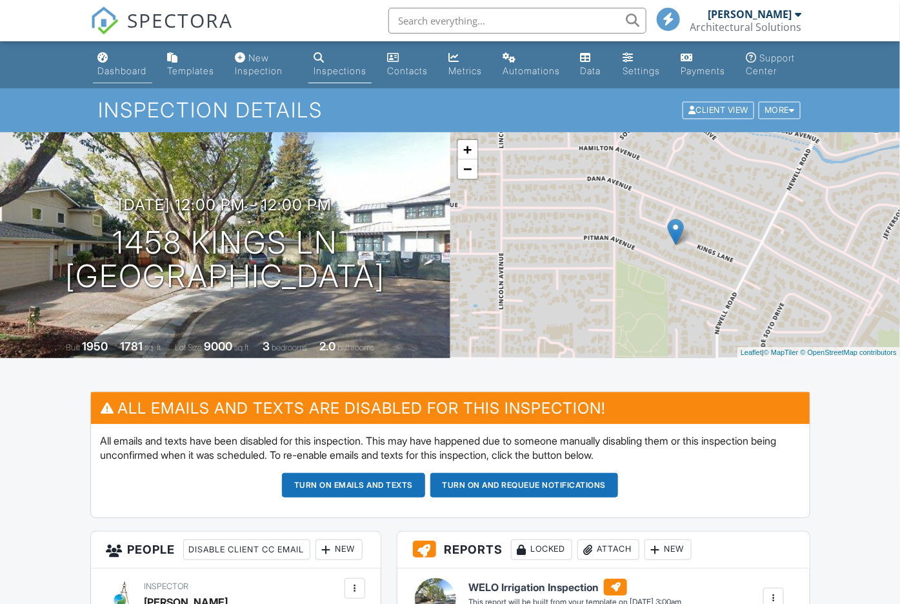
click at [126, 65] on link "Dashboard" at bounding box center [122, 64] width 59 height 37
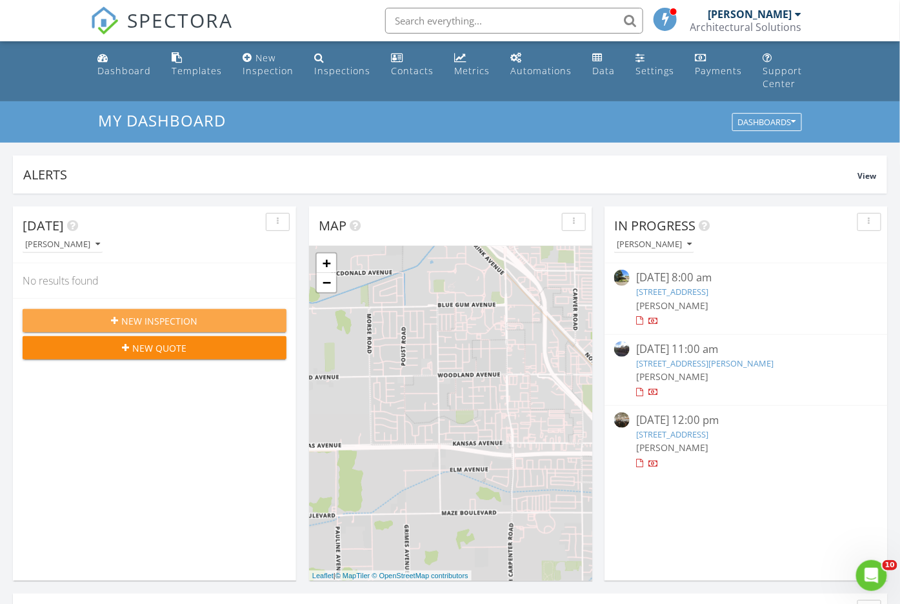
click at [200, 317] on div "New Inspection" at bounding box center [154, 321] width 243 height 14
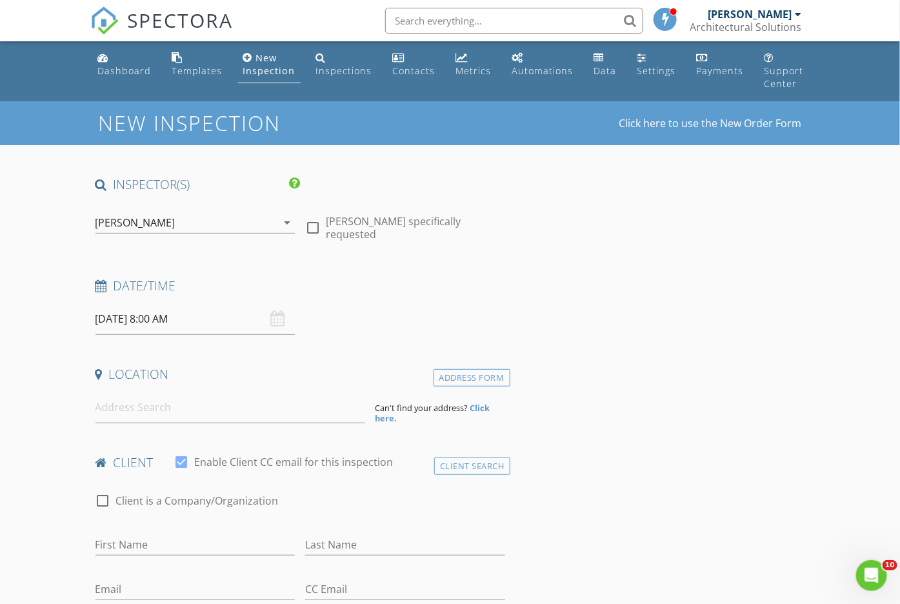
click at [200, 317] on input "[DATE] 8:00 AM" at bounding box center [195, 319] width 200 height 32
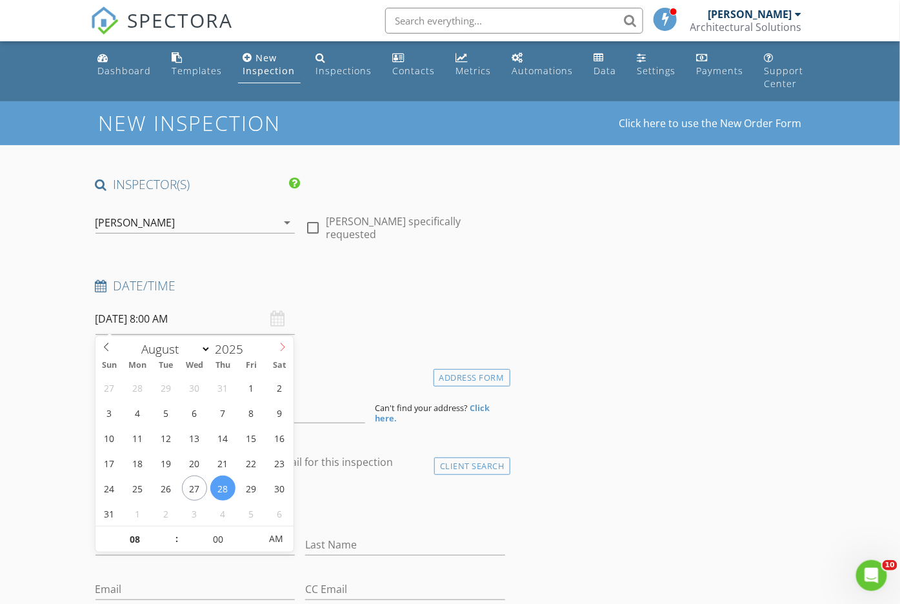
select select "8"
click at [278, 346] on icon at bounding box center [282, 346] width 9 height 9
type input "[DATE] 8:00 AM"
type input "09"
type input "09/05/2025 9:00 AM"
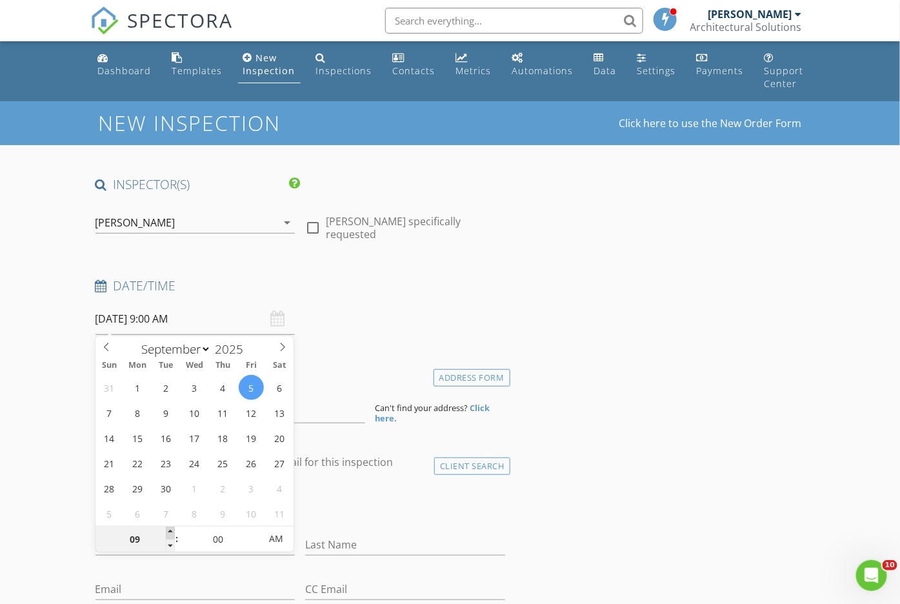
click at [170, 530] on span at bounding box center [170, 532] width 9 height 13
type input "10"
type input "09/05/2025 10:00 AM"
click at [170, 530] on span at bounding box center [170, 532] width 9 height 13
type input "11"
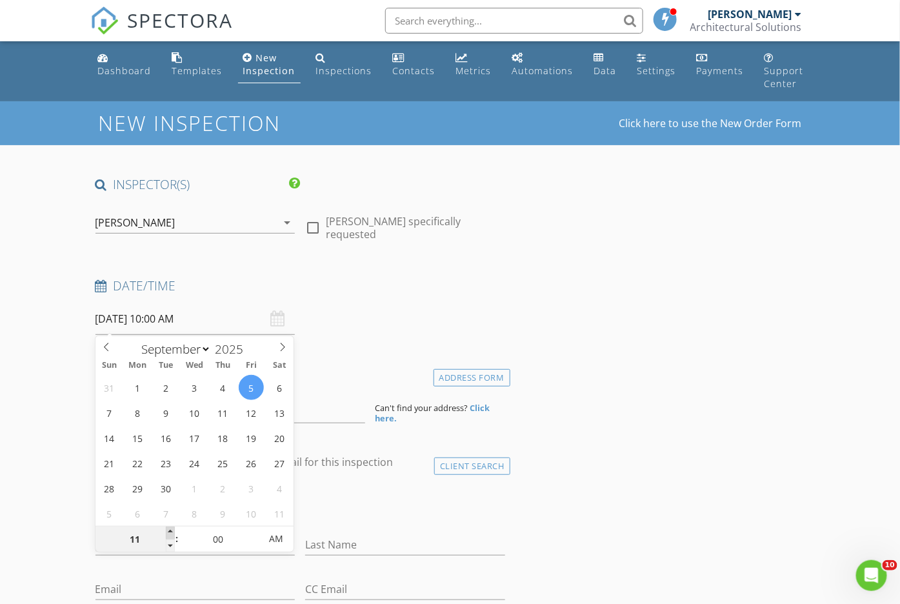
type input "09/05/2025 11:00 AM"
click at [170, 530] on span at bounding box center [170, 532] width 9 height 13
type input "12"
type input "09/05/2025 12:00 PM"
click at [170, 530] on span at bounding box center [170, 532] width 9 height 13
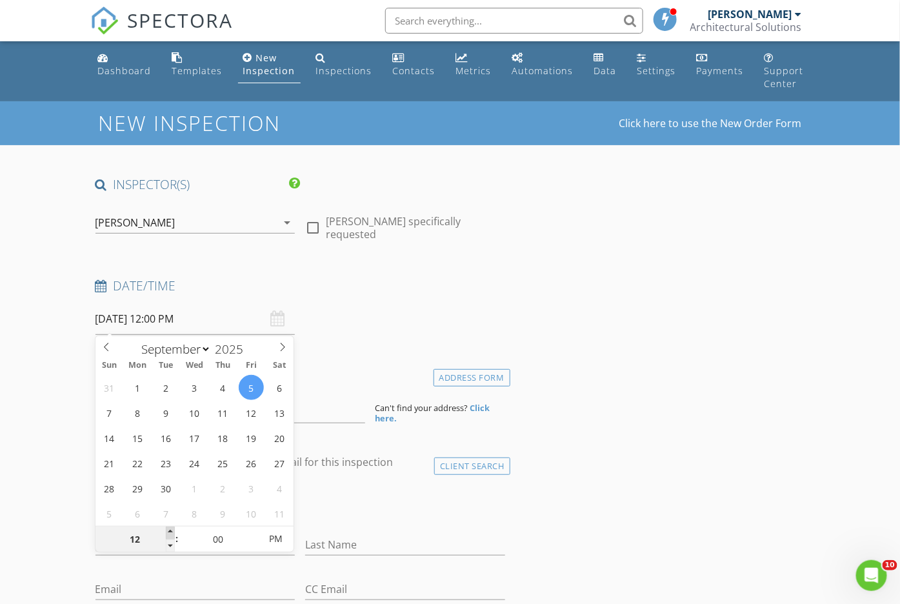
type input "01"
type input "[DATE] 1:00 PM"
click at [170, 530] on span at bounding box center [170, 532] width 9 height 13
click at [372, 508] on div "check_box_outline_blank Client is a Company/Organization" at bounding box center [300, 507] width 410 height 34
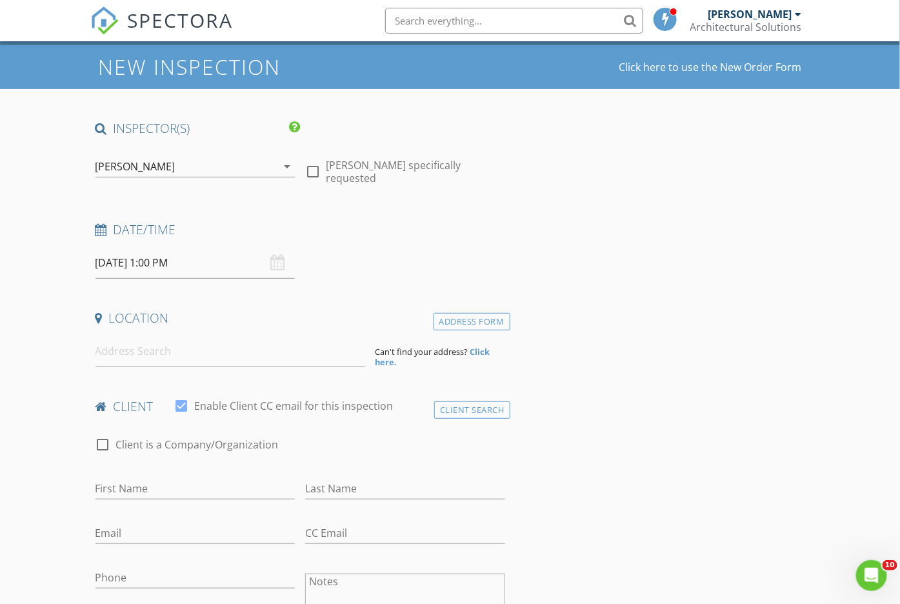
scroll to position [81, 0]
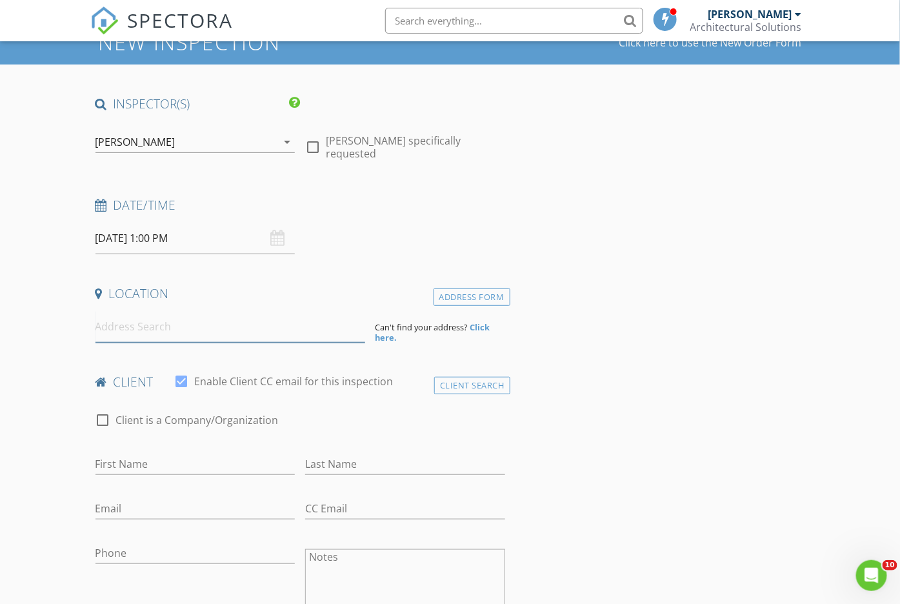
click at [301, 328] on input at bounding box center [230, 327] width 270 height 32
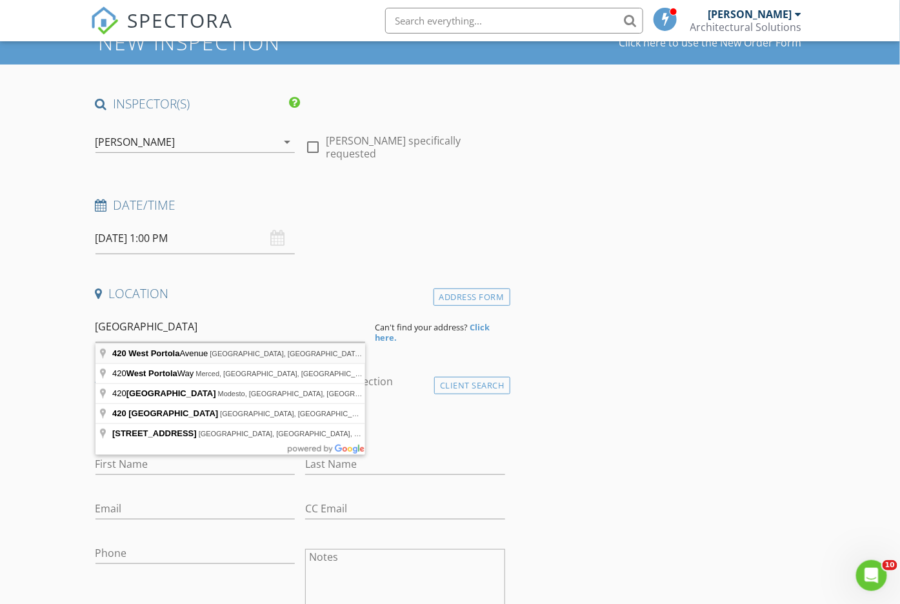
type input "420 West Portola Avenue, Los Altos, CA, USA"
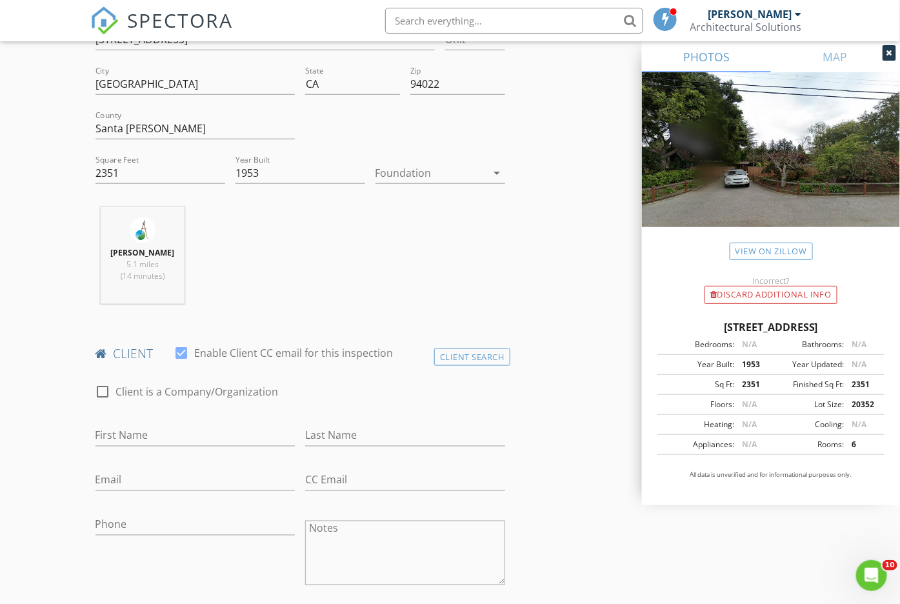
scroll to position [402, 0]
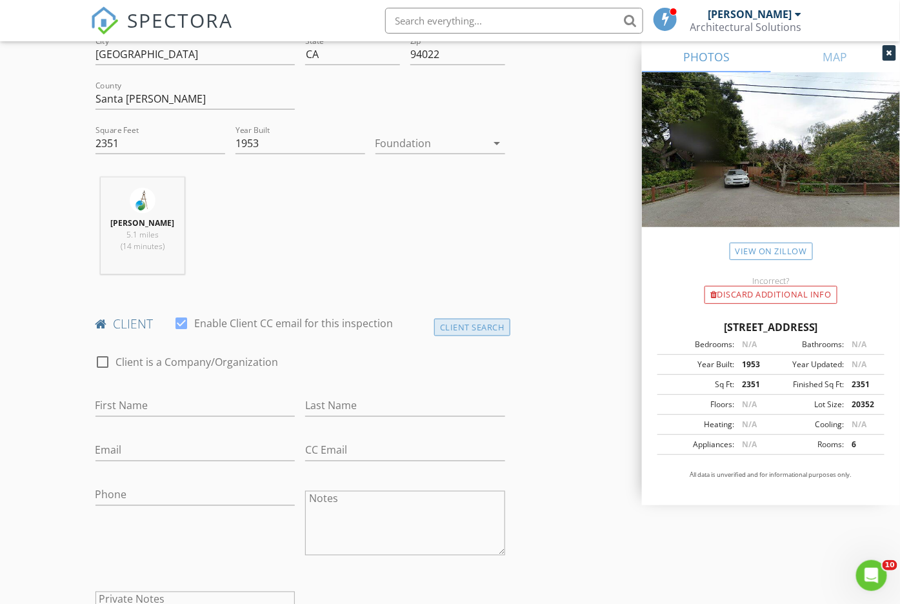
click at [472, 322] on div "Client Search" at bounding box center [472, 327] width 76 height 17
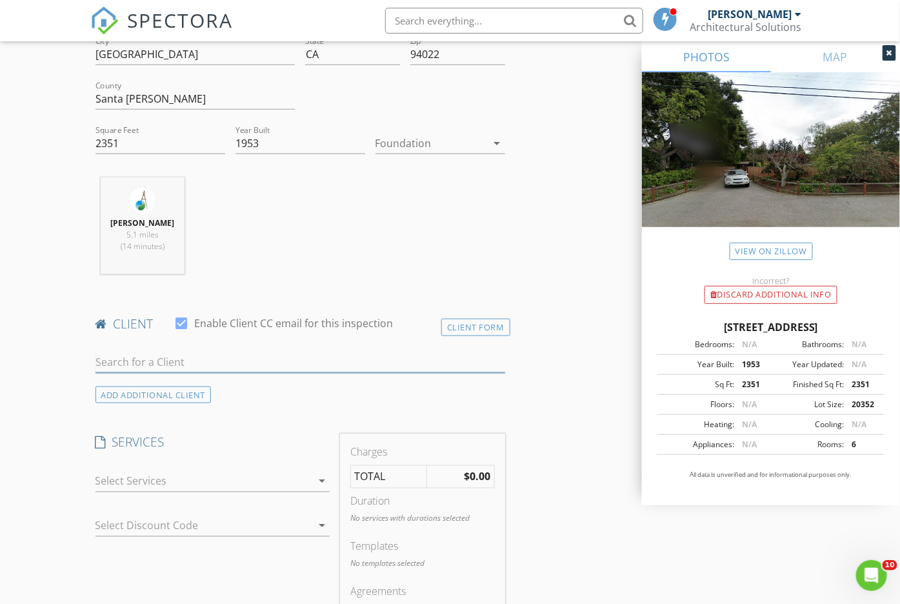
click at [365, 362] on input "text" at bounding box center [300, 362] width 410 height 21
type input "Rodney"
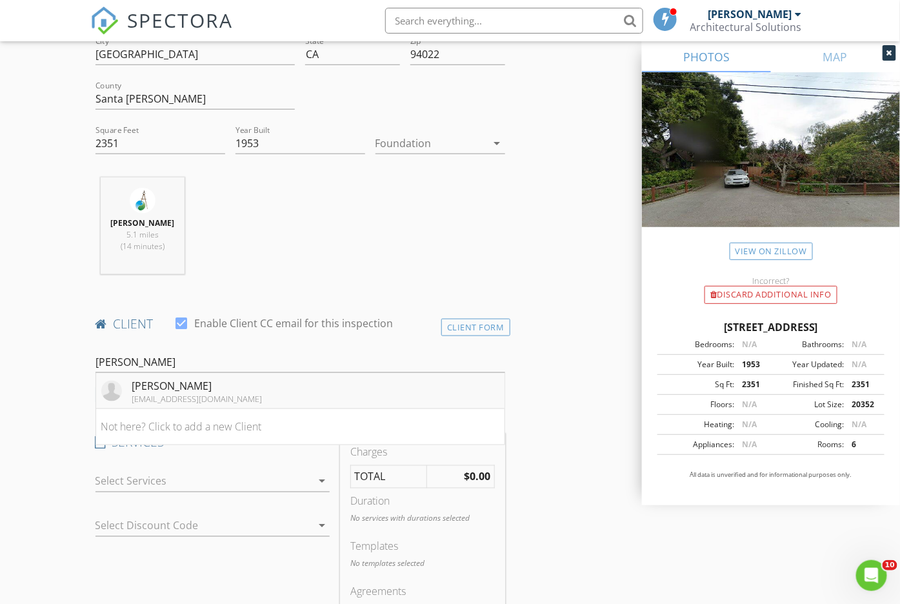
click at [308, 387] on li "Rodney Dimapiles rdimapiles@tjh.com" at bounding box center [300, 391] width 408 height 36
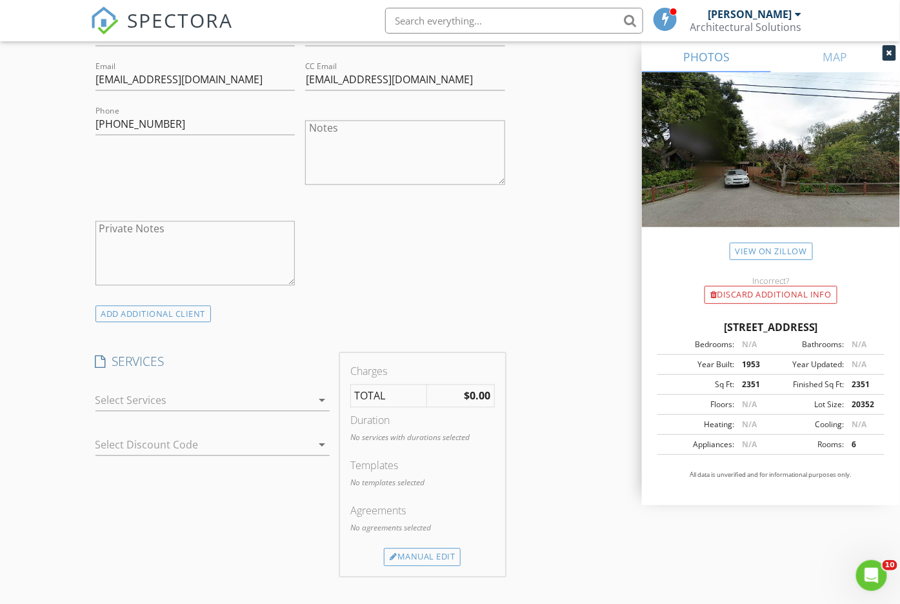
scroll to position [806, 0]
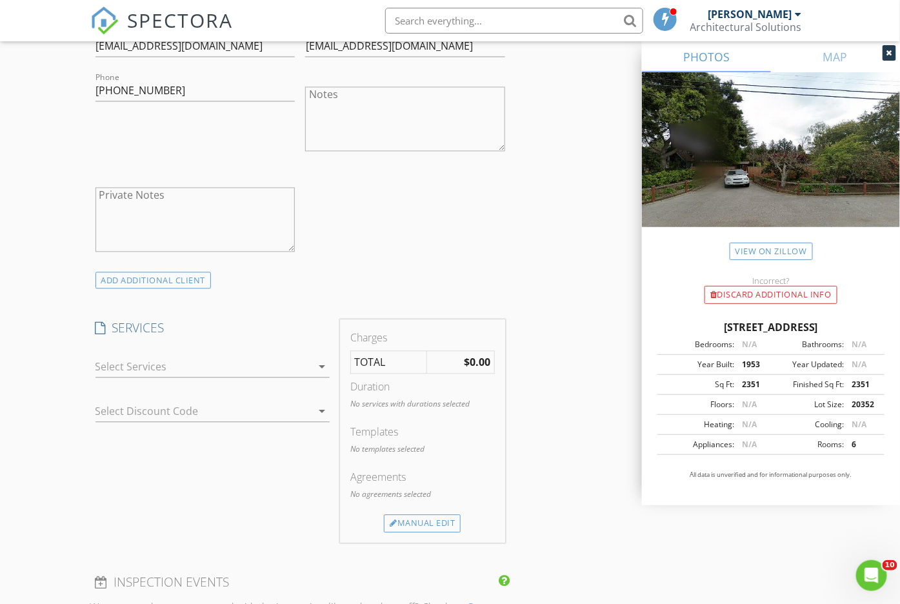
click at [261, 363] on div at bounding box center [203, 367] width 217 height 21
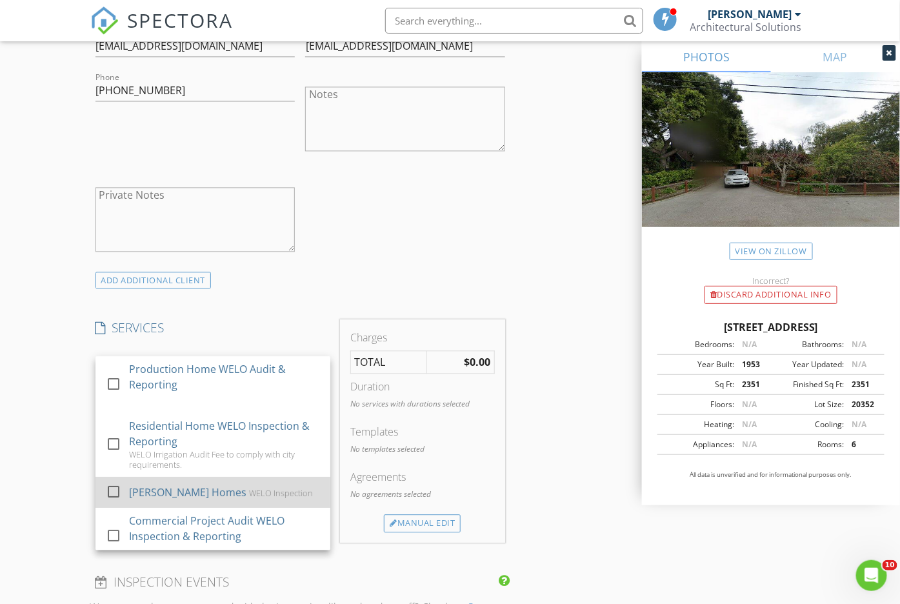
click at [233, 485] on div "[PERSON_NAME] Homes" at bounding box center [186, 492] width 117 height 15
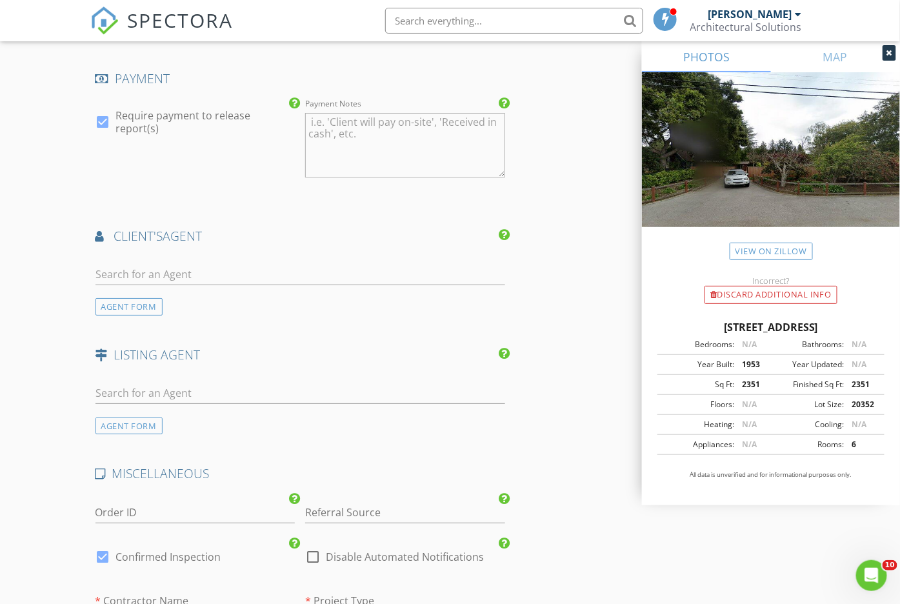
scroll to position [1451, 0]
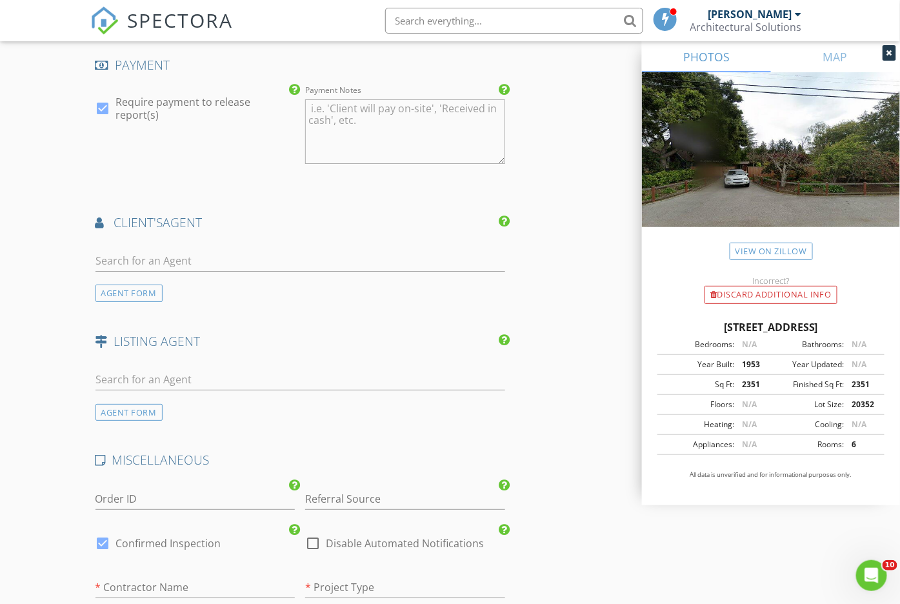
click at [106, 97] on div at bounding box center [103, 108] width 22 height 22
checkbox input "false"
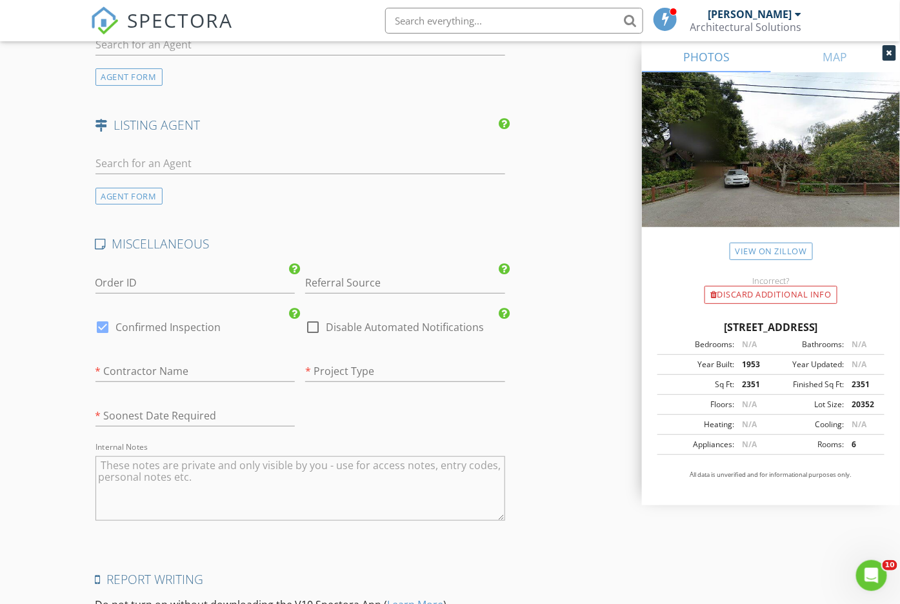
scroll to position [1692, 0]
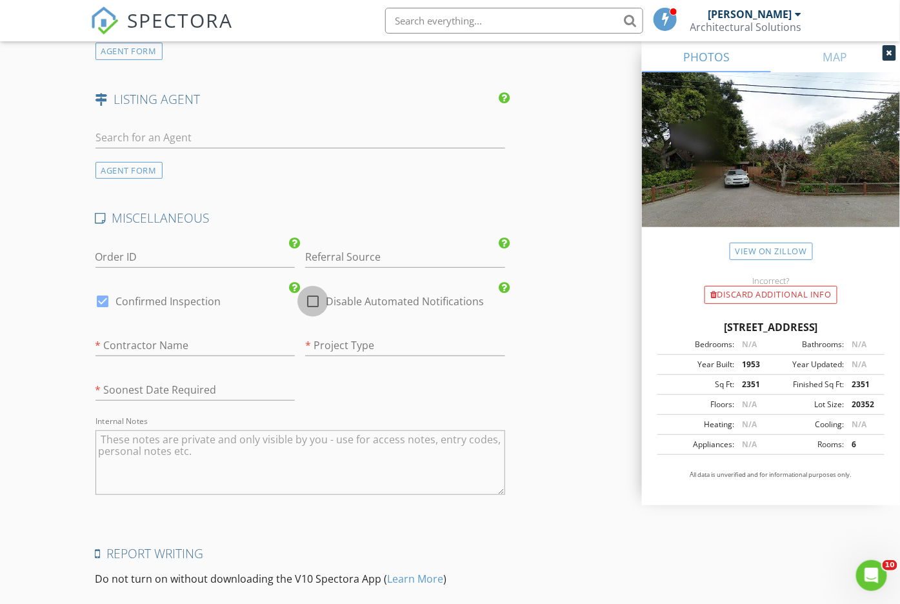
click at [319, 290] on div at bounding box center [313, 301] width 22 height 22
checkbox input "true"
click at [268, 335] on input "text" at bounding box center [195, 345] width 200 height 21
type input "TJH"
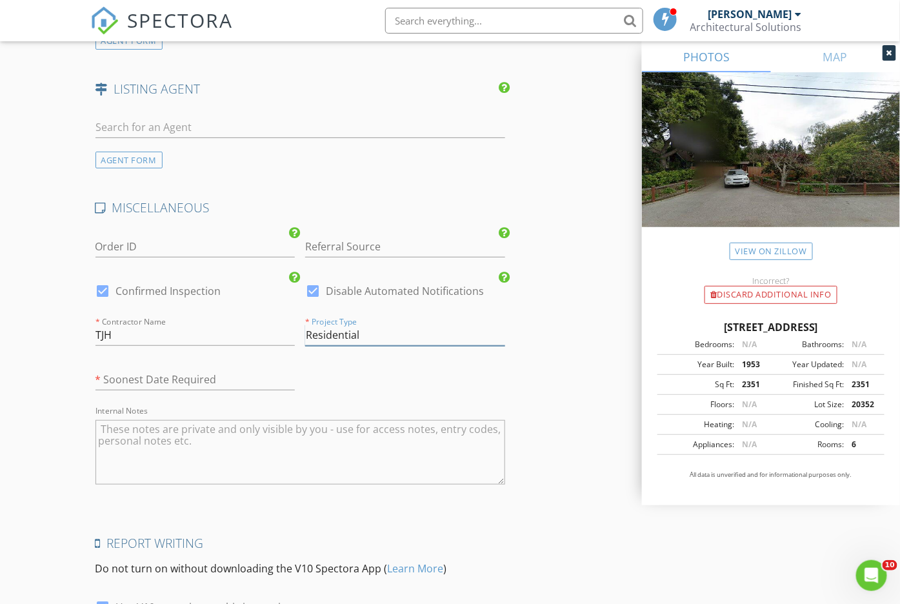
type input "Residential"
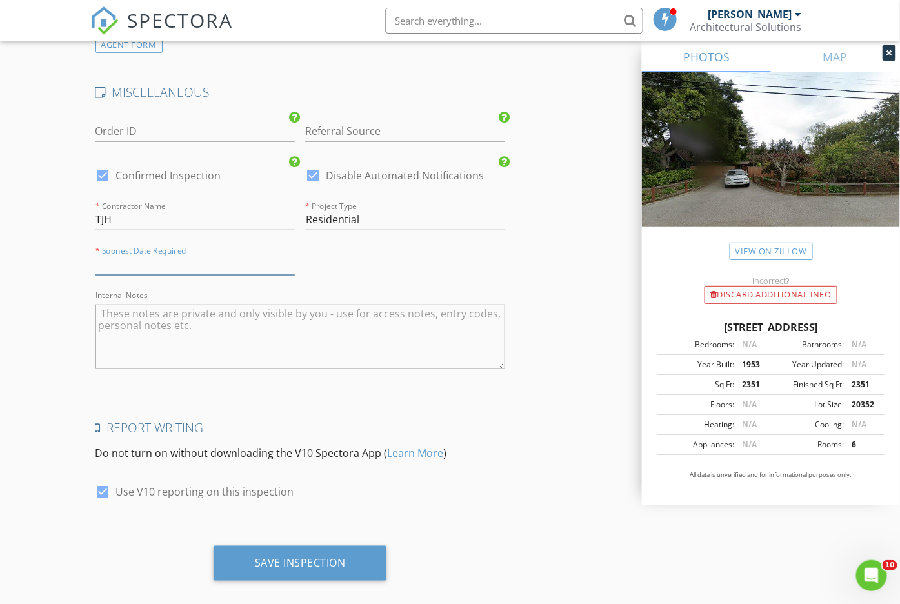
scroll to position [1821, 0]
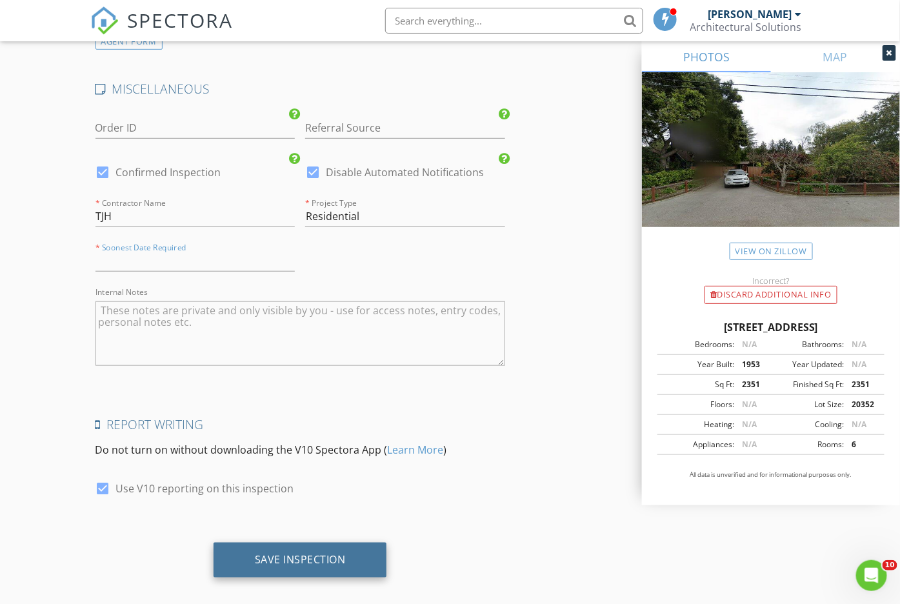
click at [361, 545] on div "Save Inspection" at bounding box center [300, 559] width 174 height 35
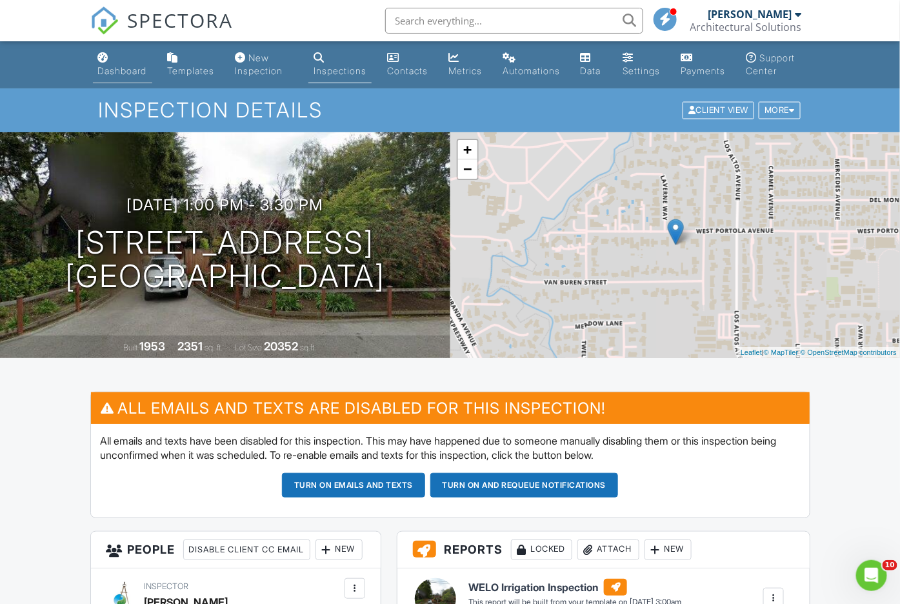
click at [128, 72] on div "Dashboard" at bounding box center [122, 70] width 49 height 11
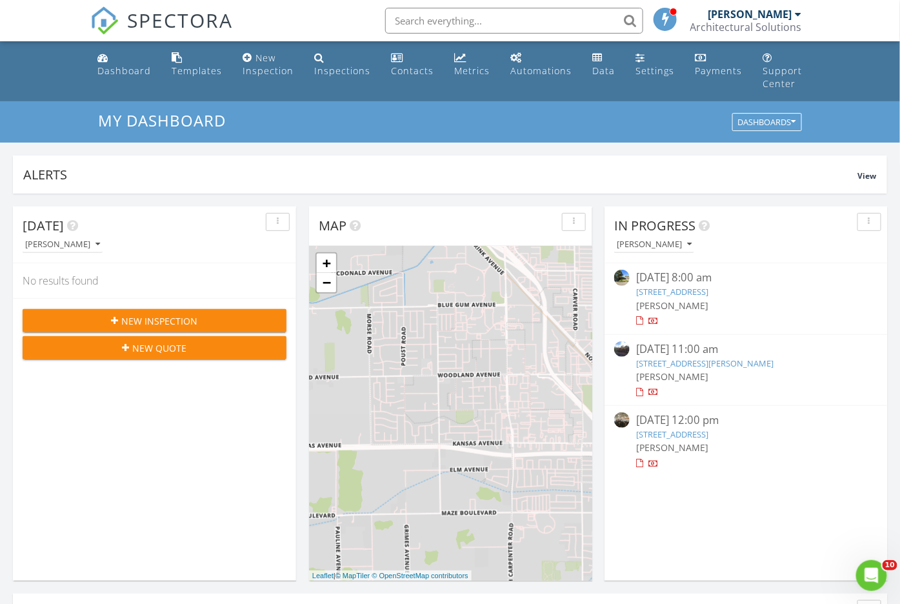
click at [183, 317] on span "New Inspection" at bounding box center [160, 321] width 76 height 14
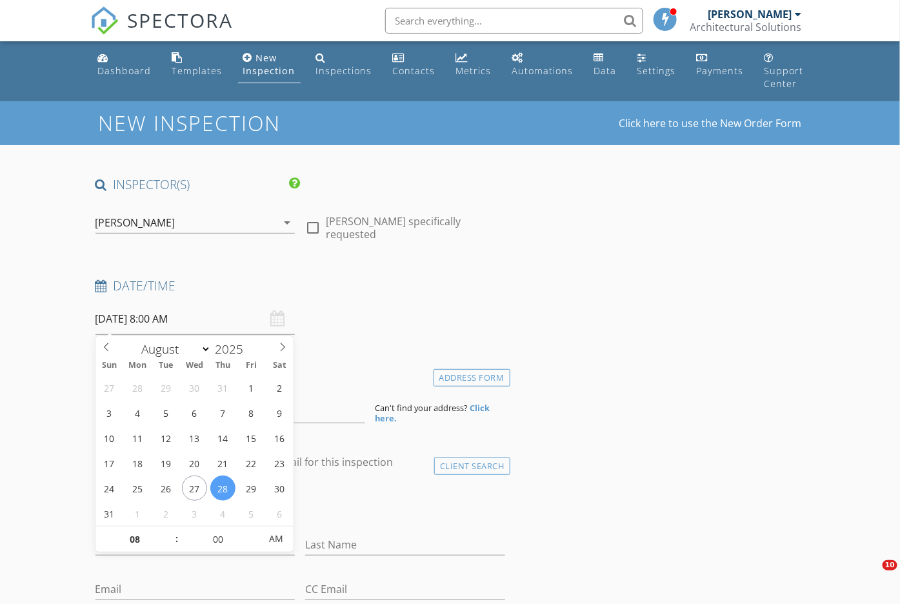
click at [163, 315] on input "[DATE] 8:00 AM" at bounding box center [195, 319] width 200 height 32
select select "8"
click at [279, 350] on icon at bounding box center [282, 346] width 9 height 9
type input "[DATE] 8:00 AM"
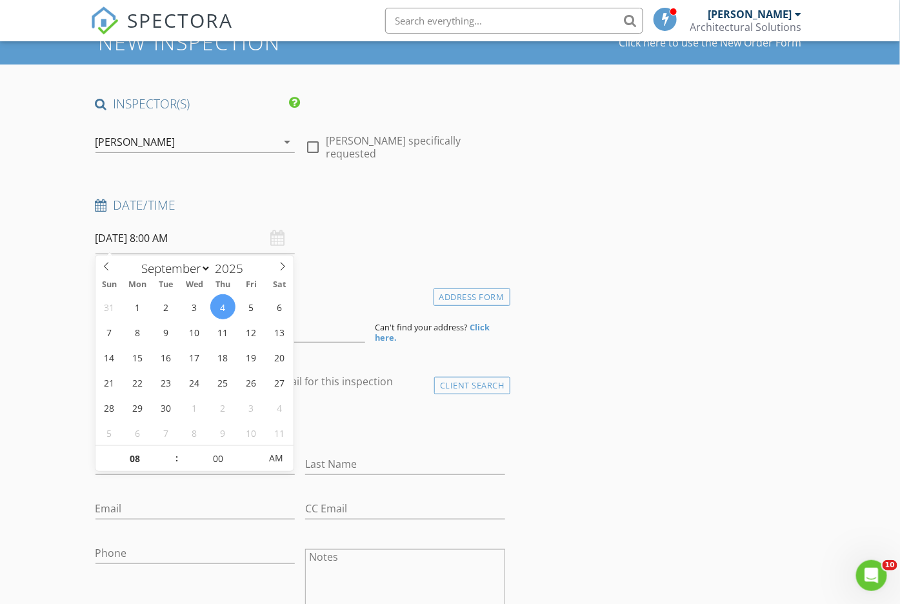
click at [342, 415] on div "check_box_outline_blank Client is a Company/Organization" at bounding box center [300, 427] width 410 height 34
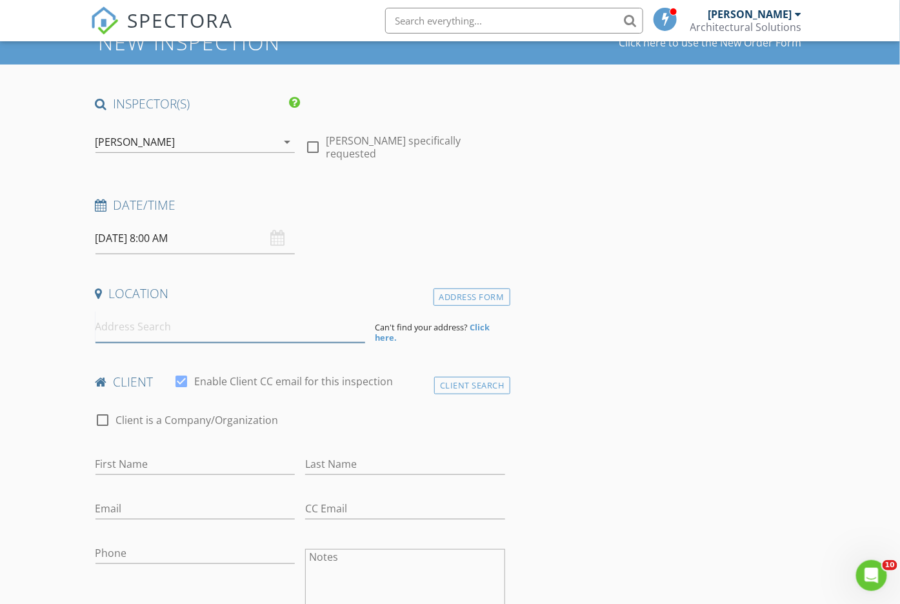
click at [349, 333] on input at bounding box center [230, 327] width 270 height 32
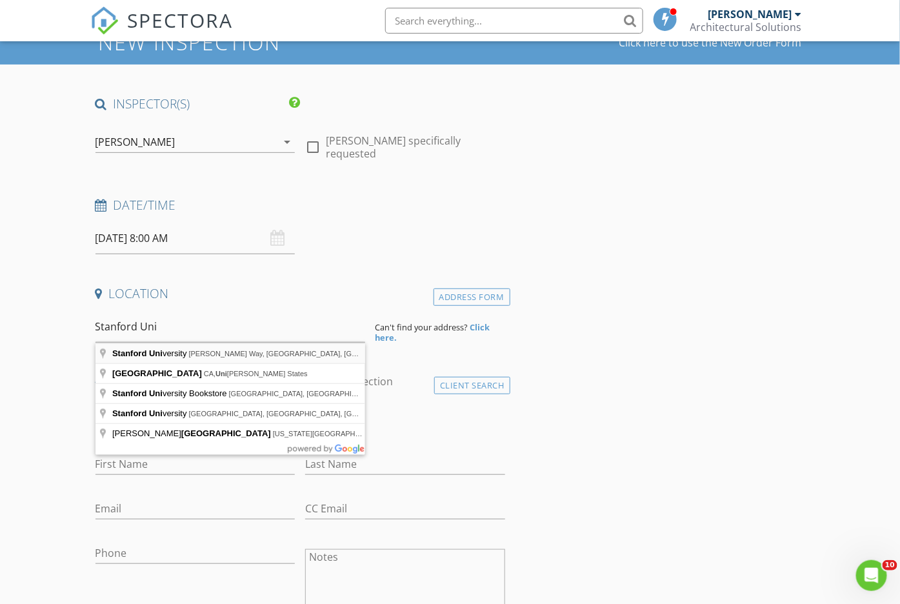
type input "Stanford University, Jane Stanford Way, Stanford, CA, USA"
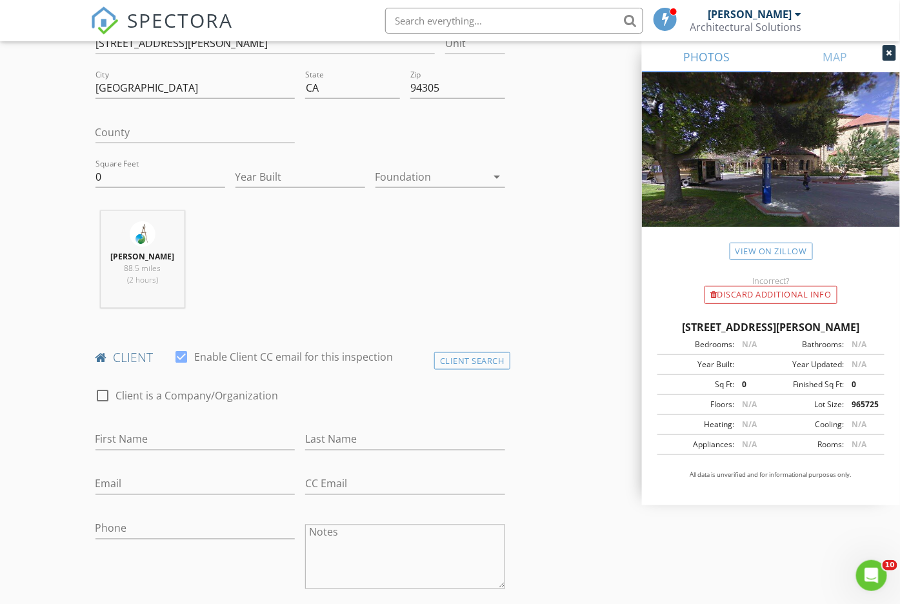
scroll to position [402, 0]
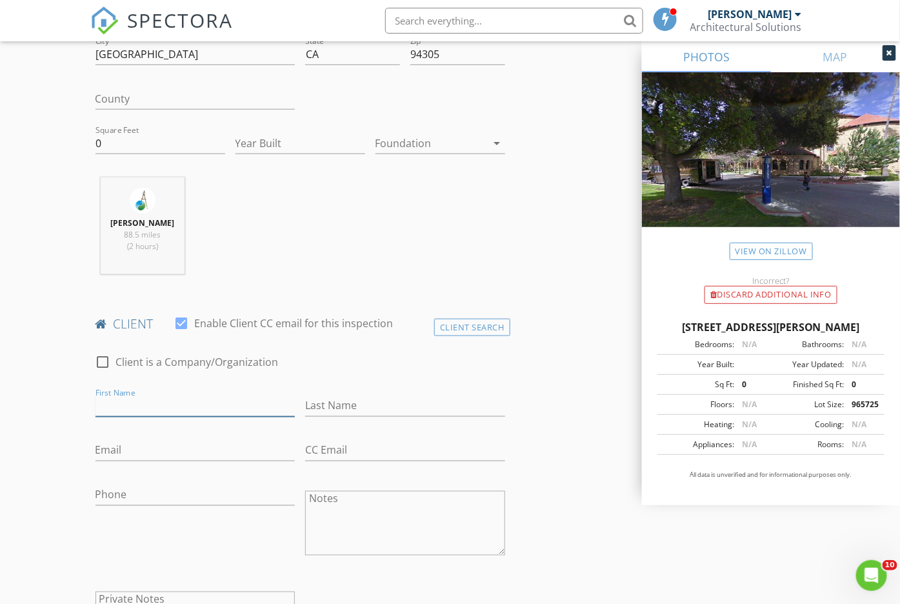
click at [255, 412] on input "First Name" at bounding box center [195, 405] width 200 height 21
type input "[PERSON_NAME]"
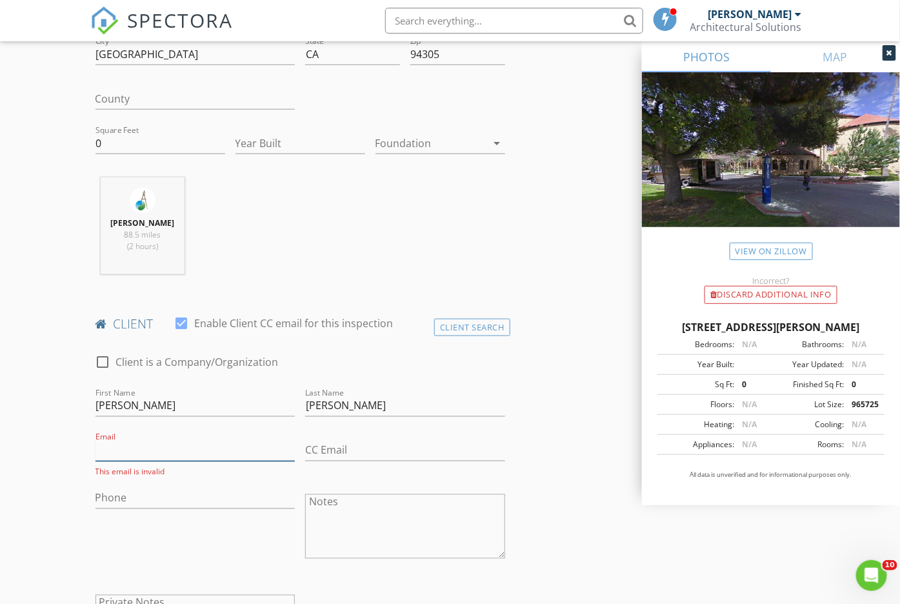
paste input "malcantara@mcguireandhester.com>"
type input "[EMAIL_ADDRESS][DOMAIN_NAME]"
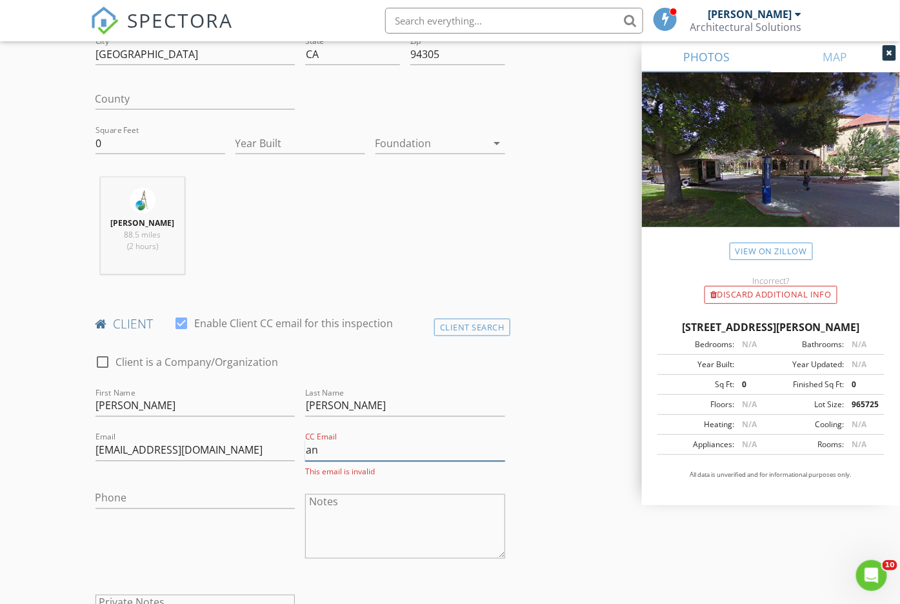
type input "a"
paste input ""Annie Hester" <ahester@mcguireandhester.com>"
type input "[EMAIL_ADDRESS][DOMAIN_NAME]"
paste input "[PHONE_NUMBER]"
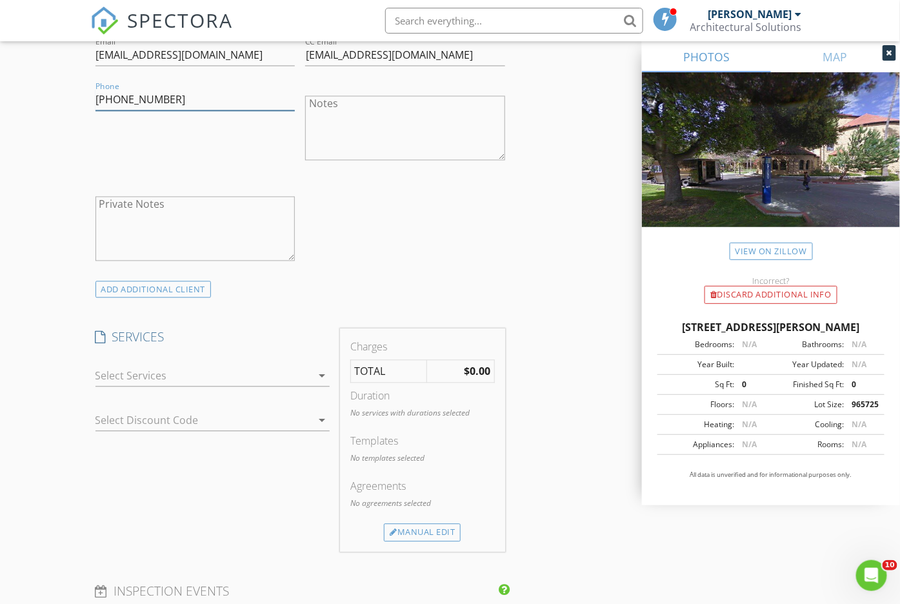
scroll to position [806, 0]
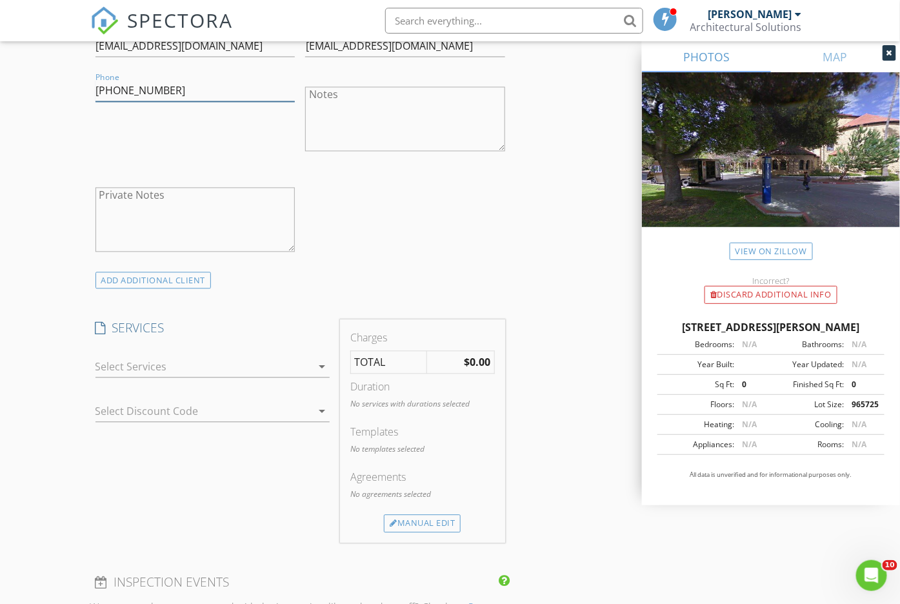
type input "[PHONE_NUMBER]"
click at [287, 365] on div at bounding box center [203, 367] width 217 height 21
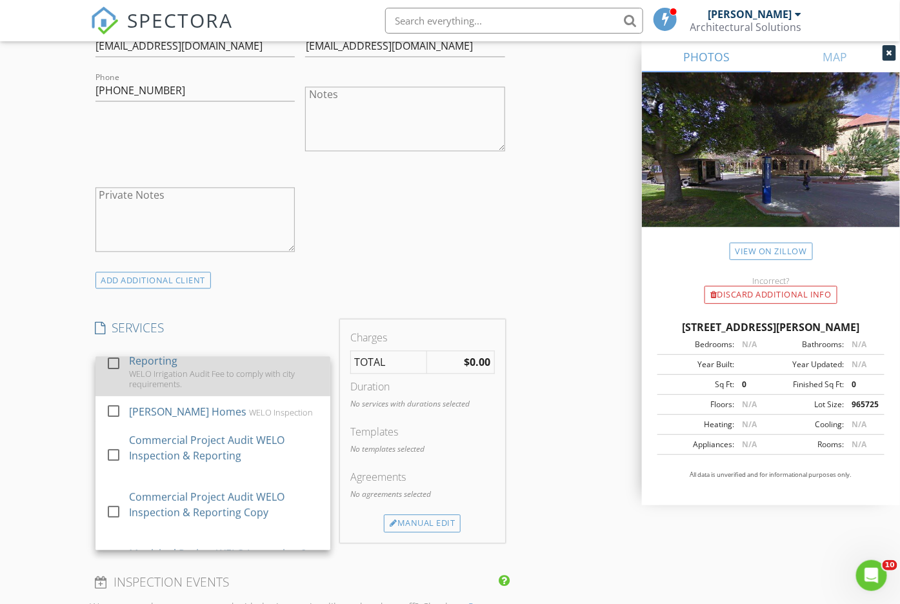
scroll to position [161, 0]
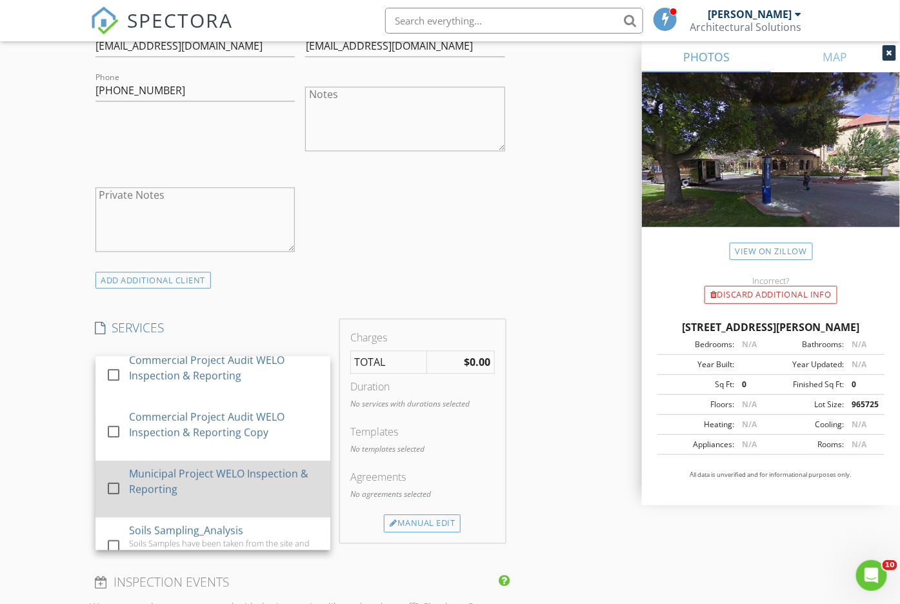
click at [224, 461] on div "Municipal Project WELO Inspection & Reporting" at bounding box center [223, 489] width 191 height 57
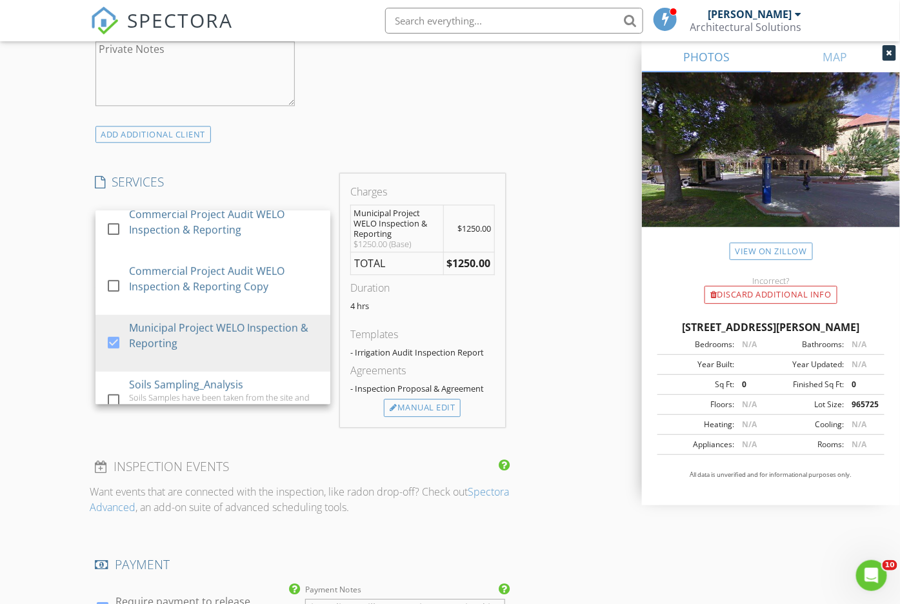
scroll to position [967, 0]
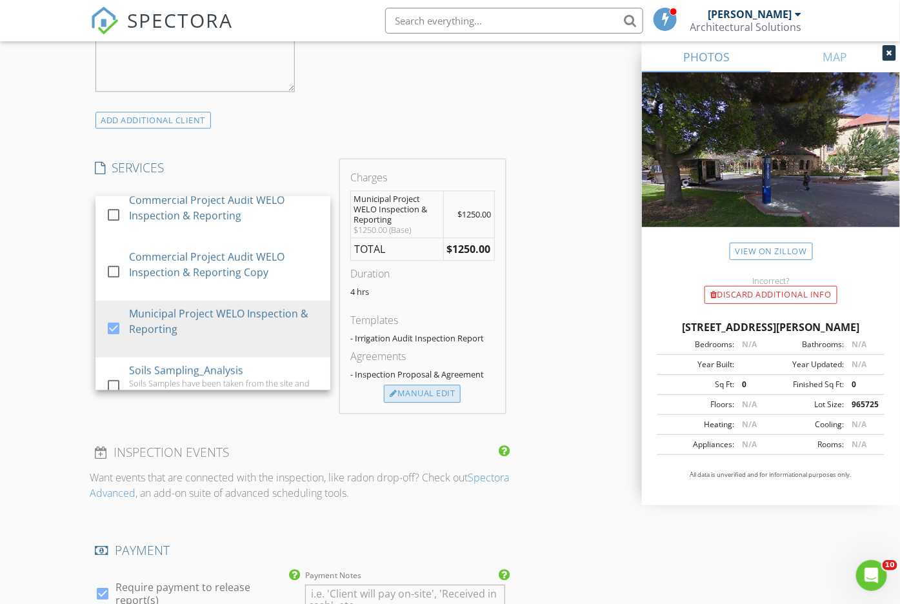
click at [431, 391] on div "Manual Edit" at bounding box center [422, 393] width 77 height 18
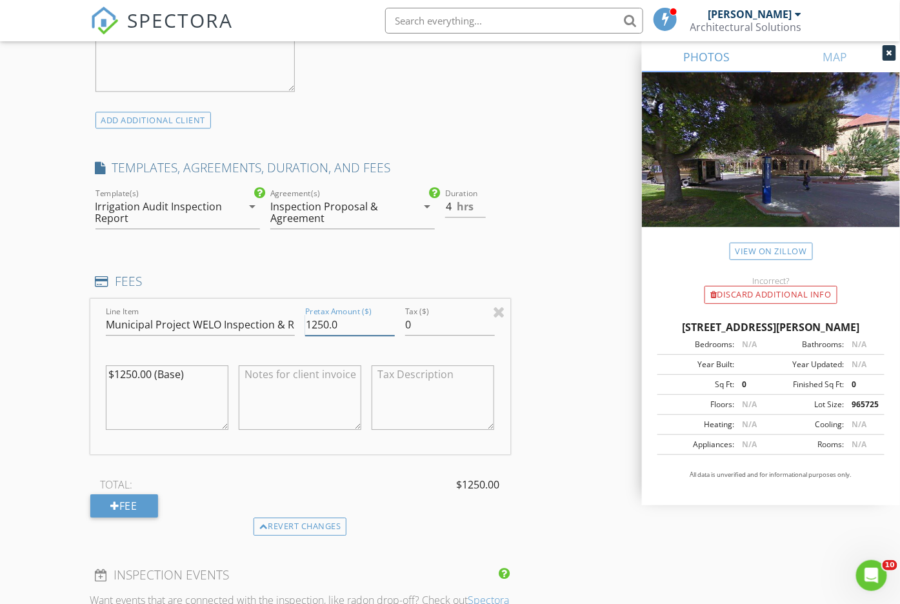
drag, startPoint x: 358, startPoint y: 325, endPoint x: 297, endPoint y: 324, distance: 60.6
click at [297, 324] on div "Line Item Municipal Project WELO Inspection & Reporting Pretax Amount ($) 1250.…" at bounding box center [300, 376] width 420 height 155
click at [333, 322] on input "3" at bounding box center [350, 324] width 90 height 21
drag, startPoint x: 343, startPoint y: 322, endPoint x: 303, endPoint y: 318, distance: 40.2
click at [303, 318] on div "Pretax Amount ($) 3" at bounding box center [350, 326] width 100 height 45
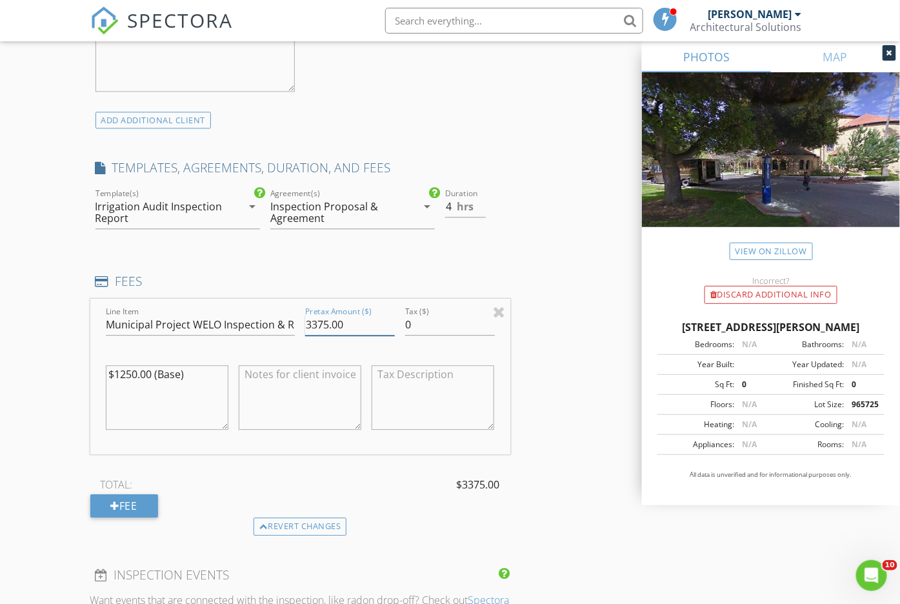
type input "3375.00"
click at [304, 380] on textarea at bounding box center [300, 397] width 123 height 65
drag, startPoint x: 290, startPoint y: 377, endPoint x: 233, endPoint y: 366, distance: 58.3
click at [234, 370] on div "PO#" at bounding box center [299, 398] width 133 height 101
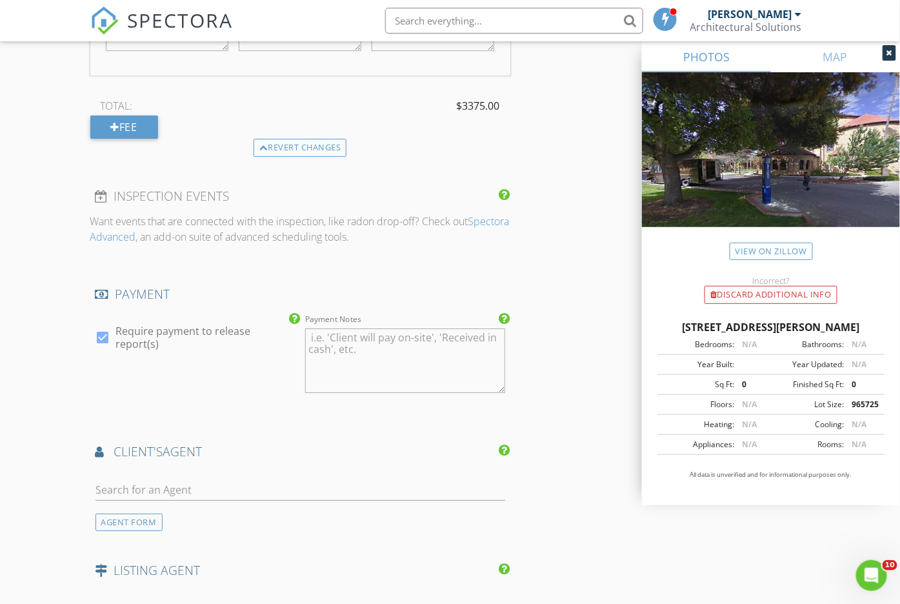
scroll to position [1371, 0]
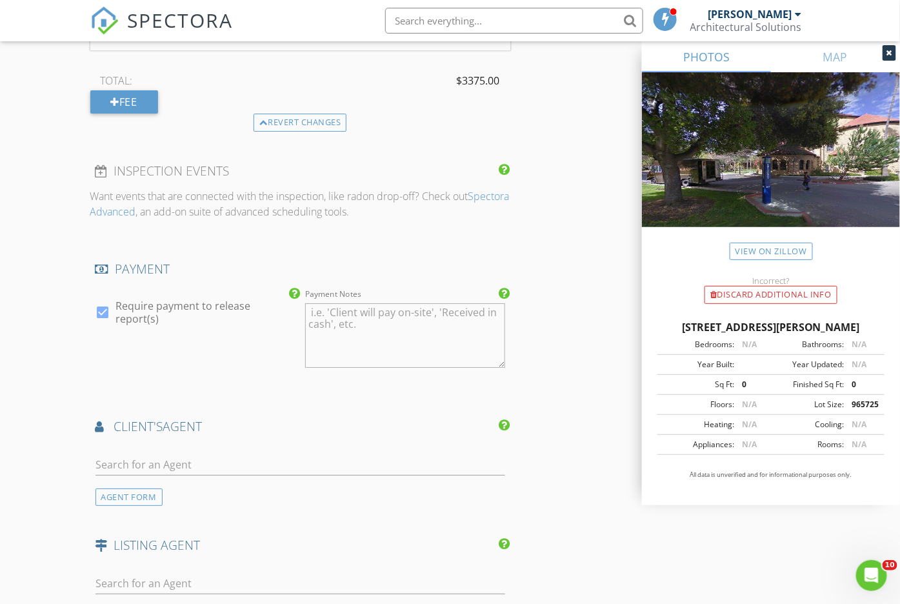
type textarea "Job# 5164 PO P5164-01"
click at [99, 306] on div at bounding box center [103, 312] width 22 height 22
checkbox input "false"
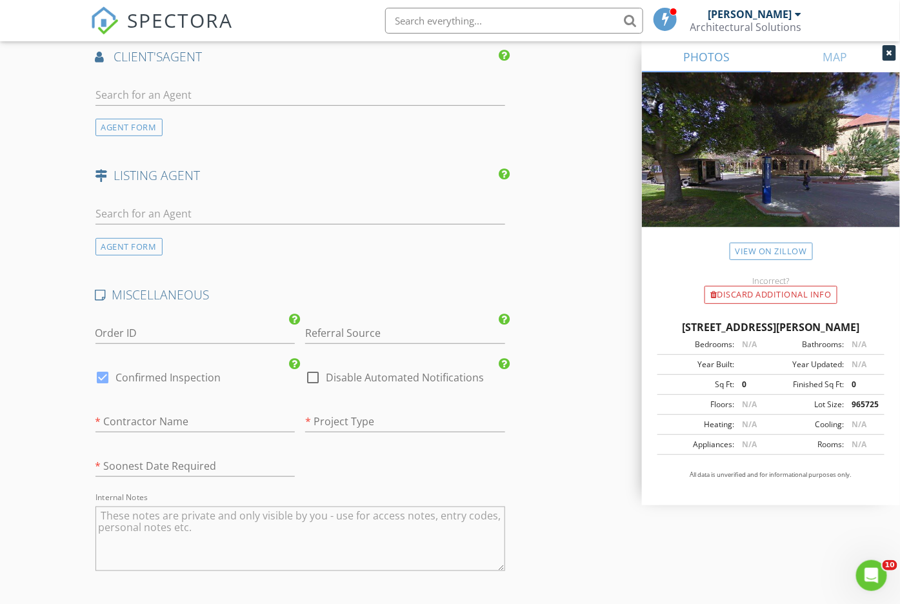
scroll to position [1773, 0]
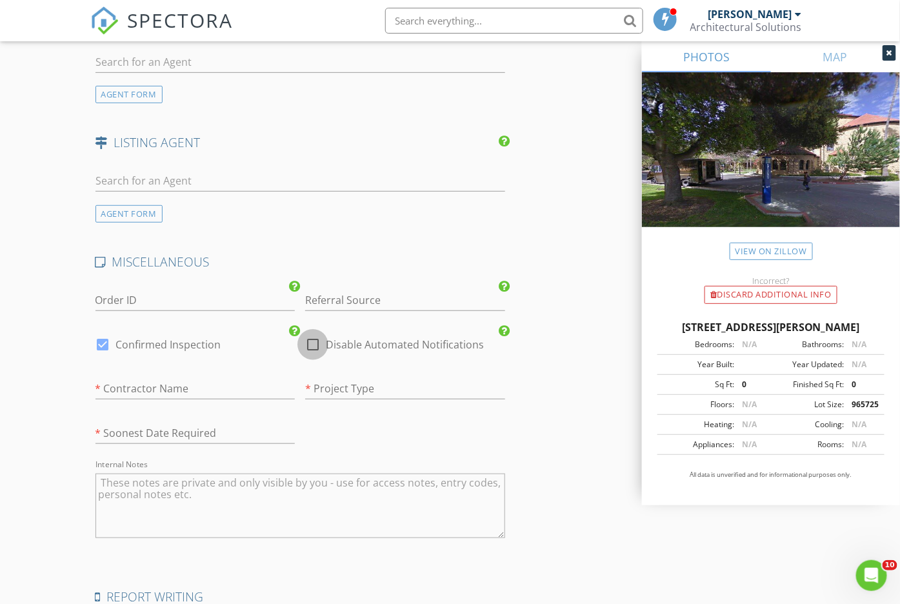
click at [310, 339] on div at bounding box center [313, 344] width 22 height 22
checkbox input "true"
click at [256, 391] on input "text" at bounding box center [195, 388] width 200 height 21
type input "McGuire & Hester"
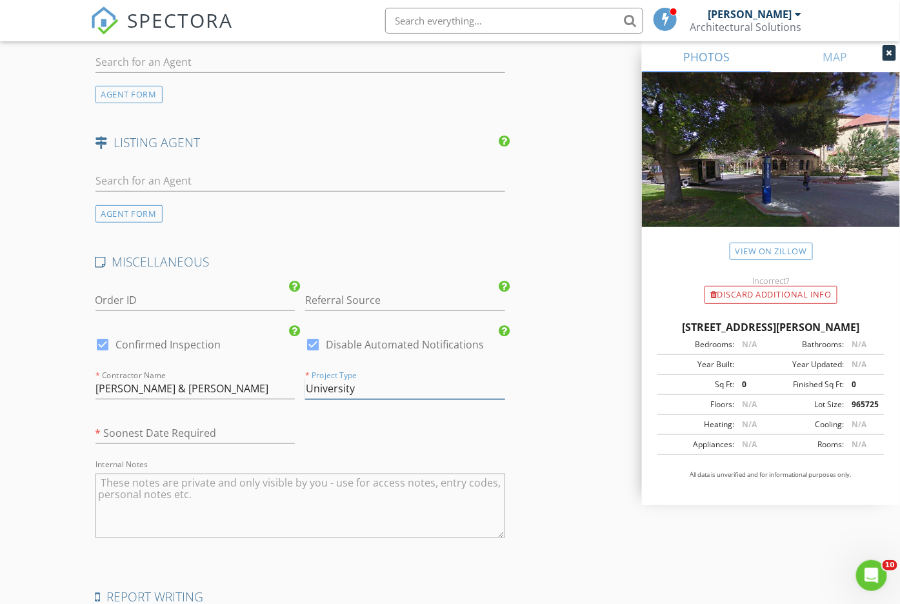
type input "University"
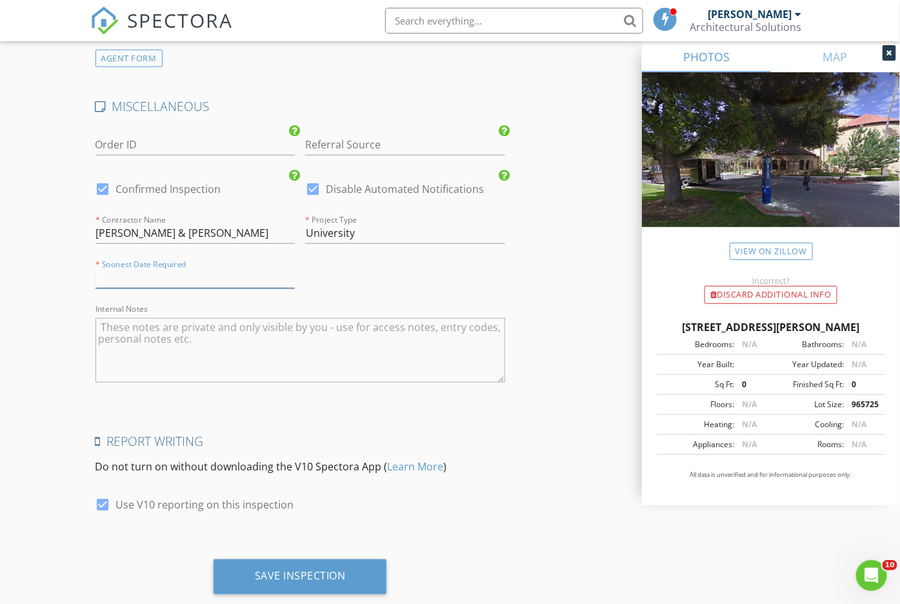
scroll to position [1955, 0]
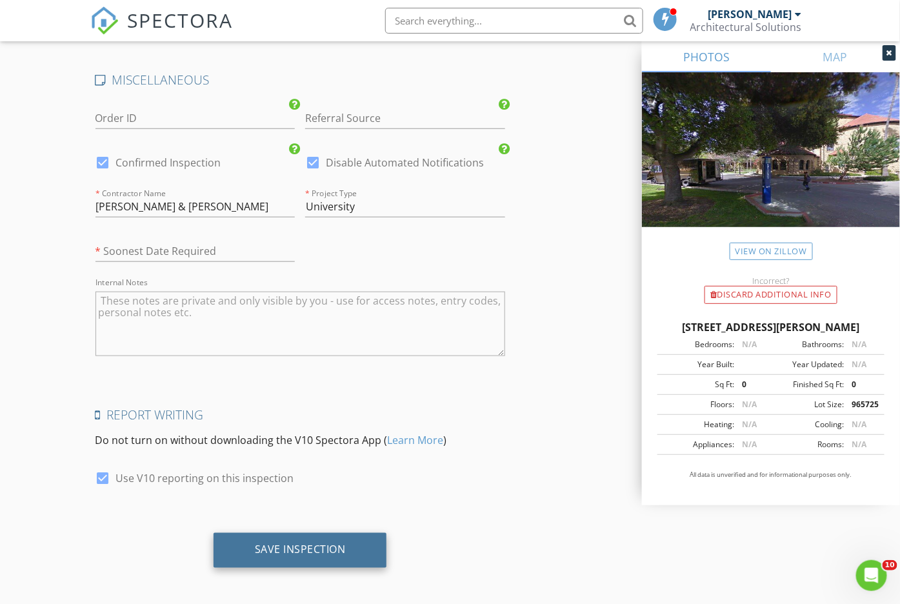
click at [303, 546] on div "Save Inspection" at bounding box center [300, 549] width 91 height 13
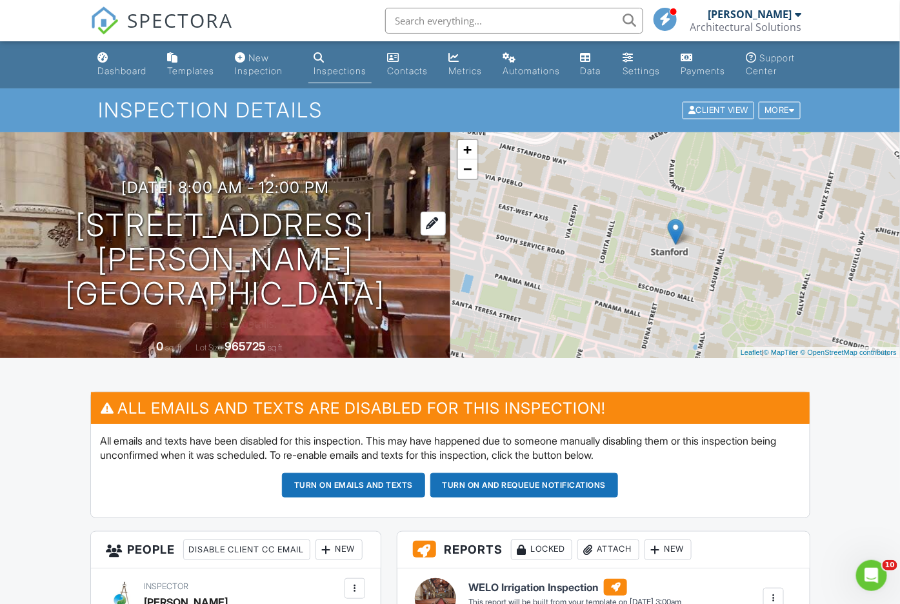
click at [357, 263] on h1 "[STREET_ADDRESS][PERSON_NAME] [GEOGRAPHIC_DATA], CA 94305" at bounding box center [225, 259] width 409 height 102
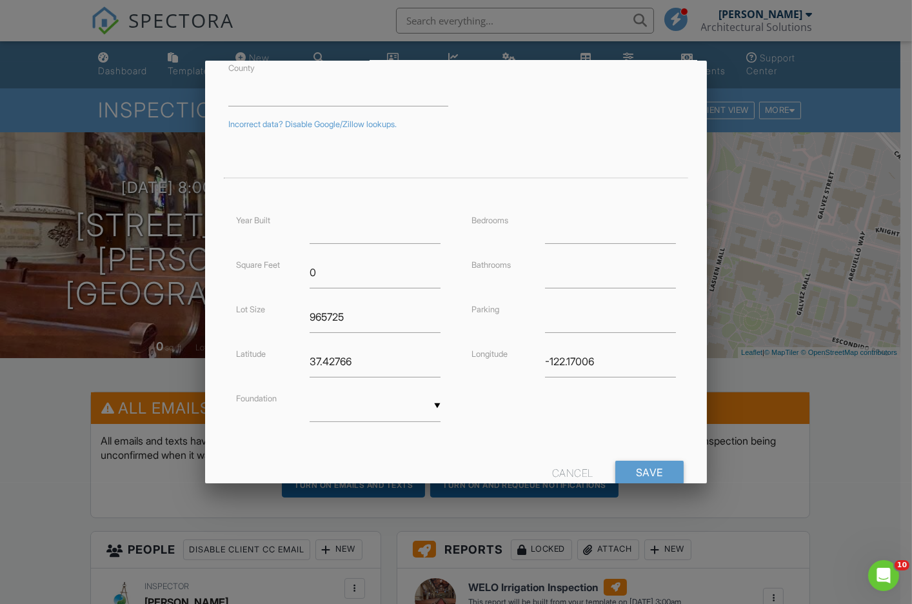
scroll to position [220, 0]
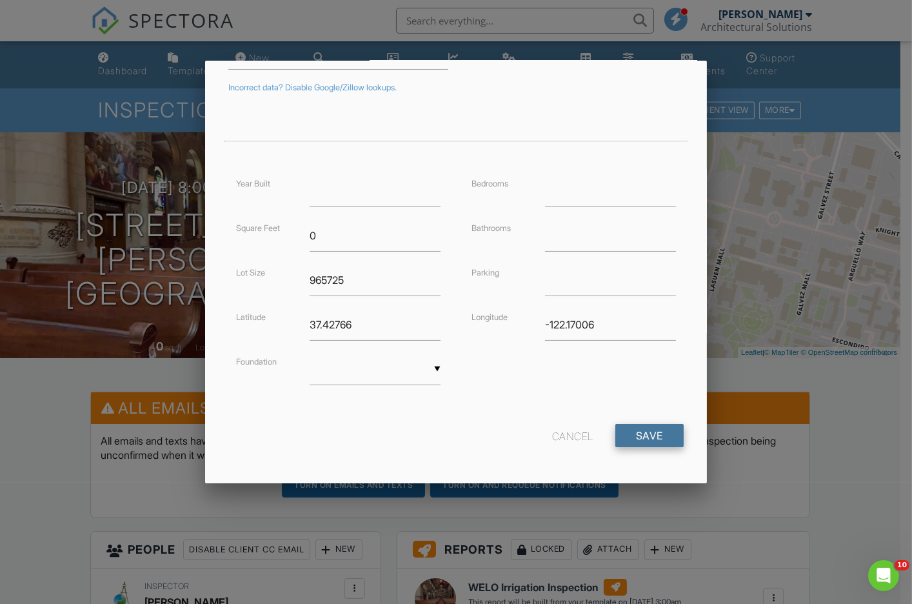
type input "[GEOGRAPHIC_DATA]."
click at [642, 428] on input "Save" at bounding box center [649, 435] width 68 height 23
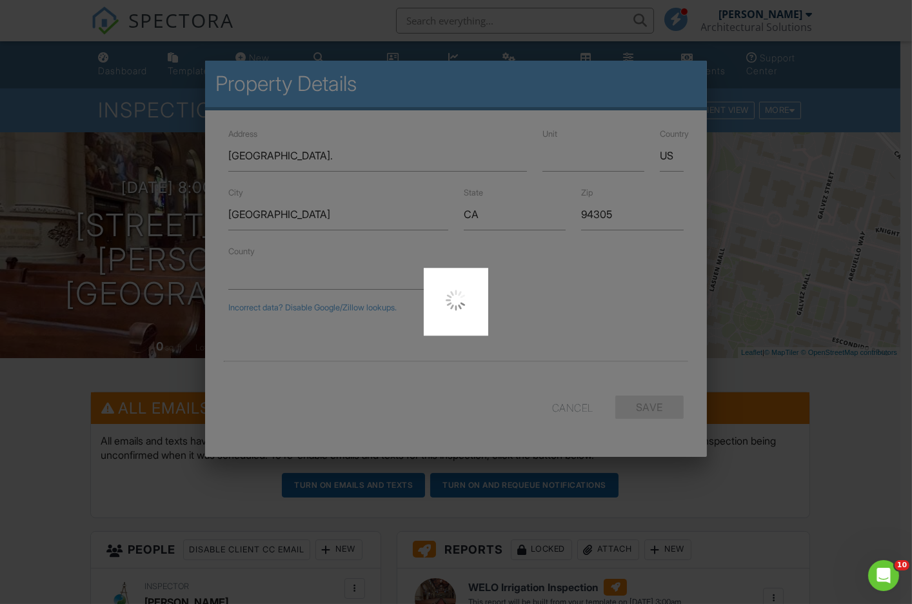
scroll to position [0, 0]
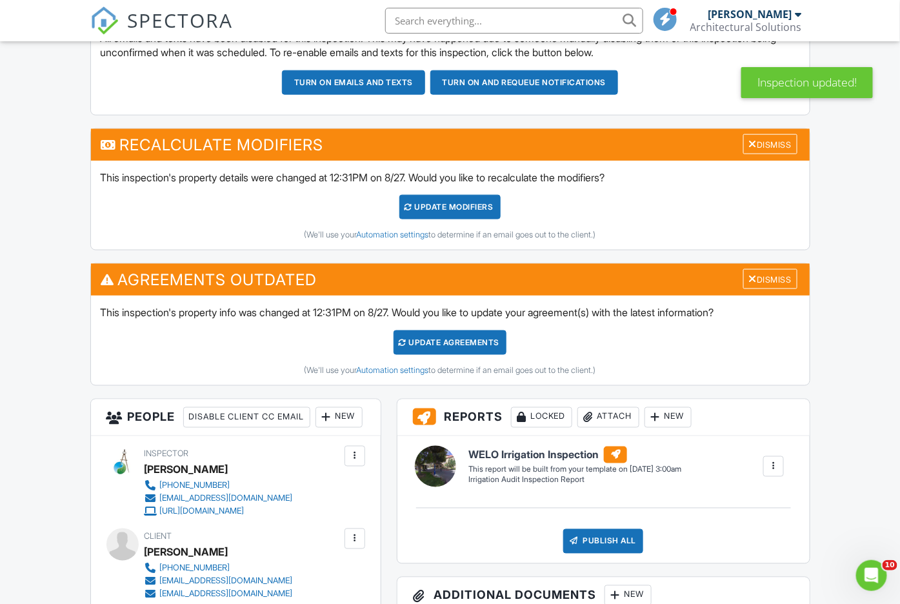
click at [464, 350] on div "Update Agreements" at bounding box center [449, 342] width 113 height 25
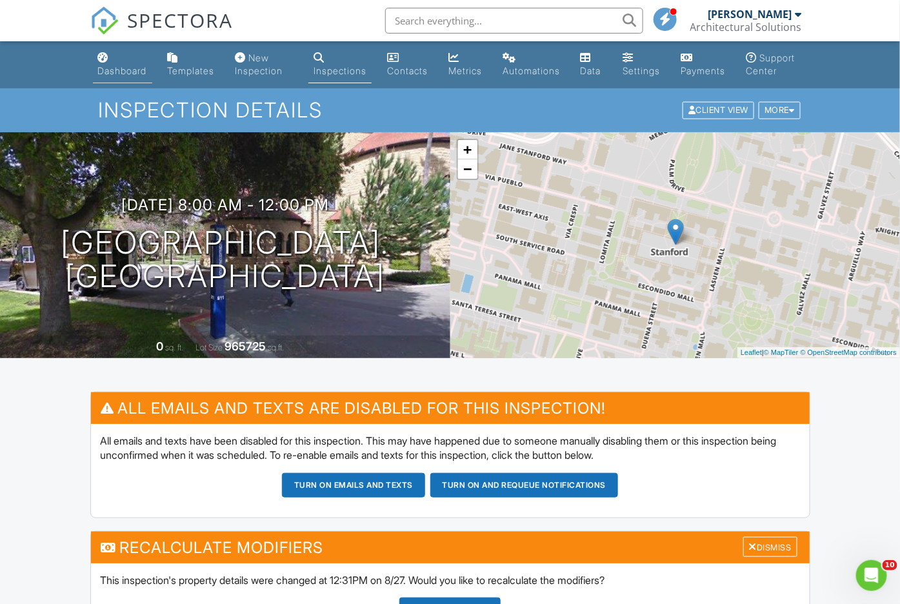
click at [130, 72] on div "Dashboard" at bounding box center [122, 70] width 49 height 11
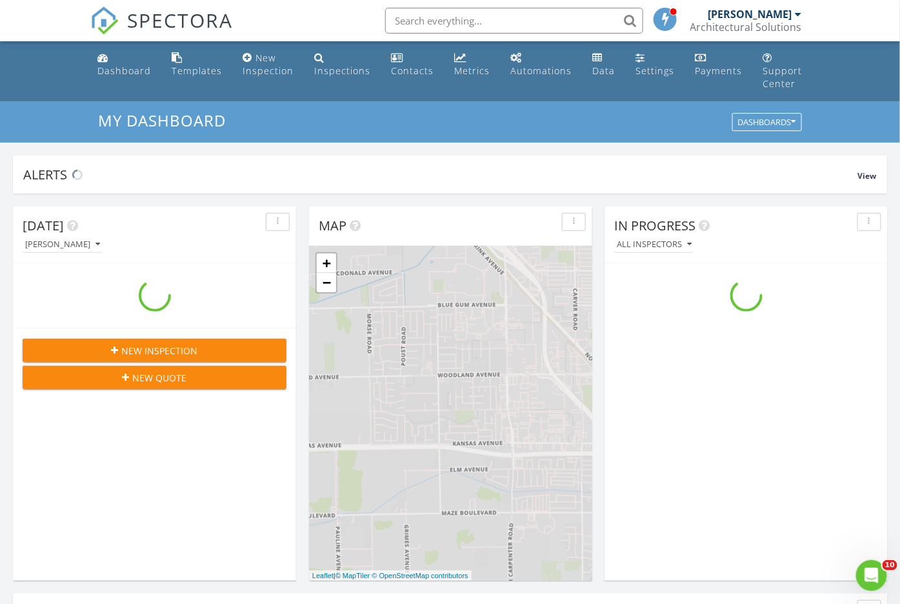
scroll to position [1198, 926]
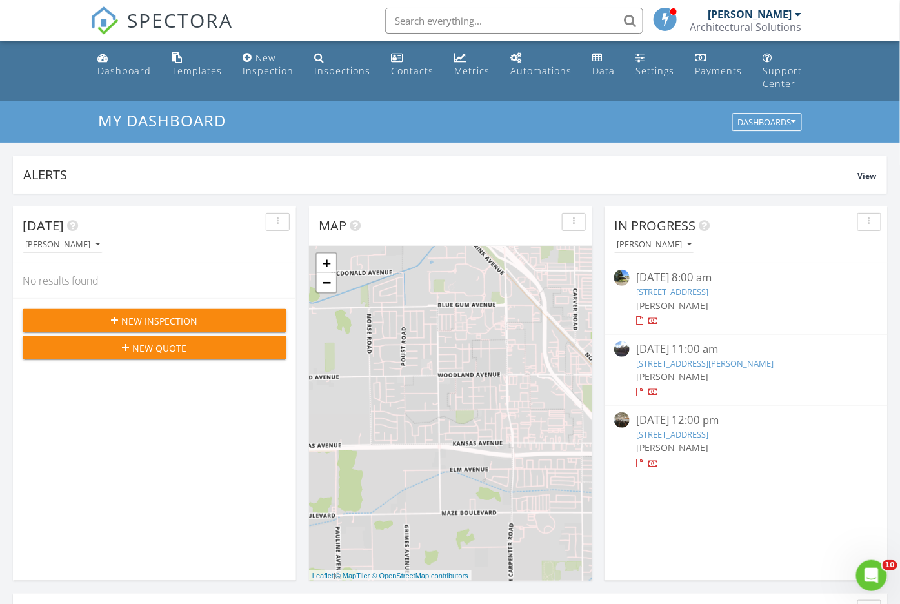
click at [166, 317] on span "New Inspection" at bounding box center [160, 321] width 76 height 14
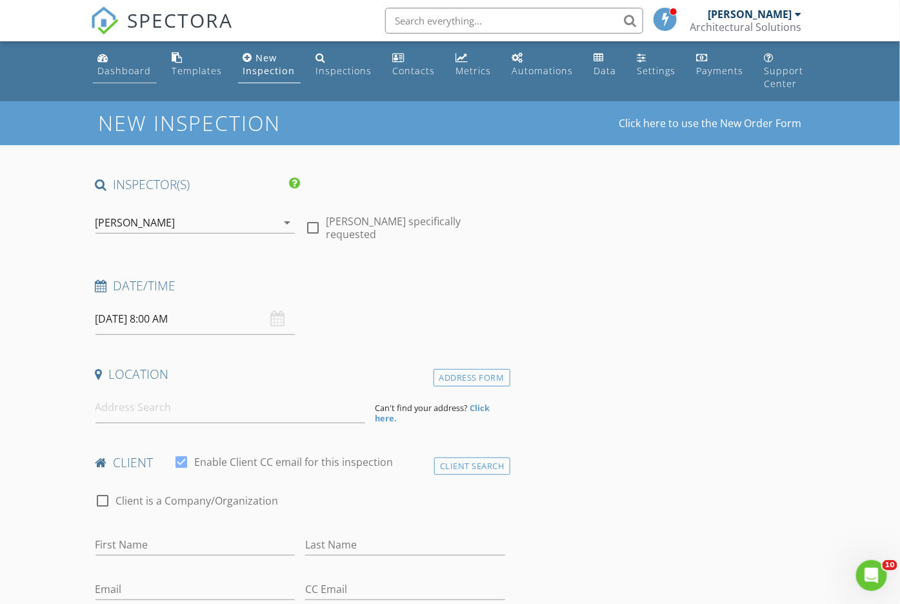
click at [126, 71] on div "Dashboard" at bounding box center [125, 71] width 54 height 12
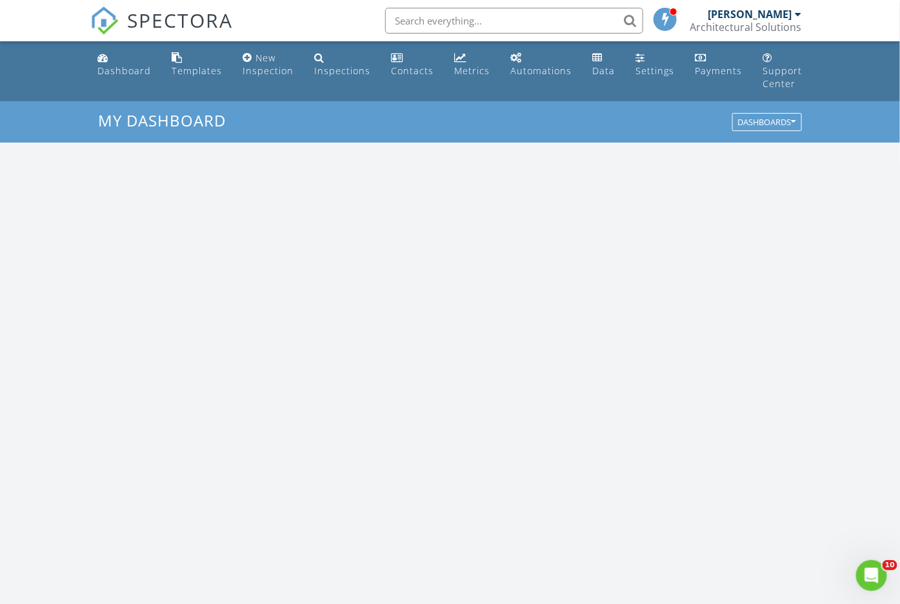
scroll to position [1198, 926]
